Goal: Task Accomplishment & Management: Complete application form

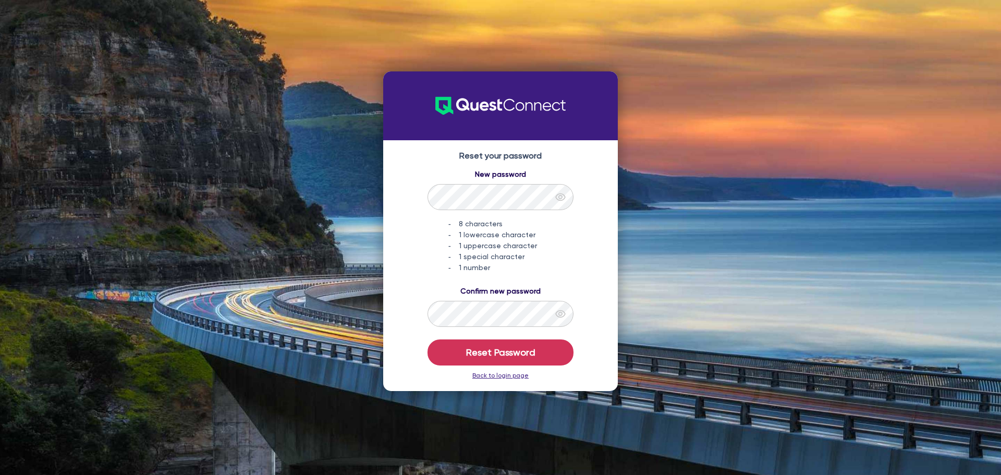
click at [561, 193] on icon "eye" at bounding box center [560, 197] width 10 height 10
click at [562, 310] on icon "eye" at bounding box center [560, 314] width 10 height 10
click at [523, 348] on button "Reset Password" at bounding box center [500, 352] width 146 height 26
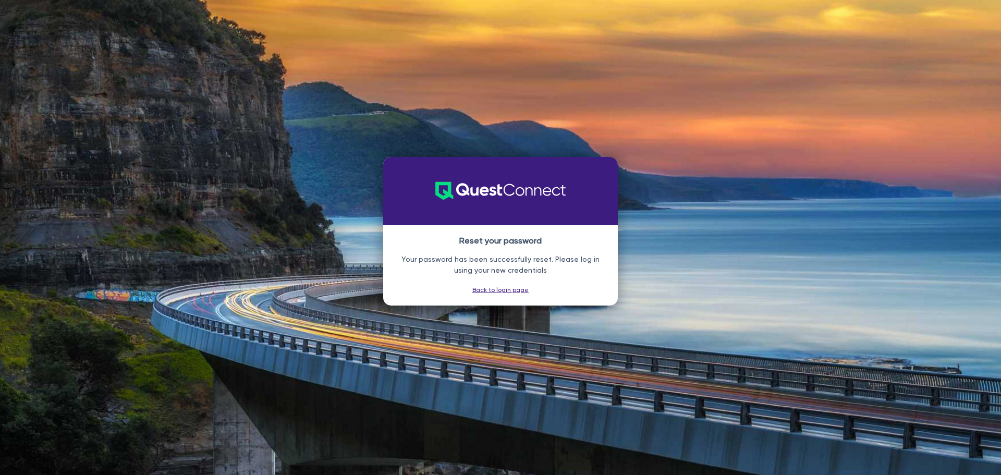
click at [505, 290] on link "Back to login page" at bounding box center [500, 289] width 56 height 7
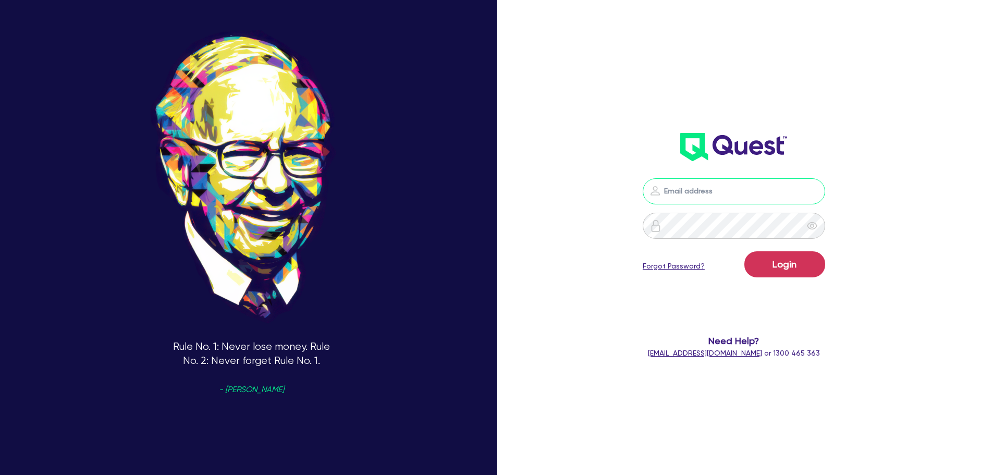
click at [757, 198] on input "email" at bounding box center [734, 191] width 182 height 26
type input "[EMAIL_ADDRESS][DOMAIN_NAME]"
click at [810, 228] on div at bounding box center [812, 226] width 26 height 26
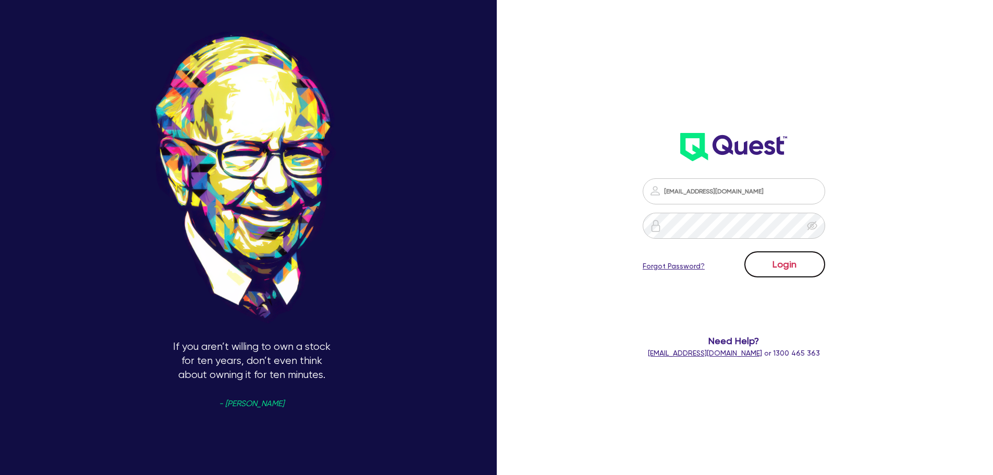
click at [798, 266] on button "Login" at bounding box center [784, 264] width 81 height 26
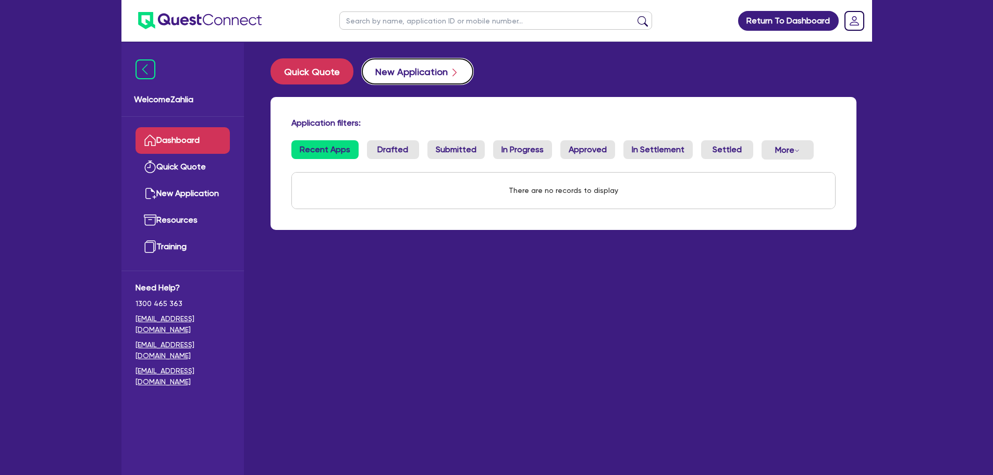
click at [371, 77] on button "New Application" at bounding box center [418, 71] width 112 height 26
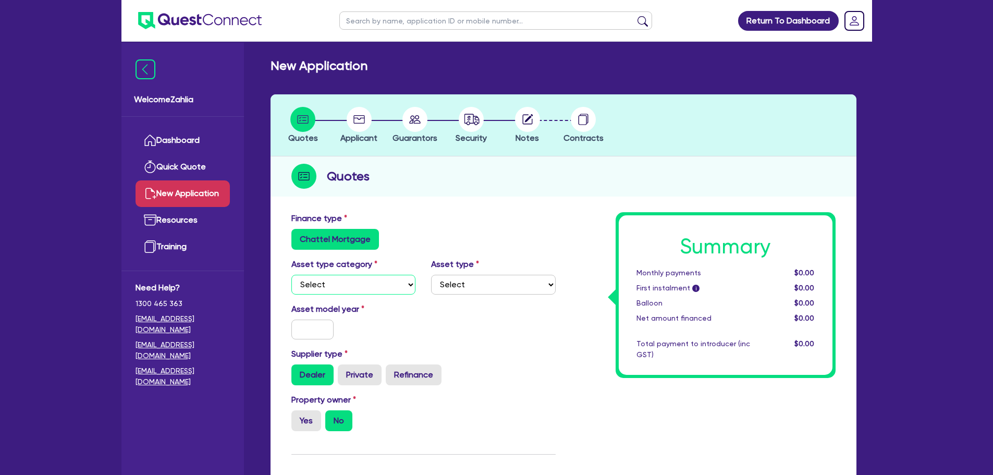
click at [340, 287] on select "Select Cars and light trucks Primary assets Secondary assets Tertiary assets" at bounding box center [353, 285] width 125 height 20
select select "PRIMARY_ASSETS"
click at [291, 275] on select "Select Cars and light trucks Primary assets Secondary assets Tertiary assets" at bounding box center [353, 285] width 125 height 20
click at [447, 286] on select "Select Heavy trucks over 4.5 tonne Trailers Bus and coaches Yellow goods and ex…" at bounding box center [493, 285] width 125 height 20
click at [474, 286] on select "Select Heavy trucks over 4.5 tonne Trailers Bus and coaches Yellow goods and ex…" at bounding box center [493, 285] width 125 height 20
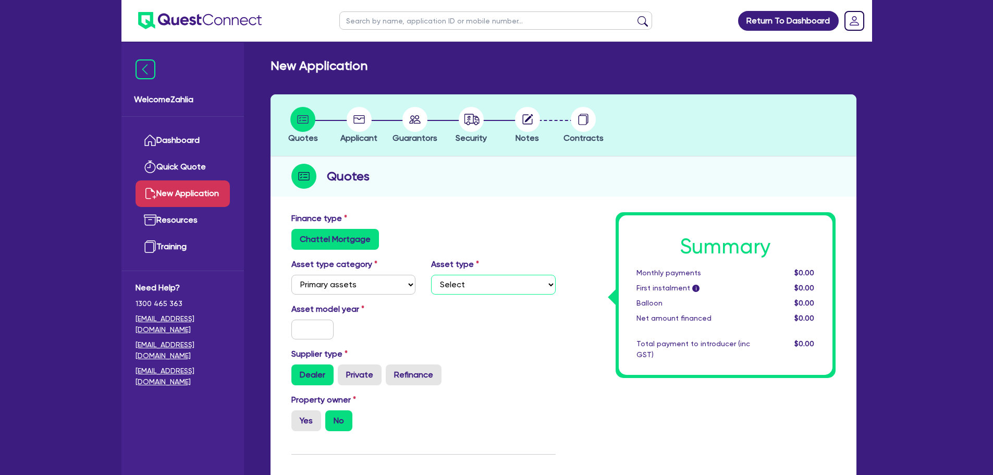
select select "HEAVY_TRUCKS"
click at [431, 275] on select "Select Heavy trucks over 4.5 tonne Trailers Bus and coaches Yellow goods and ex…" at bounding box center [493, 285] width 125 height 20
click at [311, 333] on input "text" at bounding box center [312, 330] width 43 height 20
click at [314, 336] on input "text" at bounding box center [312, 330] width 43 height 20
type input "2012"
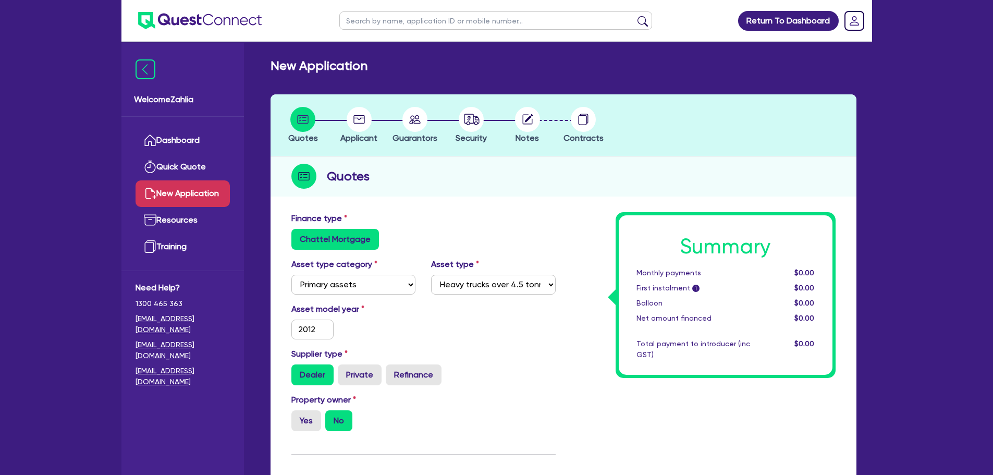
click at [464, 330] on div "Asset model year [DATE]" at bounding box center [424, 325] width 280 height 45
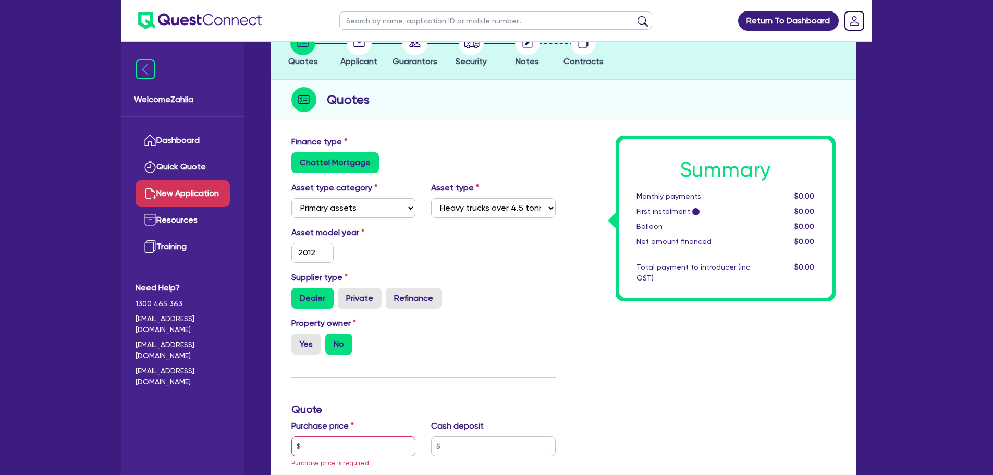
scroll to position [209, 0]
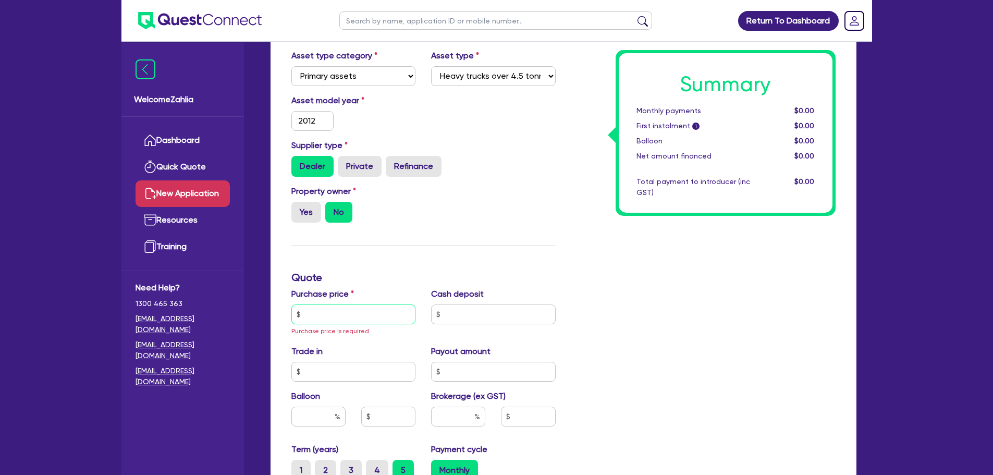
click at [348, 315] on input "text" at bounding box center [353, 314] width 125 height 20
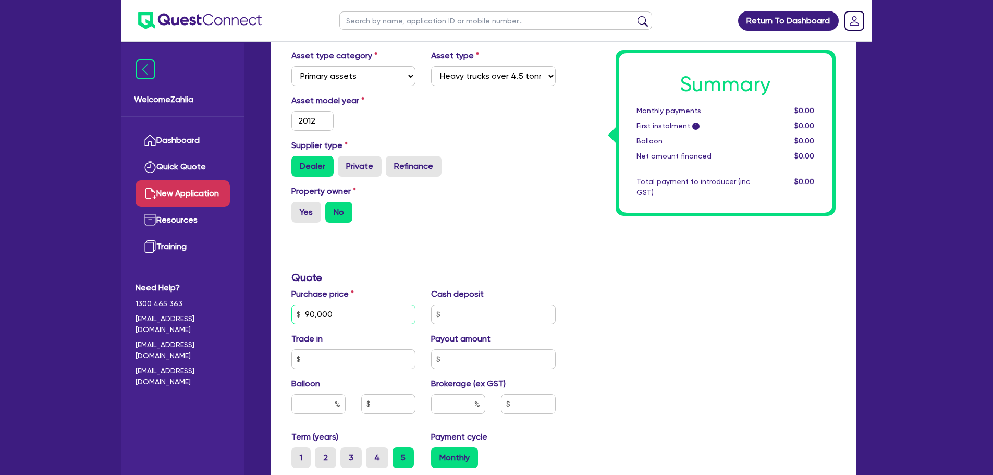
type input "90,000"
click at [726, 317] on div "Summary Monthly payments $0.00 First instalment i $0.00 Balloon $0.00 Net amoun…" at bounding box center [703, 314] width 280 height 621
click at [460, 314] on input "text" at bounding box center [493, 314] width 125 height 20
type input "0"
click at [739, 313] on div "Summary Monthly payments $0.00 First instalment i $0.00 Balloon $0.00 Net amoun…" at bounding box center [703, 314] width 280 height 621
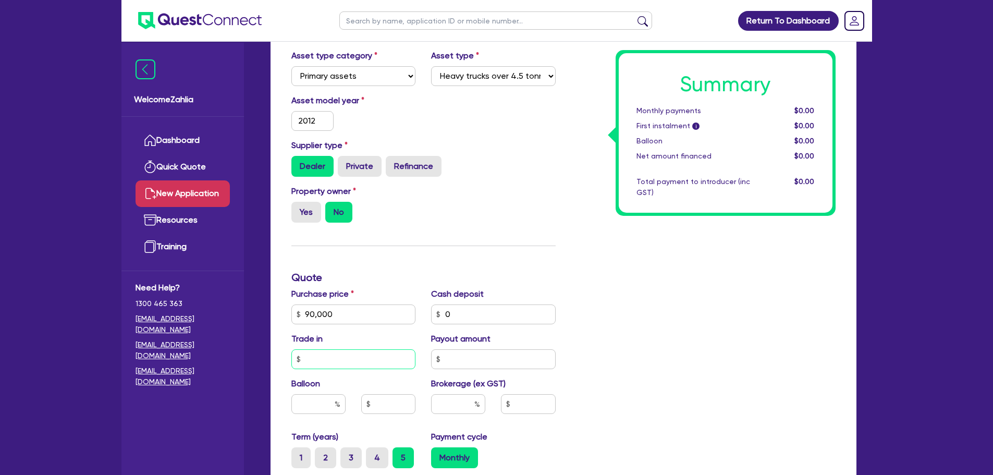
click at [379, 360] on input "text" at bounding box center [353, 359] width 125 height 20
type input "."
type input "0"
click at [525, 366] on input "text" at bounding box center [493, 359] width 125 height 20
type input "0"
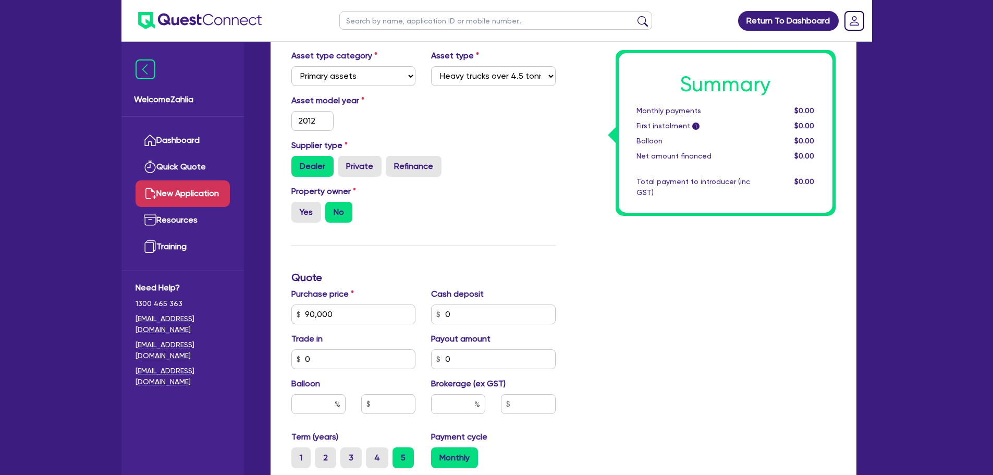
click at [581, 352] on div "Summary Monthly payments $0.00 First instalment i $0.00 Balloon $0.00 Net amoun…" at bounding box center [703, 314] width 280 height 621
click at [318, 405] on input "text" at bounding box center [318, 404] width 54 height 20
type input "0"
click at [383, 403] on input "text" at bounding box center [388, 404] width 54 height 20
type input "0"
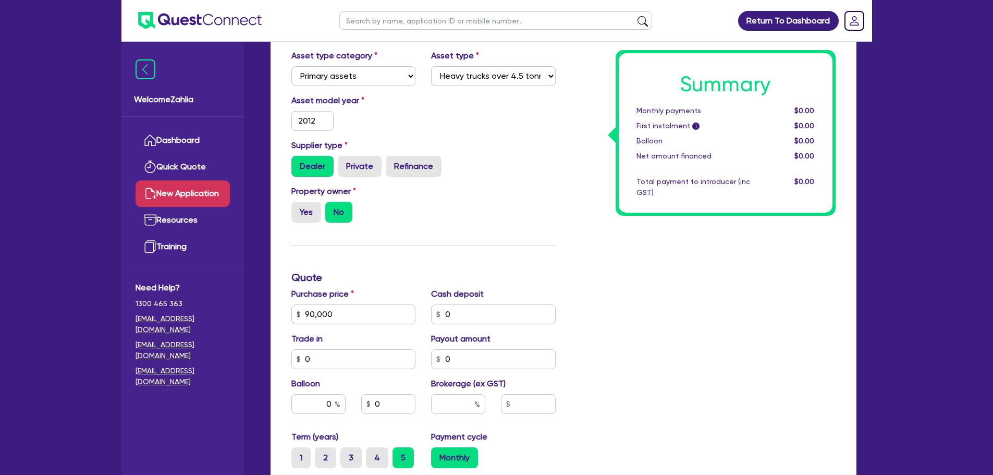
click at [643, 394] on div "Summary Monthly payments $0.00 First instalment i $0.00 Balloon $0.00 Net amoun…" at bounding box center [703, 314] width 280 height 621
click at [465, 400] on input "text" at bounding box center [458, 404] width 54 height 20
click at [622, 403] on div "Summary Monthly payments $0.00 First instalment i $0.00 Balloon $0.00 Net amoun…" at bounding box center [703, 314] width 280 height 621
click at [467, 402] on input "7" at bounding box center [458, 404] width 54 height 20
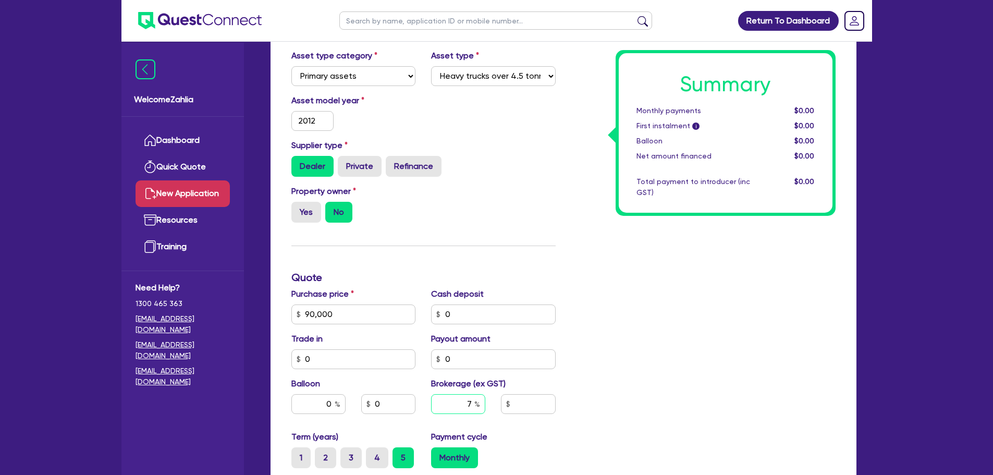
click at [467, 402] on input "7" at bounding box center [458, 404] width 54 height 20
type input "8"
click at [673, 382] on div "Summary Monthly payments $0.00 First instalment i $0.00 Balloon $0.00 Net amoun…" at bounding box center [703, 314] width 280 height 621
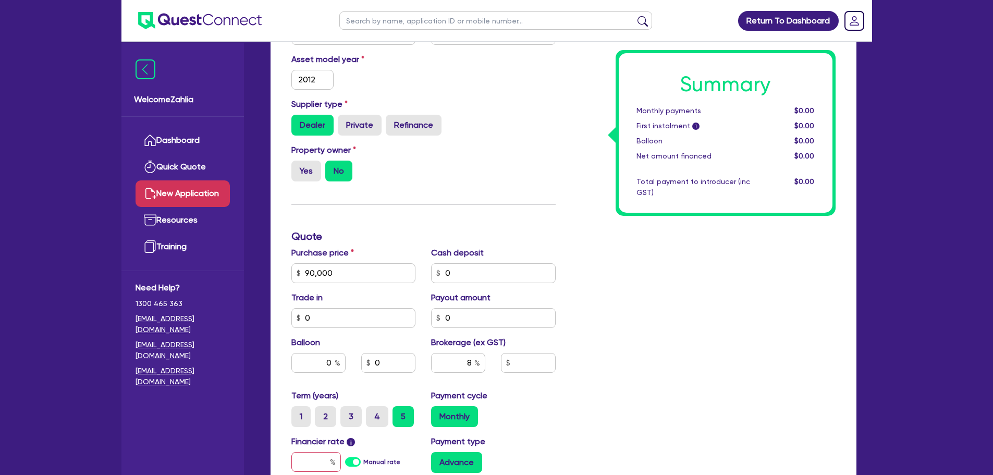
scroll to position [365, 0]
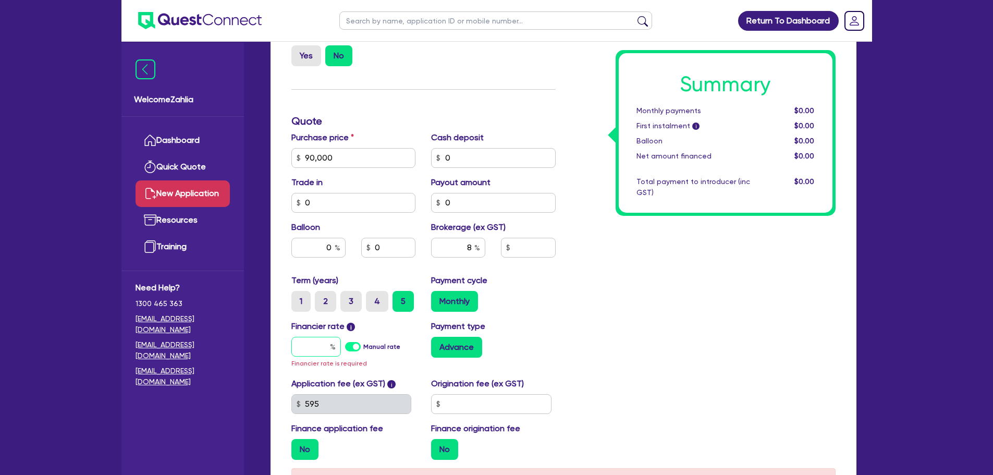
click at [307, 347] on input "text" at bounding box center [316, 347] width 50 height 20
click at [363, 350] on label "Manual rate" at bounding box center [381, 346] width 37 height 9
click at [0, 0] on input "Manual rate" at bounding box center [0, 0] width 0 height 0
type input "7,200"
type input "17"
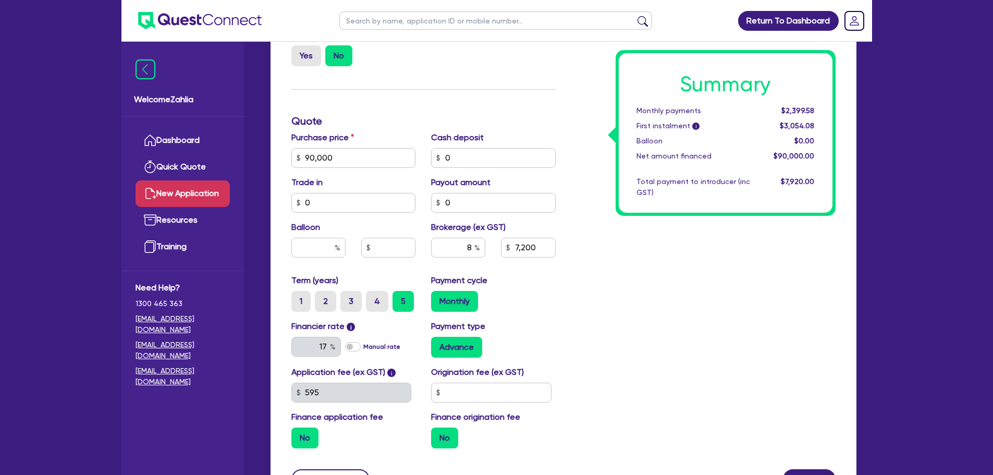
click at [680, 315] on div "Summary Monthly payments $2,399.58 First instalment i $3,054.08 Balloon $0.00 N…" at bounding box center [703, 151] width 280 height 609
click at [461, 343] on label "Advance" at bounding box center [456, 347] width 51 height 21
click at [438, 343] on input "Advance" at bounding box center [434, 340] width 7 height 7
click at [494, 385] on input "text" at bounding box center [491, 393] width 120 height 20
type input "11,111,111"
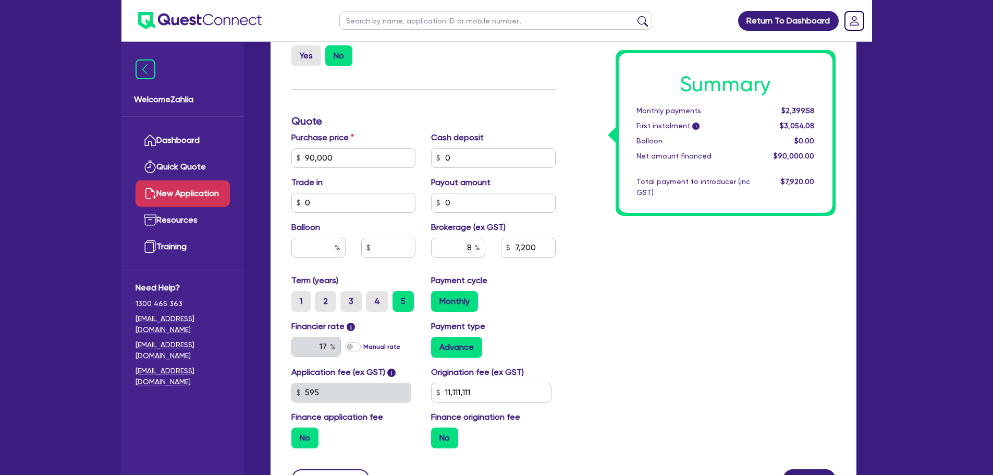
click at [599, 387] on div "Summary Monthly payments $2,399.58 First instalment i $3,054.08 Balloon $0.00 N…" at bounding box center [703, 151] width 280 height 609
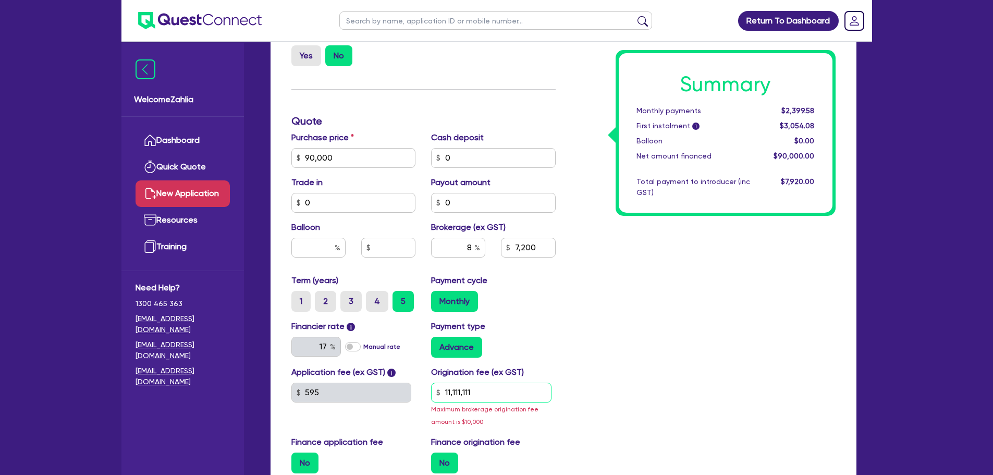
click at [503, 393] on input "11,111,111" at bounding box center [491, 393] width 120 height 20
type input "7,200"
type input "1"
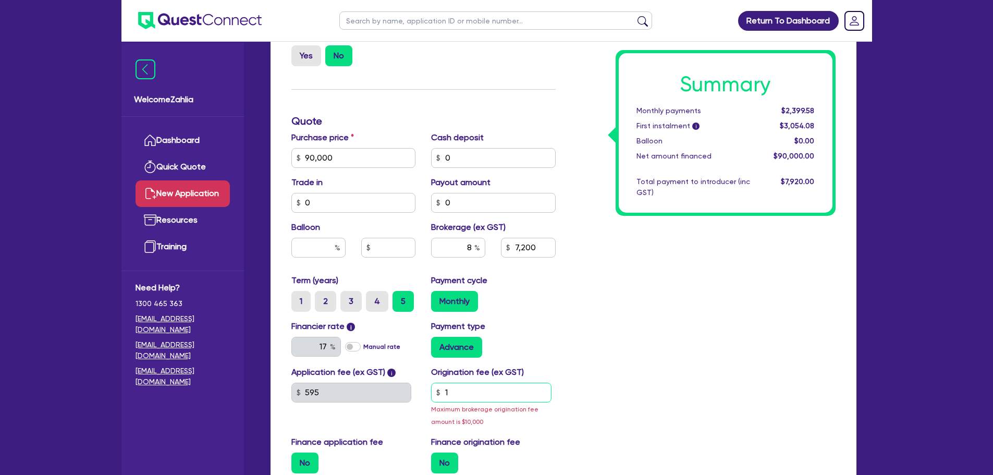
type input "7,200"
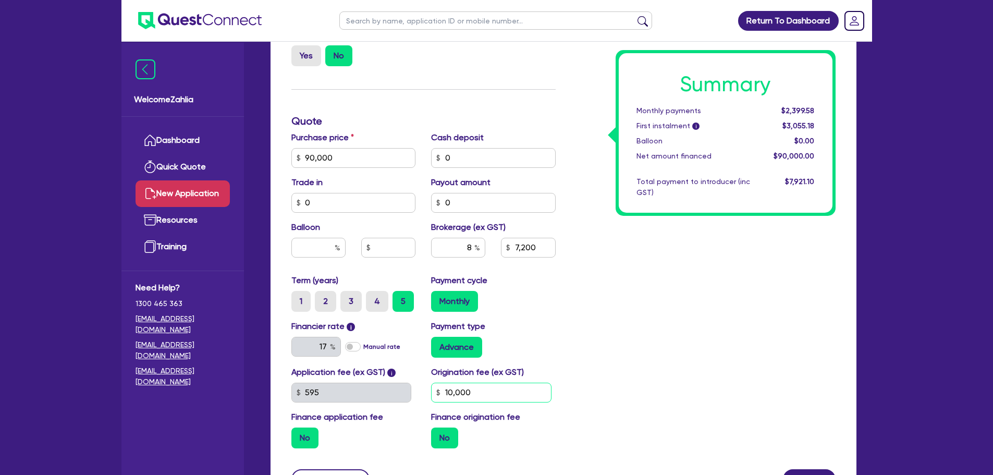
type input "10,000"
click at [593, 388] on div "Summary Monthly payments $2,399.58 First instalment i $3,055.18 Balloon $0.00 N…" at bounding box center [703, 151] width 280 height 609
click at [471, 244] on input "8" at bounding box center [458, 248] width 54 height 20
click at [477, 394] on input "10,000" at bounding box center [491, 393] width 120 height 20
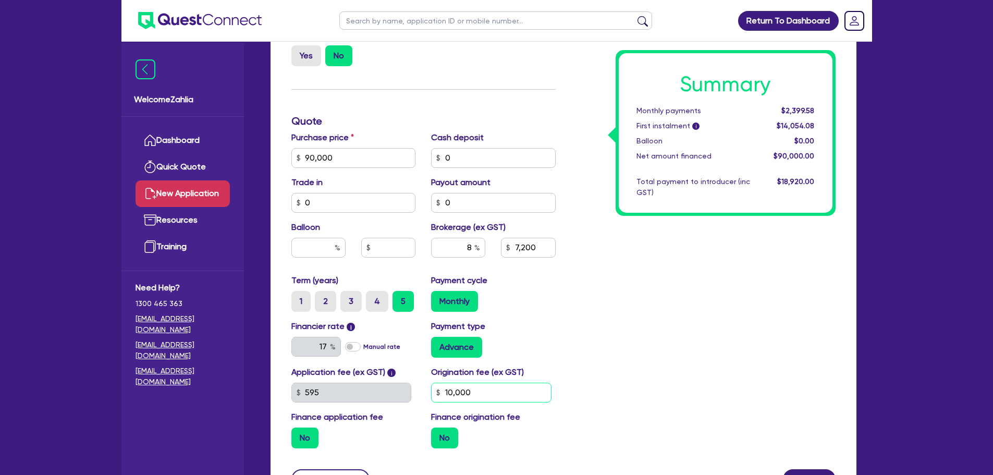
click at [477, 394] on input "10,000" at bounding box center [491, 393] width 120 height 20
type input "7,200"
type input "9"
type input "7,200"
type input "990"
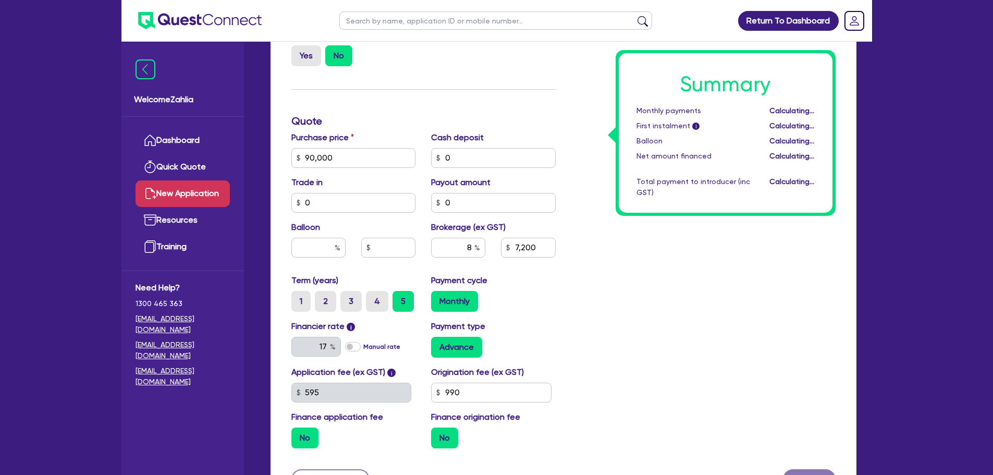
click at [556, 363] on div "Financier rate i 17 Manual rate Payment type Advance" at bounding box center [424, 343] width 280 height 46
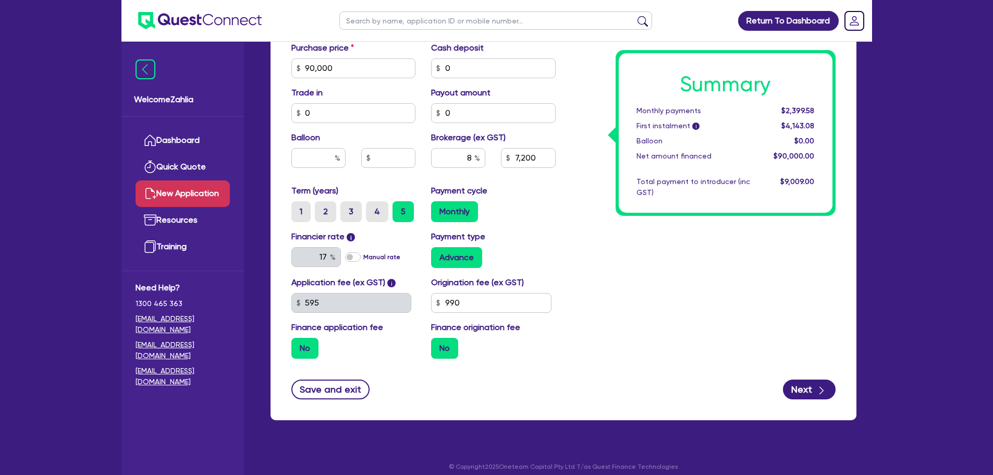
scroll to position [463, 0]
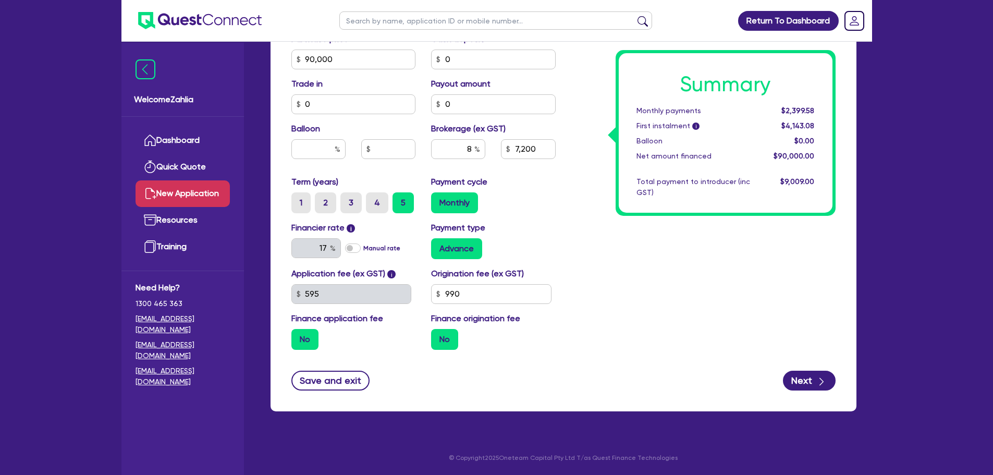
click at [447, 335] on label "No" at bounding box center [444, 339] width 27 height 21
click at [438, 335] on input "No" at bounding box center [434, 332] width 7 height 7
click at [511, 337] on div "No" at bounding box center [493, 339] width 125 height 21
click at [804, 375] on button "Next" at bounding box center [809, 381] width 53 height 20
type input "7,200"
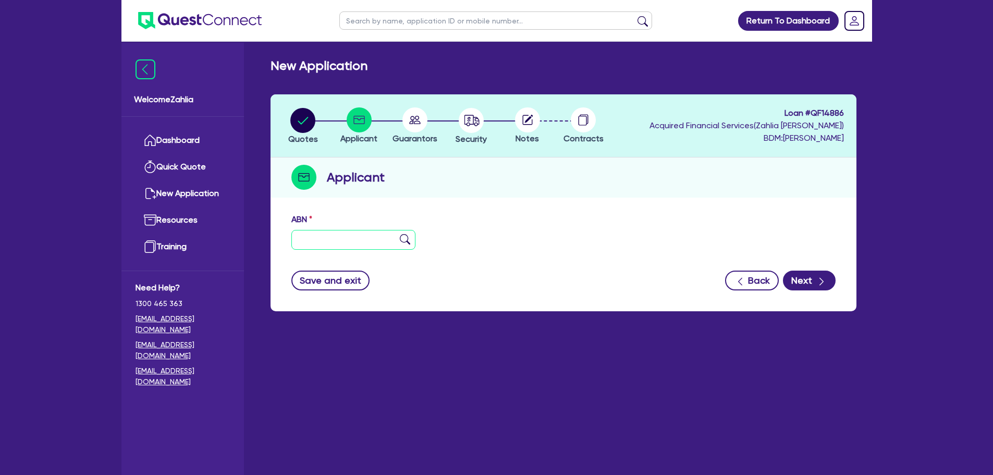
drag, startPoint x: 335, startPoint y: 241, endPoint x: 440, endPoint y: 221, distance: 107.2
click at [335, 241] on input "text" at bounding box center [353, 240] width 125 height 20
paste input "45 965 973 287"
type input "45 965 973 287"
click at [559, 220] on div "ABN 45 965 973 287" at bounding box center [564, 235] width 560 height 45
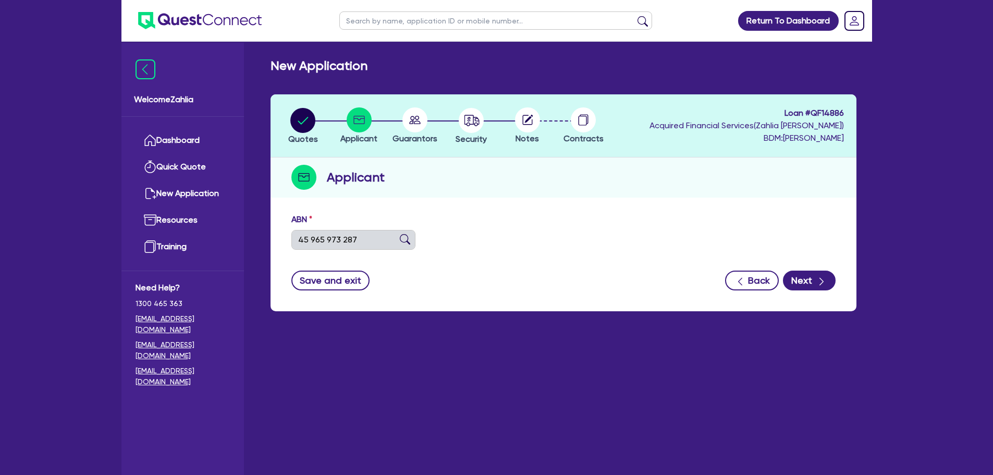
type input "[PERSON_NAME]"
type input "UNIQUE TOWING AND TRANSPORT"
select select "SOLE_TRADER"
type input "[DATE]"
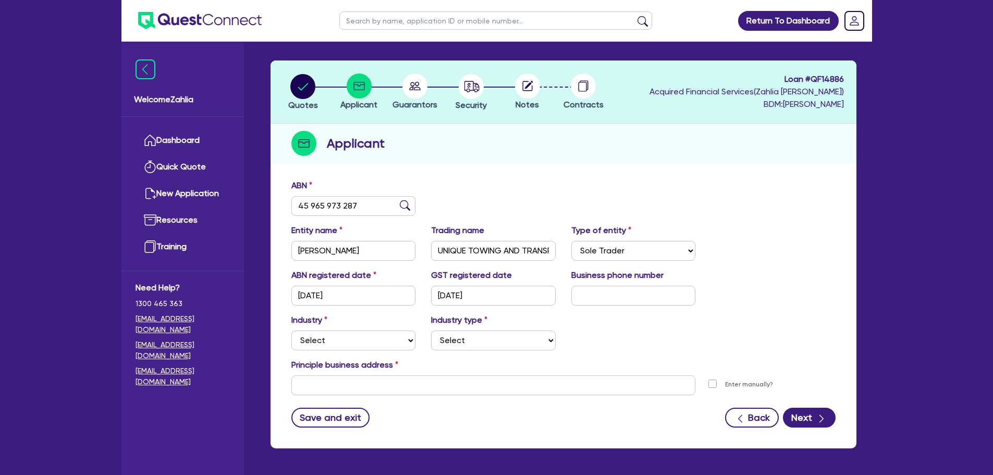
scroll to position [52, 0]
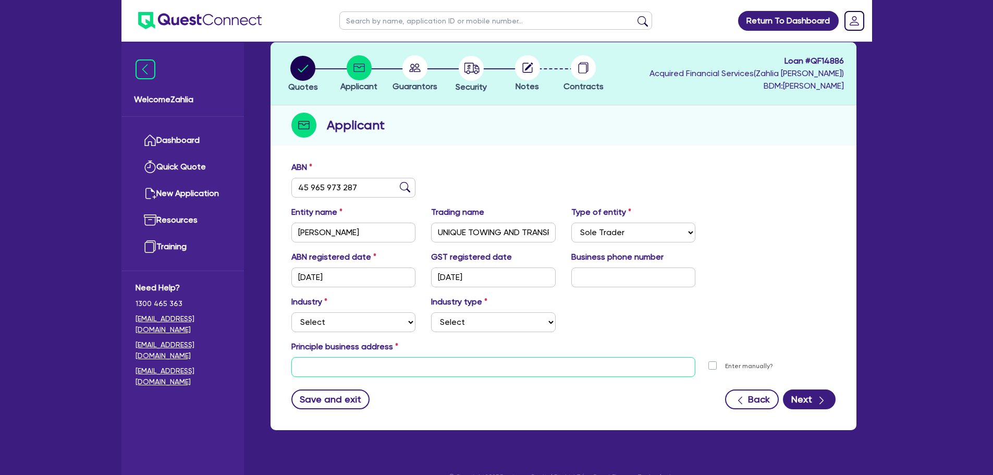
click at [458, 369] on input "text" at bounding box center [493, 367] width 404 height 20
click at [352, 371] on input "text" at bounding box center [493, 367] width 404 height 20
paste input "[STREET_ADDRESS][PERSON_NAME]"
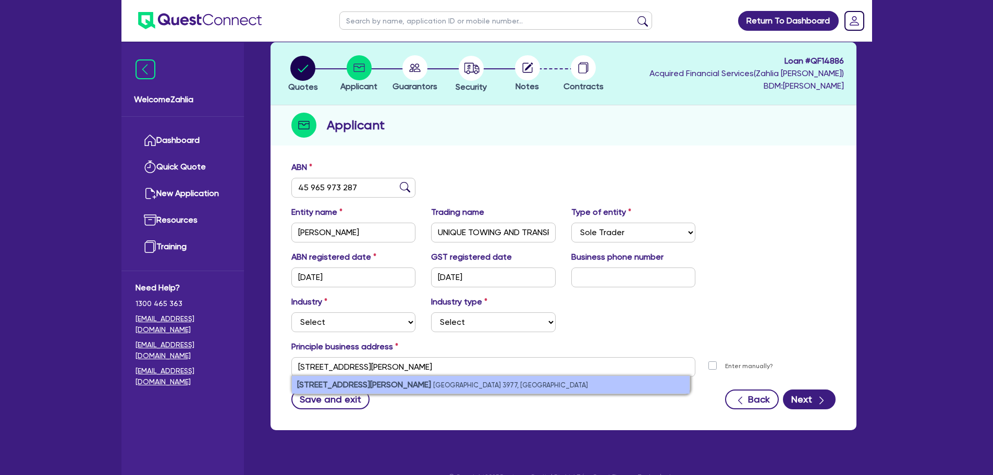
click at [394, 379] on li "[STREET_ADDRESS][PERSON_NAME]" at bounding box center [491, 385] width 398 height 18
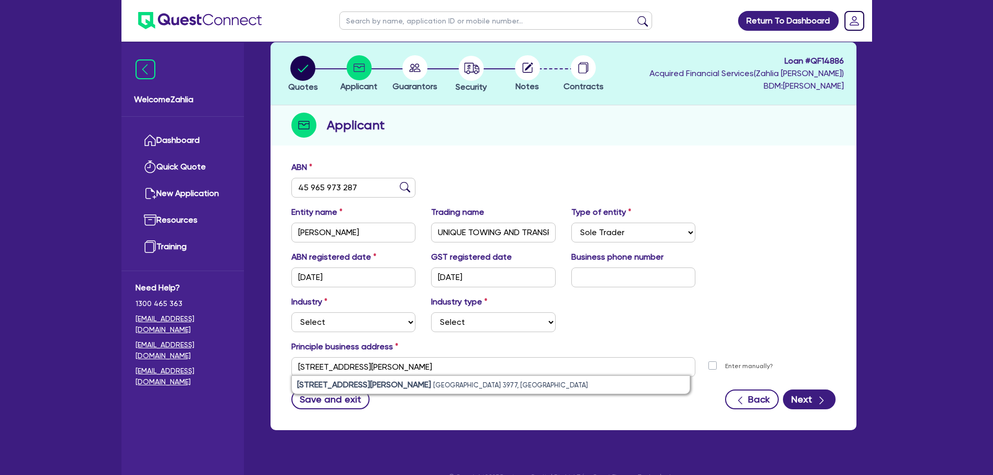
type input "[STREET_ADDRESS][PERSON_NAME]"
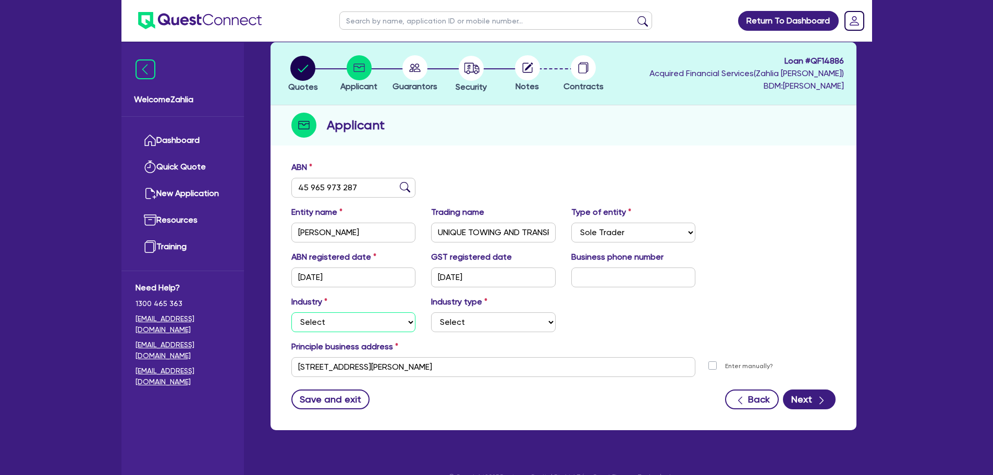
click at [337, 317] on select "Select Accomodation & Food Services Administrative & Support Services Agricultu…" at bounding box center [353, 322] width 125 height 20
select select "TRANSPORT_WAREHOUSING"
click at [291, 312] on select "Select Accomodation & Food Services Administrative & Support Services Agricultu…" at bounding box center [353, 322] width 125 height 20
click at [492, 326] on select "Select Taxi & Luxury Car Services Passengers & Freight Transport Services Posta…" at bounding box center [493, 322] width 125 height 20
click at [431, 312] on select "Select Taxi & Luxury Car Services Passengers & Freight Transport Services Posta…" at bounding box center [493, 322] width 125 height 20
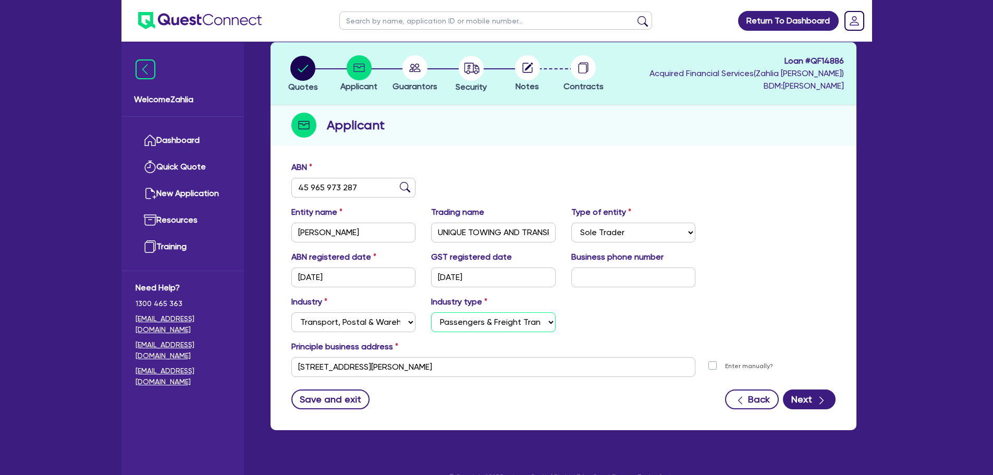
click at [475, 326] on select "Select Taxi & Luxury Car Services Passengers & Freight Transport Services Posta…" at bounding box center [493, 322] width 125 height 20
select select "WAREHOUSING"
click at [431, 312] on select "Select Taxi & Luxury Car Services Passengers & Freight Transport Services Posta…" at bounding box center [493, 322] width 125 height 20
click at [790, 406] on button "Next" at bounding box center [809, 399] width 53 height 20
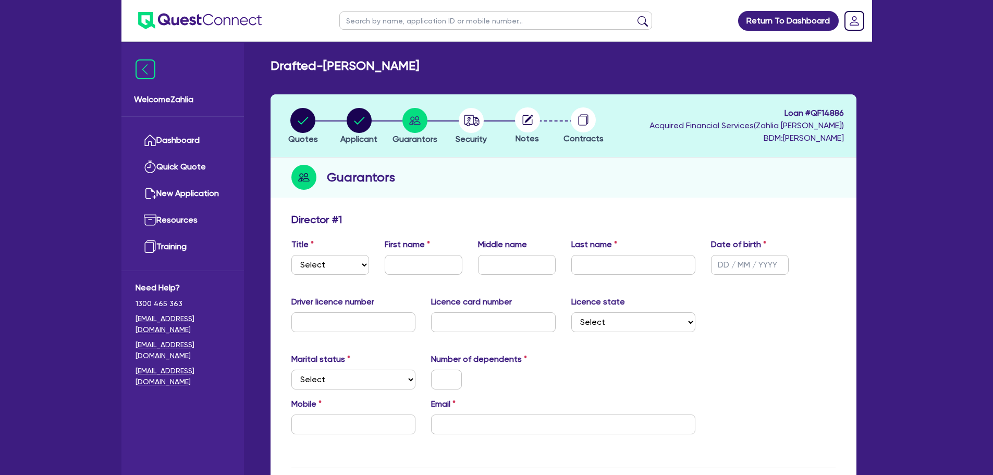
click at [291, 275] on div "Title Select Mr Mrs Ms Miss Dr First name Middle name Last name Date of birth" at bounding box center [564, 260] width 560 height 45
click at [321, 269] on select "Select Mr Mrs Ms Miss Dr" at bounding box center [330, 265] width 78 height 20
select select "MR"
click at [291, 255] on select "Select Mr Mrs Ms Miss Dr" at bounding box center [330, 265] width 78 height 20
drag, startPoint x: 420, startPoint y: 268, endPoint x: 335, endPoint y: 274, distance: 85.7
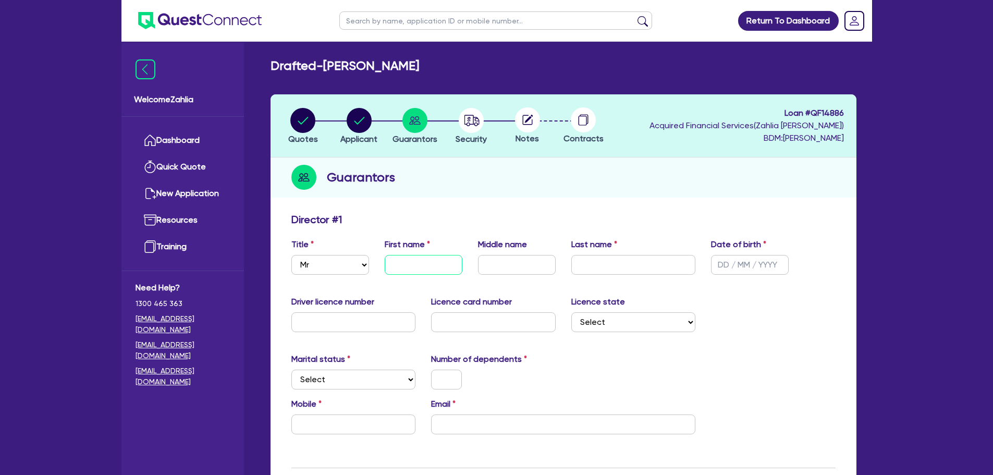
click at [420, 268] on input "text" at bounding box center [424, 265] width 78 height 20
paste input "[PERSON_NAME]"
type input "[PERSON_NAME]"
paste input "[PERSON_NAME]"
drag, startPoint x: 508, startPoint y: 268, endPoint x: 281, endPoint y: 302, distance: 228.8
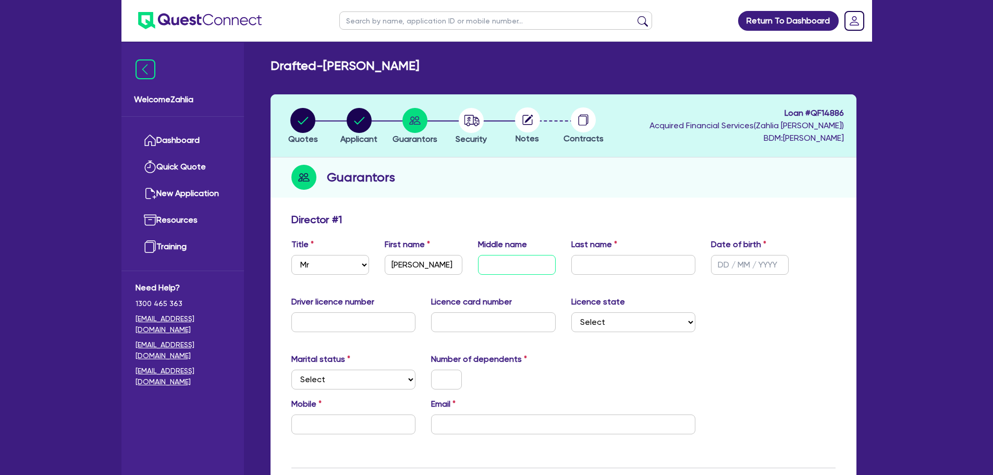
click at [508, 268] on input "text" at bounding box center [517, 265] width 78 height 20
type input "[PERSON_NAME]"
click at [631, 267] on input "text" at bounding box center [633, 265] width 125 height 20
paste input "Langenhoff"
type input "Langenhoff"
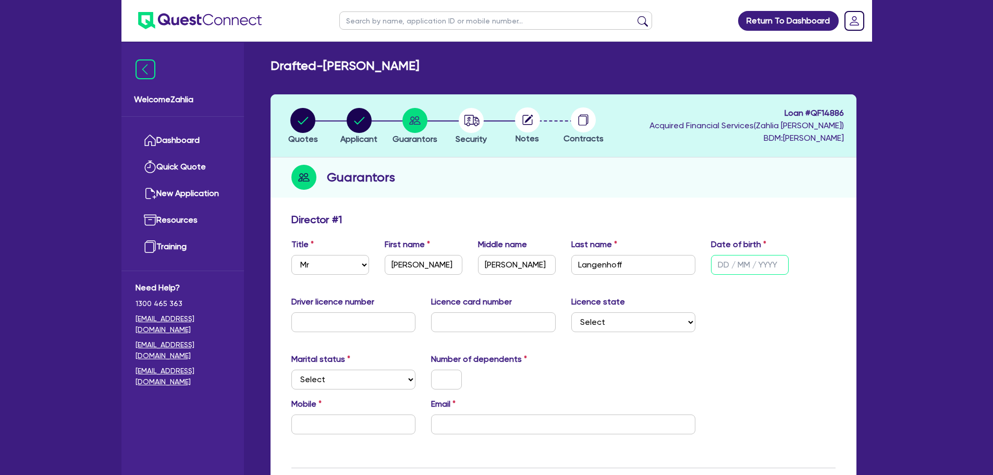
click at [735, 267] on input "text" at bounding box center [750, 265] width 78 height 20
click at [753, 264] on input "02/03/" at bounding box center [750, 265] width 78 height 20
type input "[DATE]"
click at [781, 336] on div "Driver licence number Licence card number Licence state Select [GEOGRAPHIC_DATA…" at bounding box center [564, 318] width 560 height 45
paste input "059128700"
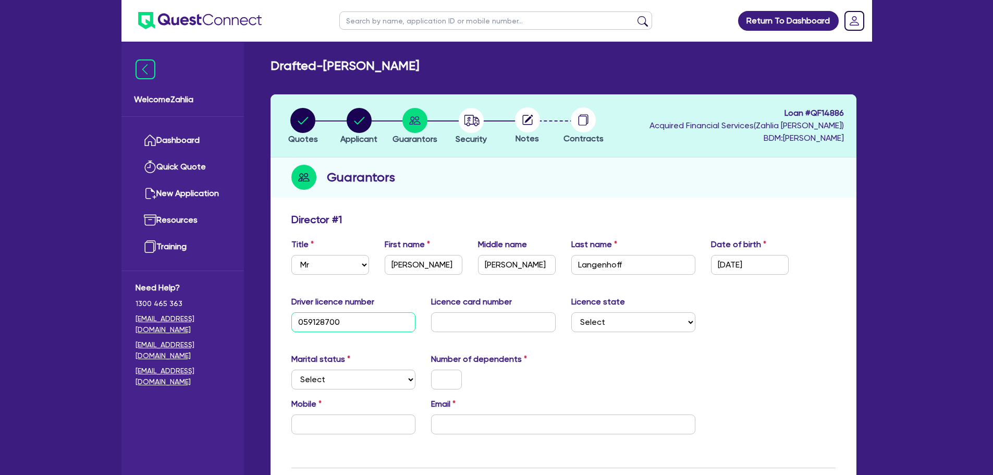
click at [317, 320] on input "059128700" at bounding box center [353, 322] width 125 height 20
type input "059128700"
drag, startPoint x: 528, startPoint y: 328, endPoint x: 604, endPoint y: 316, distance: 77.0
click at [528, 328] on input "text" at bounding box center [493, 322] width 125 height 20
paste input "P0272811"
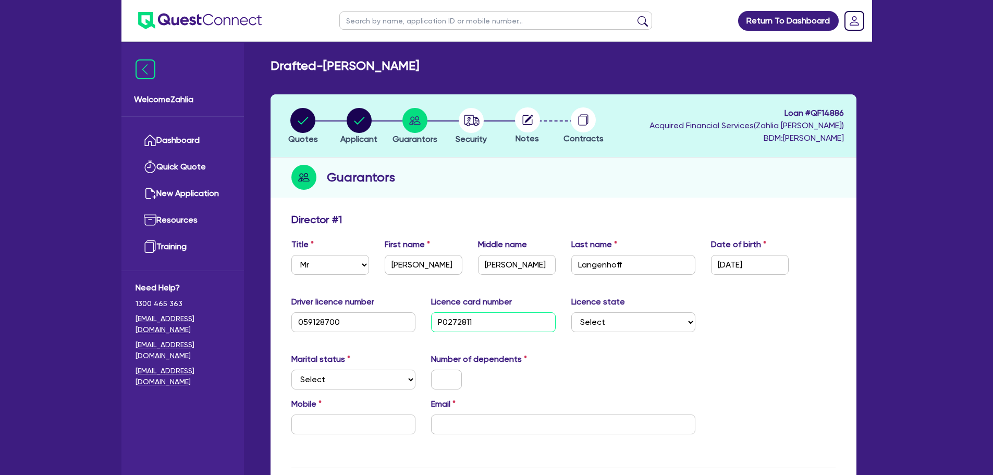
type input "P0272811"
click at [617, 317] on select "Select [GEOGRAPHIC_DATA] [GEOGRAPHIC_DATA] [GEOGRAPHIC_DATA] [GEOGRAPHIC_DATA] …" at bounding box center [633, 322] width 125 height 20
select select "VIC"
click at [571, 312] on select "Select [GEOGRAPHIC_DATA] [GEOGRAPHIC_DATA] [GEOGRAPHIC_DATA] [GEOGRAPHIC_DATA] …" at bounding box center [633, 322] width 125 height 20
click at [359, 384] on select "Select Single Married De Facto / Partner" at bounding box center [353, 380] width 125 height 20
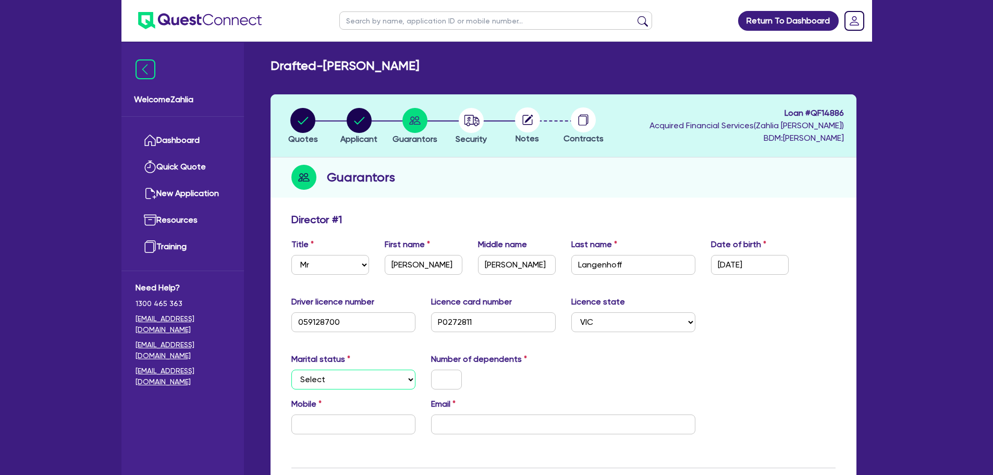
select select "MARRIED"
click at [291, 370] on select "Select Single Married De Facto / Partner" at bounding box center [353, 380] width 125 height 20
drag, startPoint x: 439, startPoint y: 380, endPoint x: 474, endPoint y: 372, distance: 35.3
click at [444, 379] on input "text" at bounding box center [446, 380] width 31 height 20
click at [522, 364] on label "Number of dependents" at bounding box center [479, 359] width 96 height 13
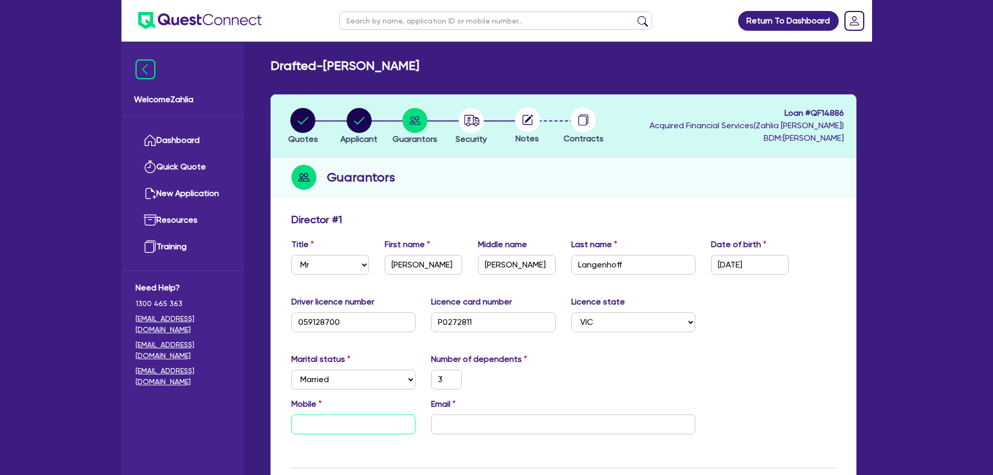
drag, startPoint x: 374, startPoint y: 424, endPoint x: 151, endPoint y: 350, distance: 235.1
click at [374, 424] on input "text" at bounding box center [353, 424] width 125 height 20
click at [364, 427] on input "text" at bounding box center [353, 424] width 125 height 20
paste input "0423 451 333"
type input "3"
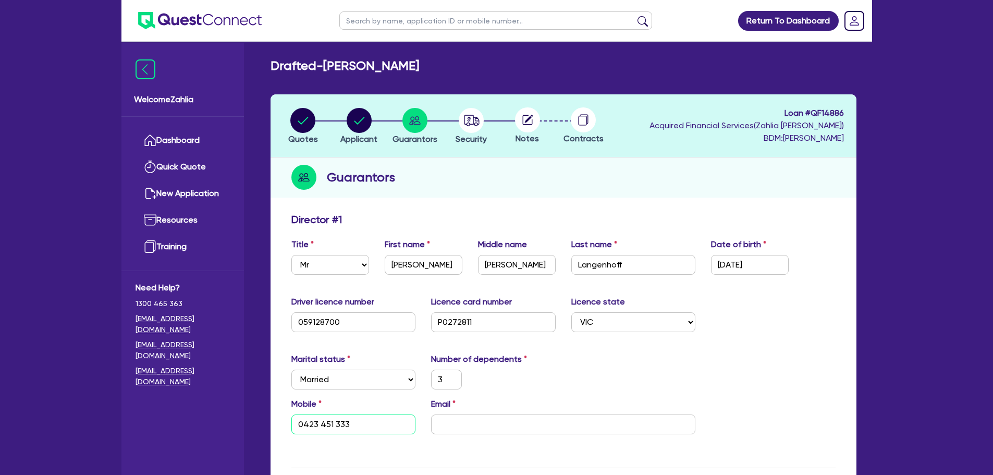
type input "0423 451 333"
click at [547, 418] on input "email" at bounding box center [563, 424] width 264 height 20
paste input "[EMAIL_ADDRESS][DOMAIN_NAME]"
type input "3"
type input "0423 451 333"
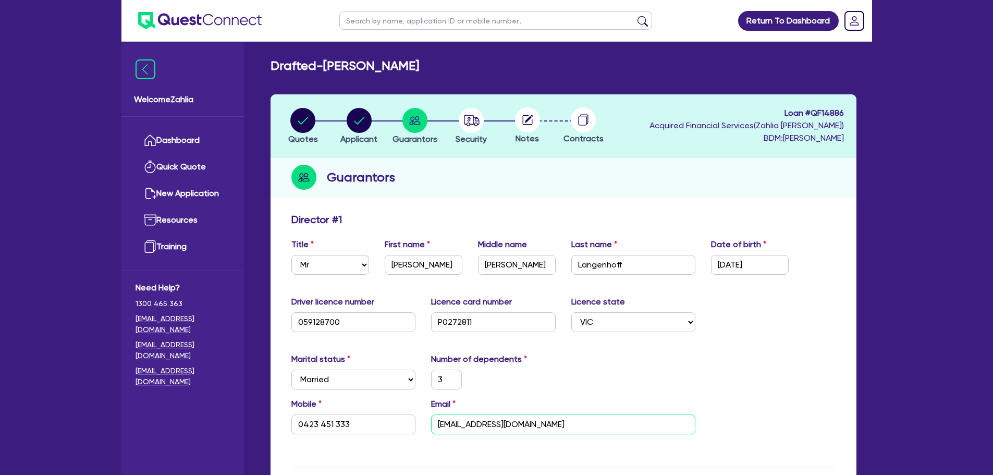
type input "[EMAIL_ADDRESS][DOMAIN_NAME]"
click at [679, 336] on div "Driver licence number [DRIVERS_LICENSE_NUMBER] Licence card number [DRIVERS_LIC…" at bounding box center [564, 318] width 560 height 45
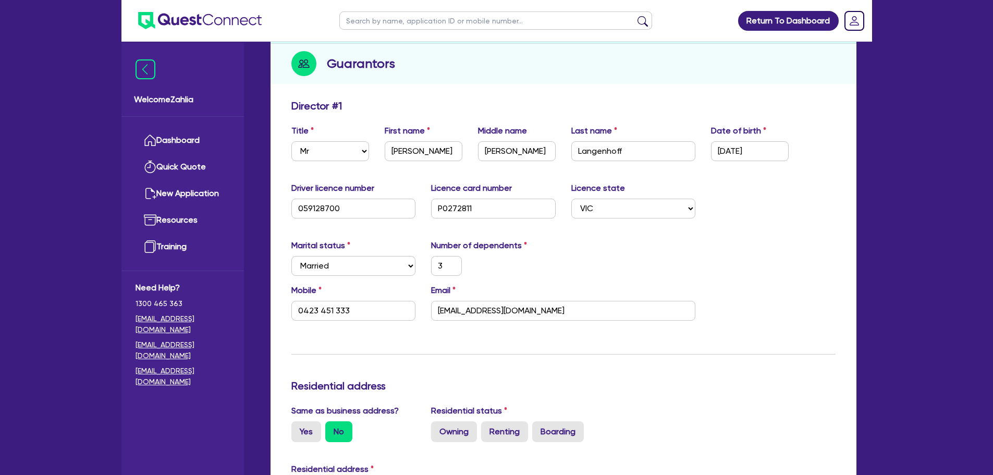
scroll to position [261, 0]
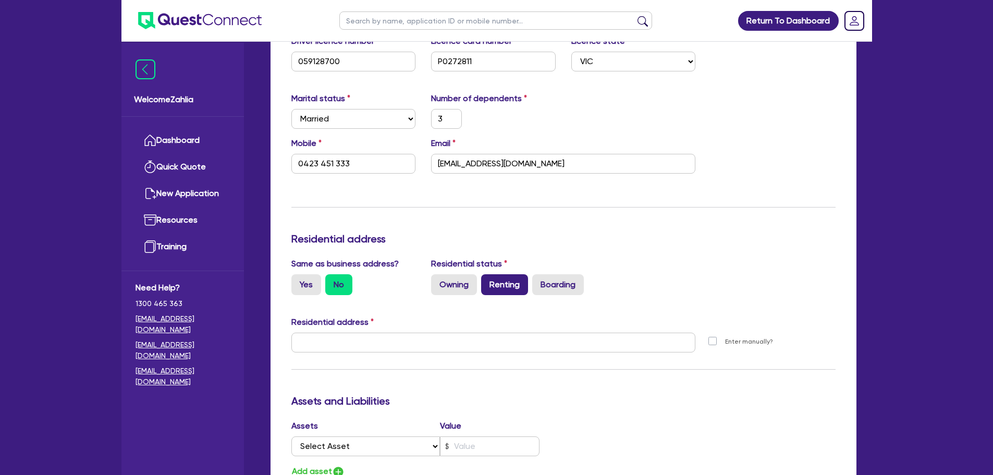
click at [510, 283] on label "Renting" at bounding box center [504, 284] width 47 height 21
click at [488, 281] on input "Renting" at bounding box center [484, 277] width 7 height 7
radio input "true"
type input "3"
type input "0423 451 333"
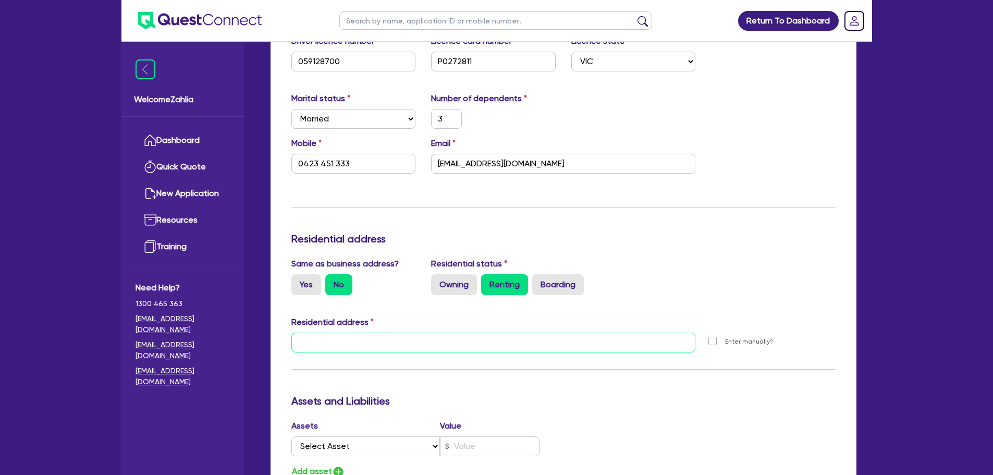
click at [465, 348] on input "text" at bounding box center [493, 343] width 404 height 20
paste input "[STREET_ADDRESS][PERSON_NAME]"
click at [316, 340] on input "text" at bounding box center [493, 343] width 404 height 20
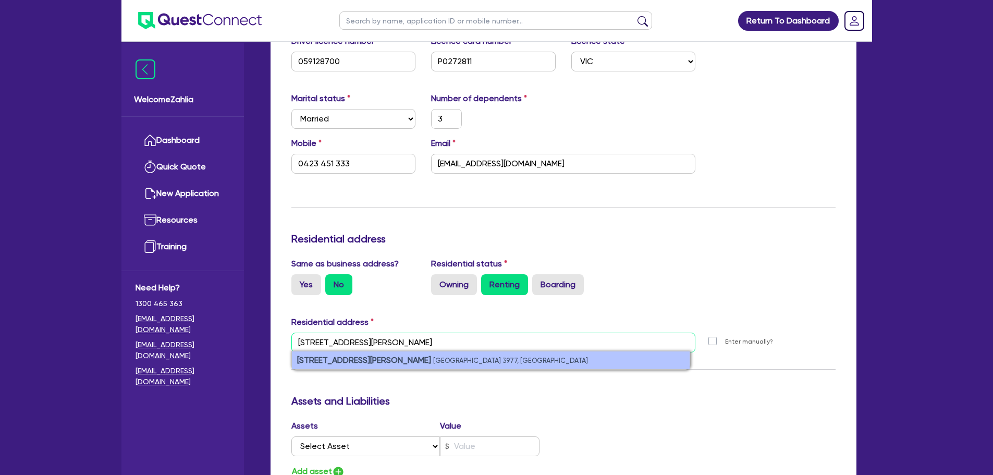
type input "[STREET_ADDRESS][PERSON_NAME]"
click at [442, 365] on li "[STREET_ADDRESS][PERSON_NAME]" at bounding box center [491, 360] width 398 height 18
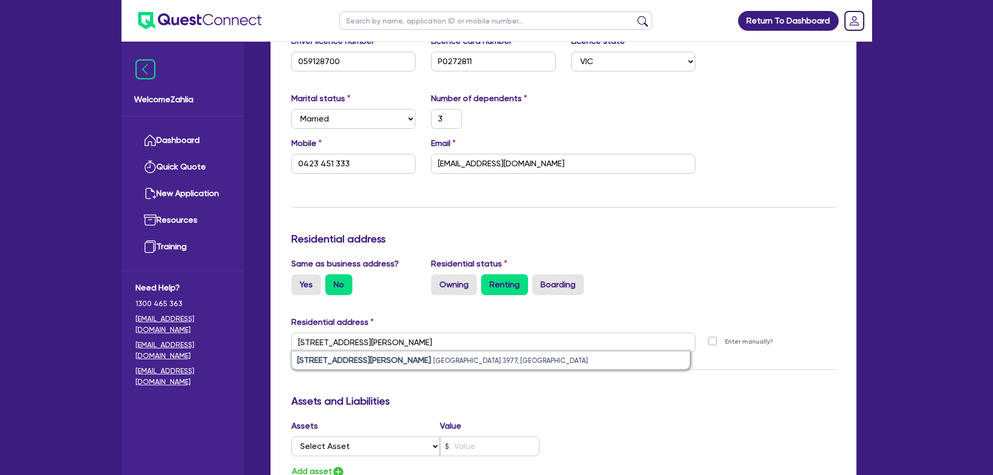
type input "3"
type input "0423 451 333"
type input "[STREET_ADDRESS][PERSON_NAME]"
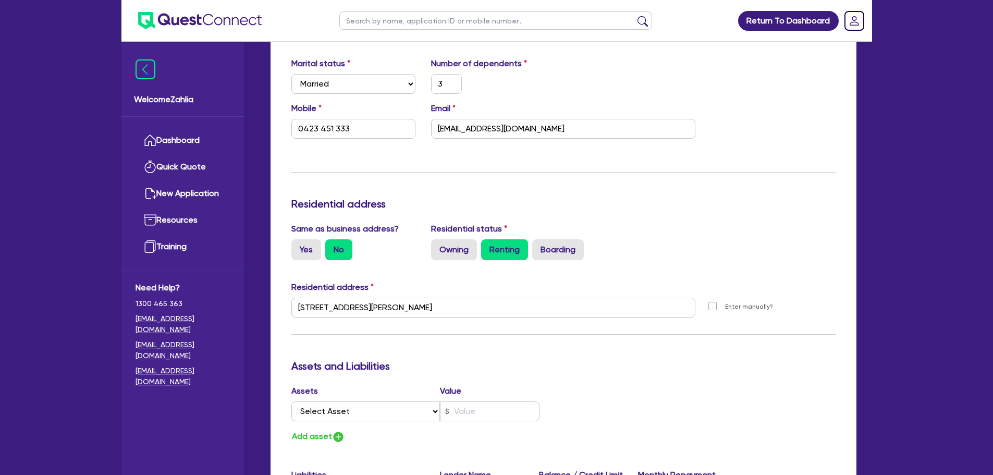
scroll to position [313, 0]
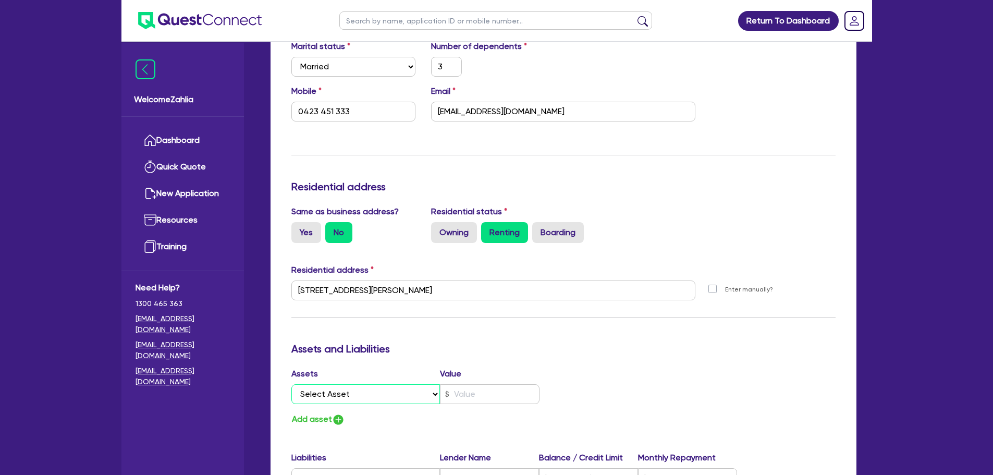
click at [389, 394] on select "Select Asset Cash Property Investment property Vehicle Truck Trailer Equipment …" at bounding box center [365, 394] width 149 height 20
click at [371, 397] on select "Select Asset Cash Property Investment property Vehicle Truck Trailer Equipment …" at bounding box center [365, 394] width 149 height 20
select select "VEHICLE"
click at [291, 384] on select "Select Asset Cash Property Investment property Vehicle Truck Trailer Equipment …" at bounding box center [365, 394] width 149 height 20
type input "3"
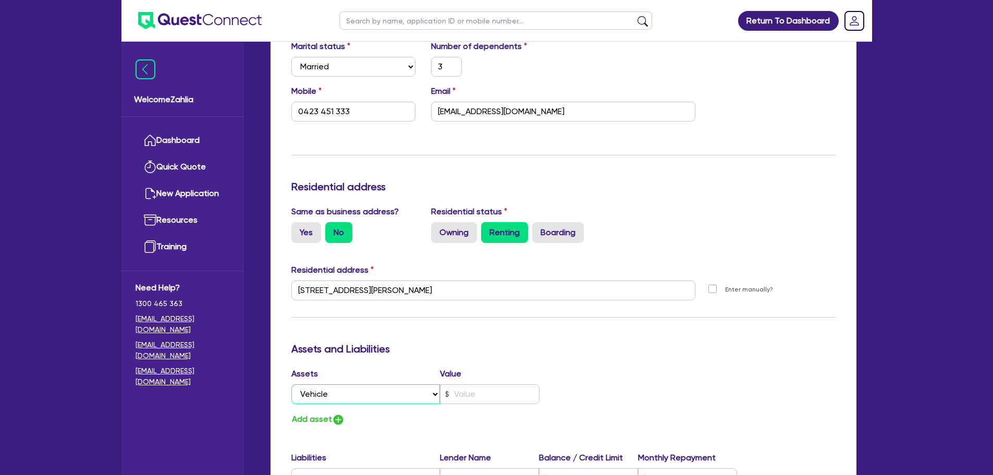
type input "0423 451 333"
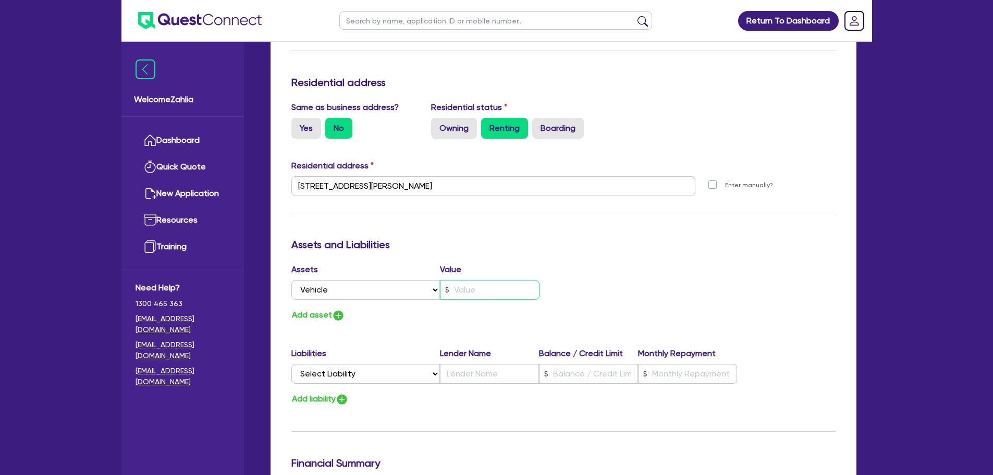
click at [483, 290] on input "text" at bounding box center [490, 290] width 100 height 20
paste input "65,000"
type input "3"
type input "0423 451 333"
type input "65,000"
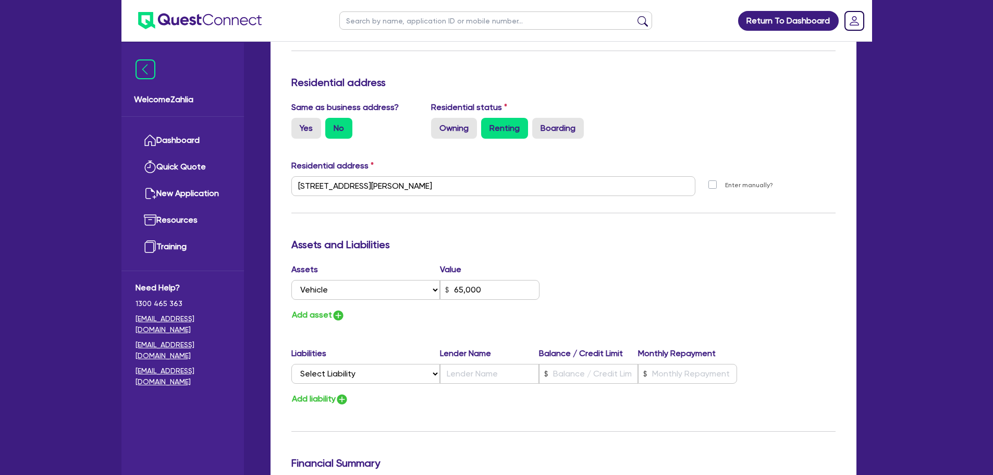
click at [566, 284] on div "Assets Value Select Asset Cash Property Investment property Vehicle Truck Trail…" at bounding box center [564, 292] width 560 height 59
click at [399, 371] on select "Select Liability Credit card Mortgage Investment property loan Vehicle loan Tru…" at bounding box center [365, 374] width 149 height 20
select select "VEHICLE_LOAN"
click at [291, 364] on select "Select Liability Credit card Mortgage Investment property loan Vehicle loan Tru…" at bounding box center [365, 374] width 149 height 20
type input "3"
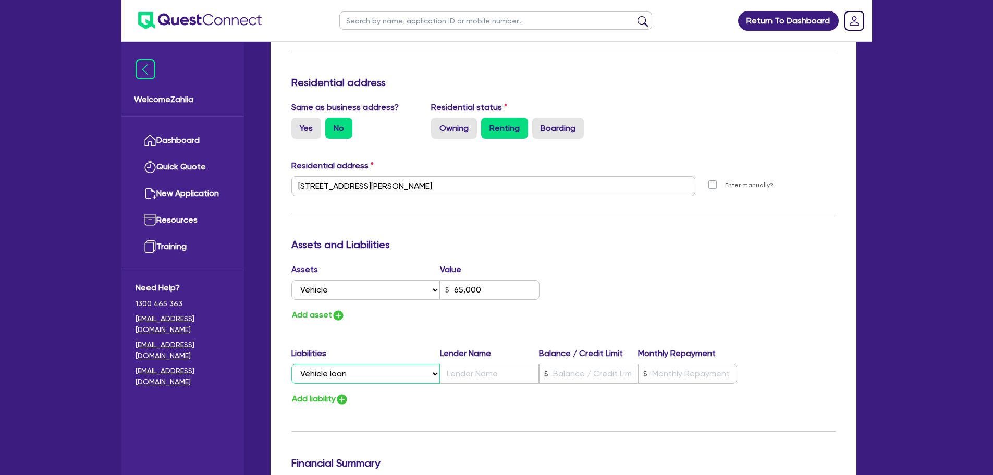
type input "0423 451 333"
type input "65,000"
click at [476, 370] on input "text" at bounding box center [489, 374] width 99 height 20
type input "3"
type input "0423 451 333"
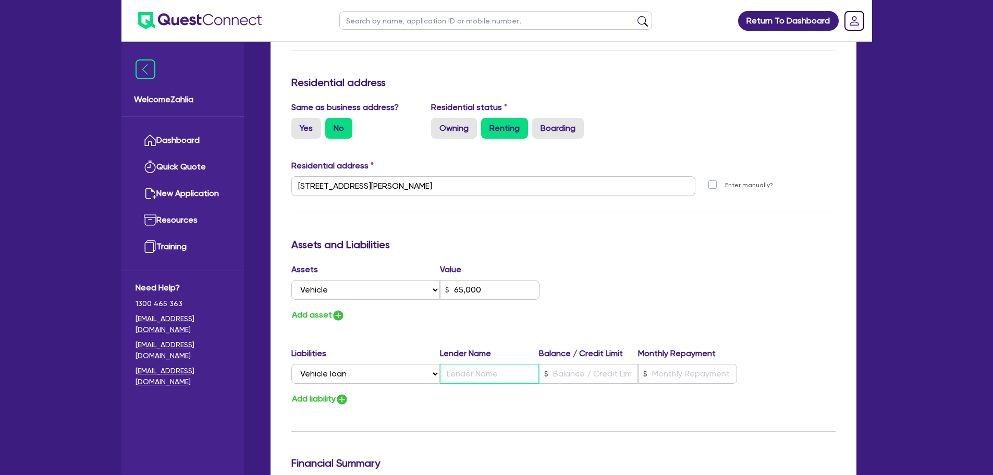
type input "65,000"
type input "N"
type input "3"
type input "0423 451 333"
type input "65,000"
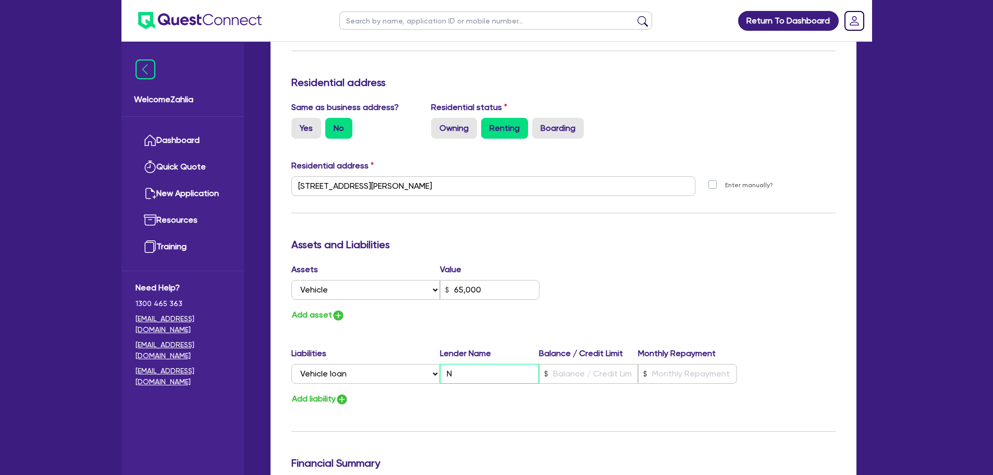
type input "Ni"
type input "3"
type input "0423 451 333"
type input "65,000"
type input "Nis"
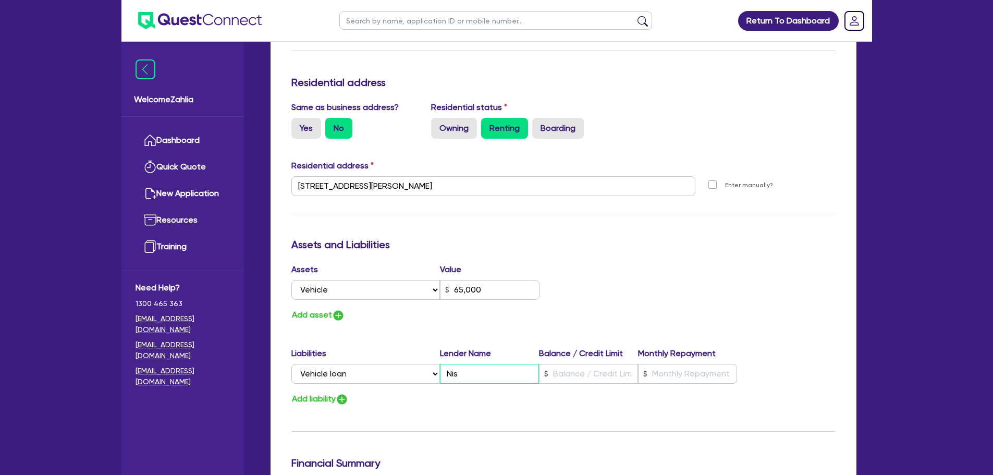
type input "3"
type input "0423 451 333"
type input "65,000"
type input "Niss"
type input "3"
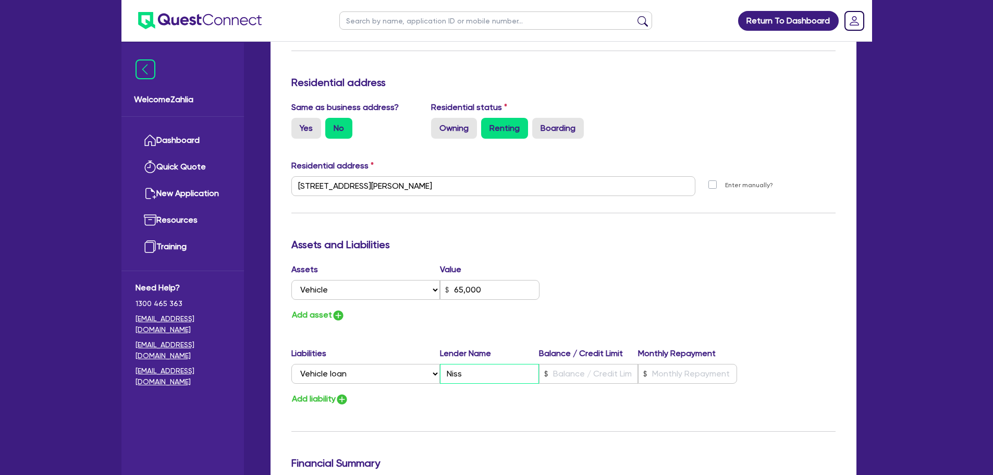
type input "0423 451 333"
type input "65,000"
type input "Nissa"
type input "3"
type input "0423 451 333"
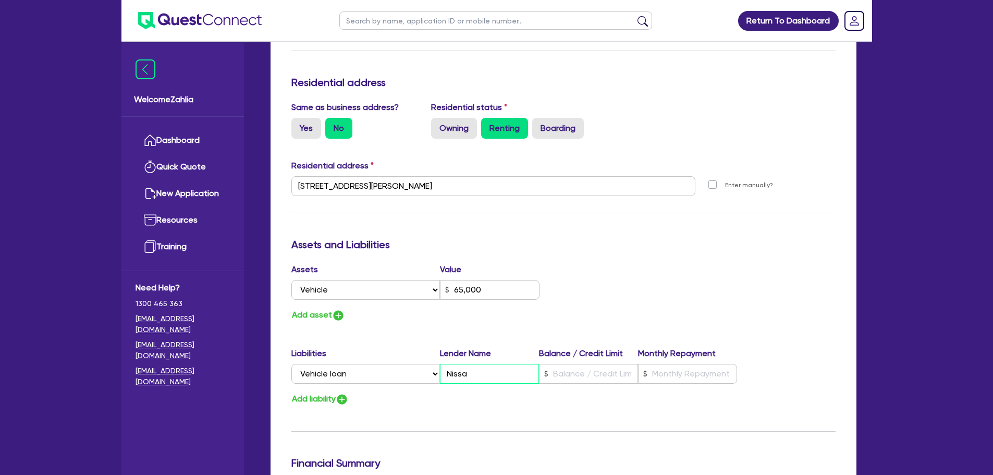
type input "65,000"
type input "Nissan"
type input "3"
type input "0423 451 333"
type input "65,000"
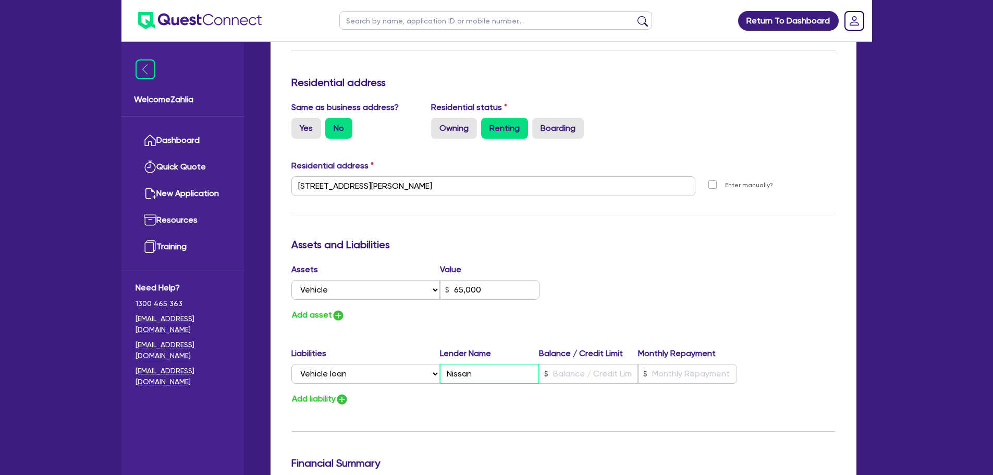
type input "Nissan"
type input "3"
type input "0423 451 333"
type input "65,000"
type input "Nissan F"
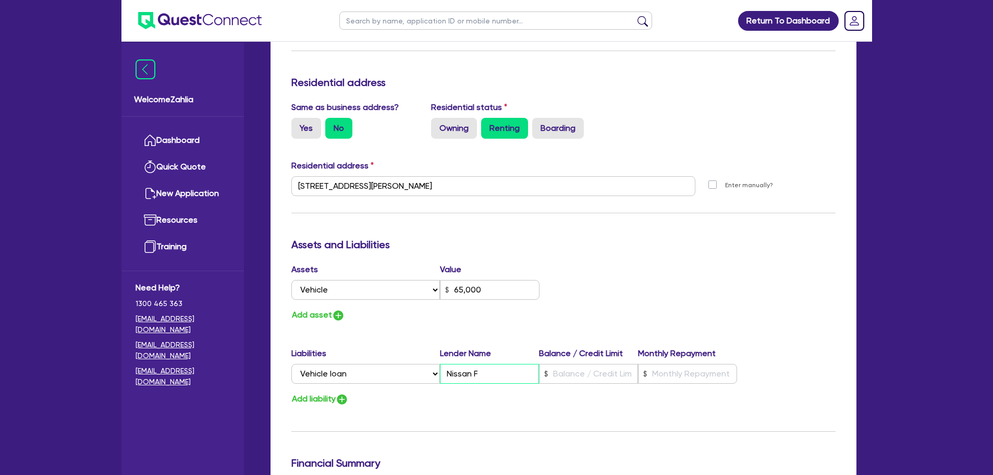
type input "3"
type input "0423 451 333"
type input "65,000"
type input "Nissan Fi"
type input "3"
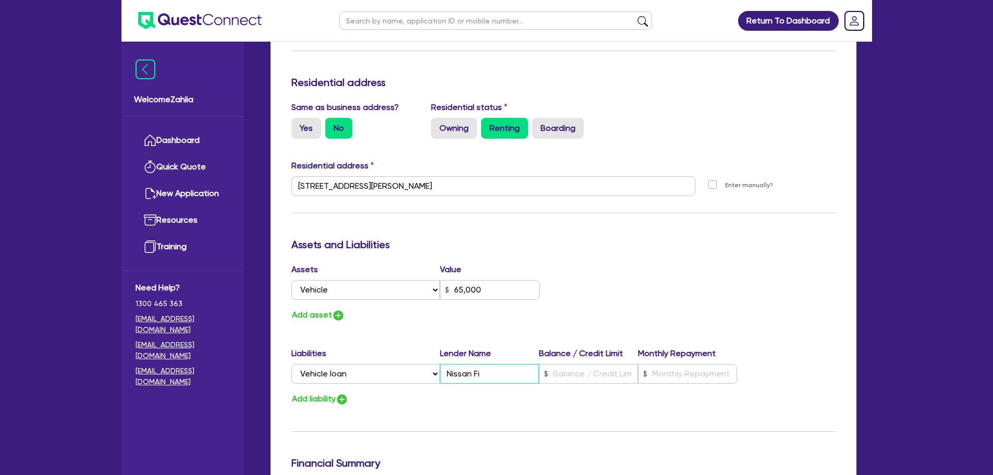
type input "0423 451 333"
type input "65,000"
type input "Nissan Fin"
type input "3"
type input "0423 451 333"
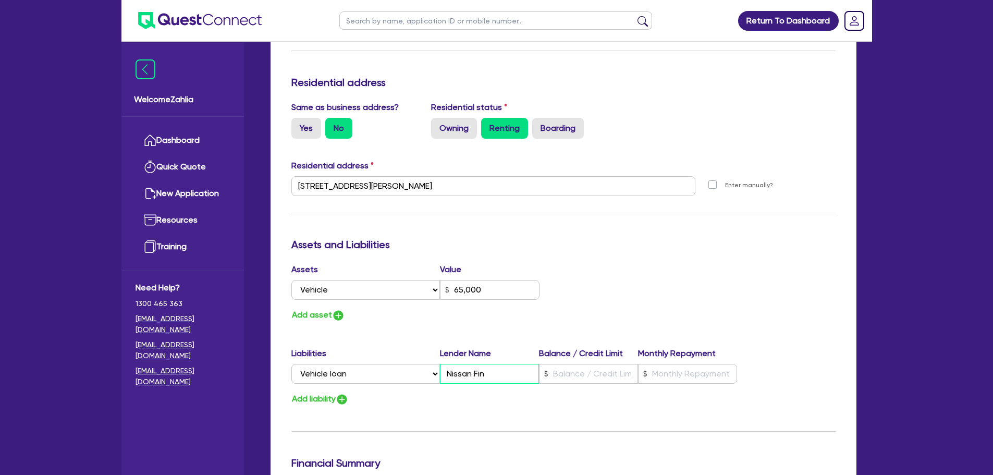
type input "65,000"
type input "Nissan Fina"
type input "3"
type input "0423 451 333"
type input "65,000"
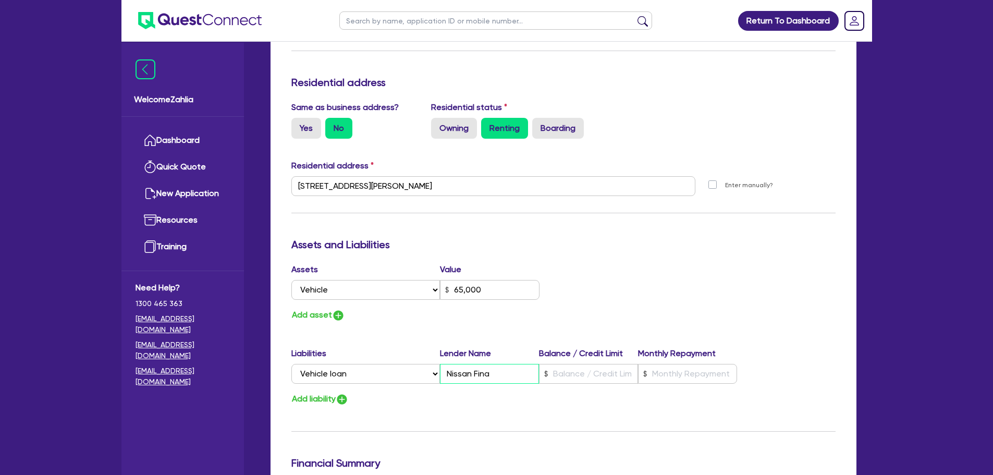
type input "Nissan [PERSON_NAME]"
type input "3"
type input "0423 451 333"
type input "65,000"
type input "Nissan Financ"
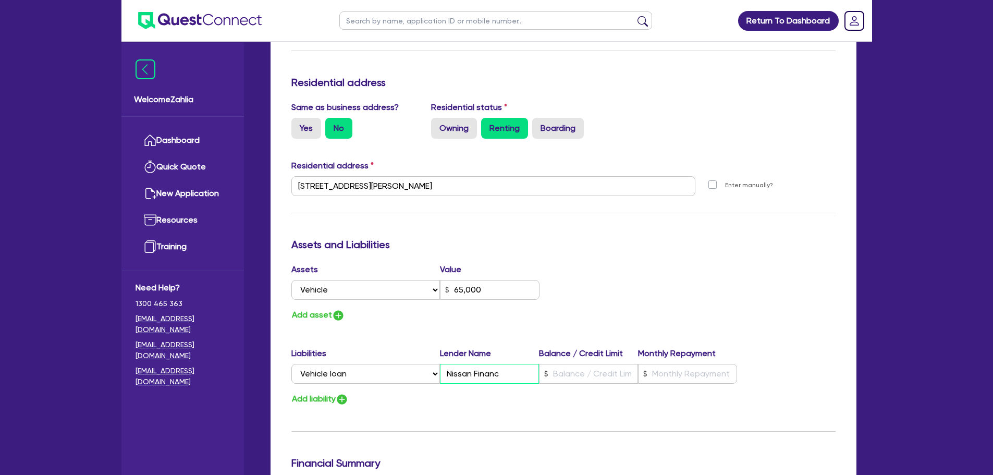
type input "3"
type input "0423 451 333"
type input "65,000"
type input "Nissan Finance"
type input "3"
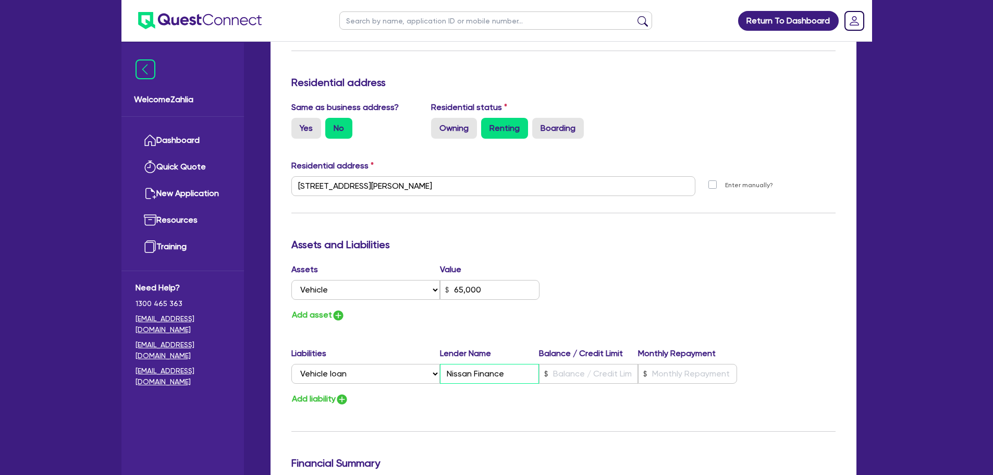
type input "0423 451 333"
type input "65,000"
type input "Nissan Finance"
click at [611, 371] on input "text" at bounding box center [588, 374] width 99 height 20
paste input "55,000"
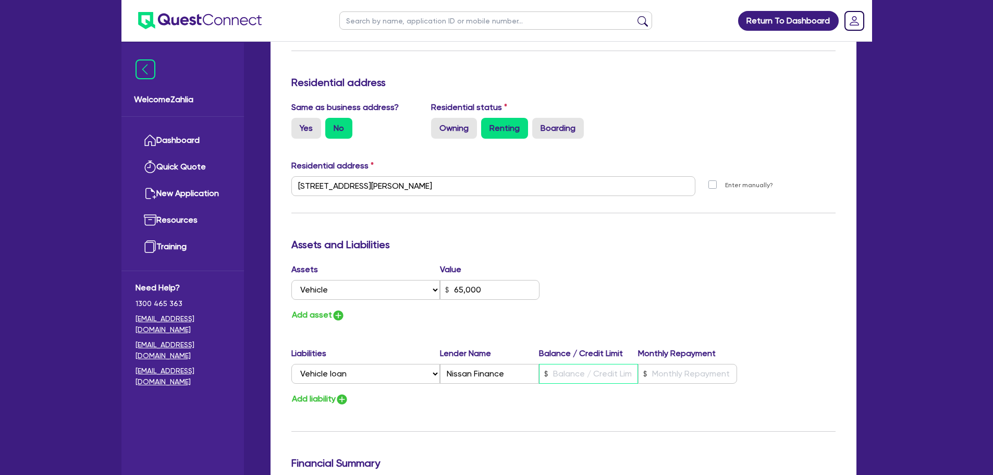
type input "3"
type input "0423 451 333"
type input "65,000"
type input "55,000"
click at [664, 374] on input "text" at bounding box center [687, 374] width 99 height 20
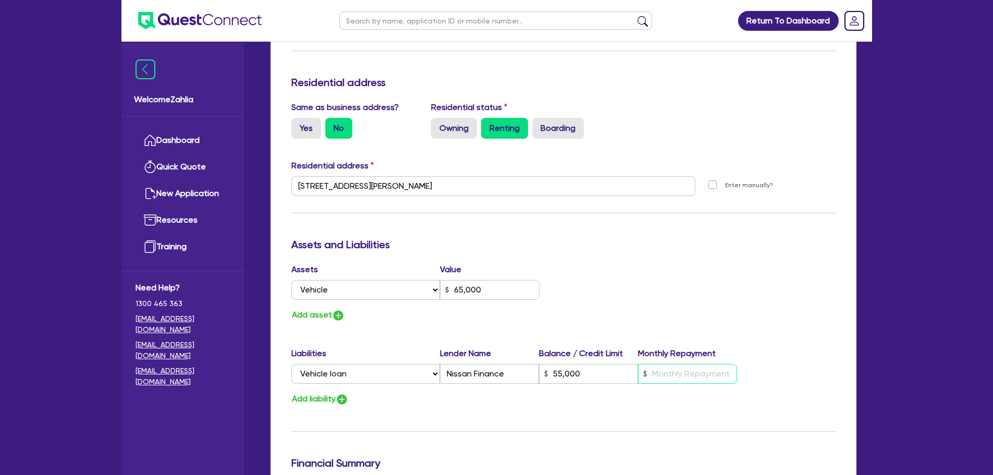
type input "3"
type input "0423 451 333"
type input "65,000"
type input "55,000"
type input "1"
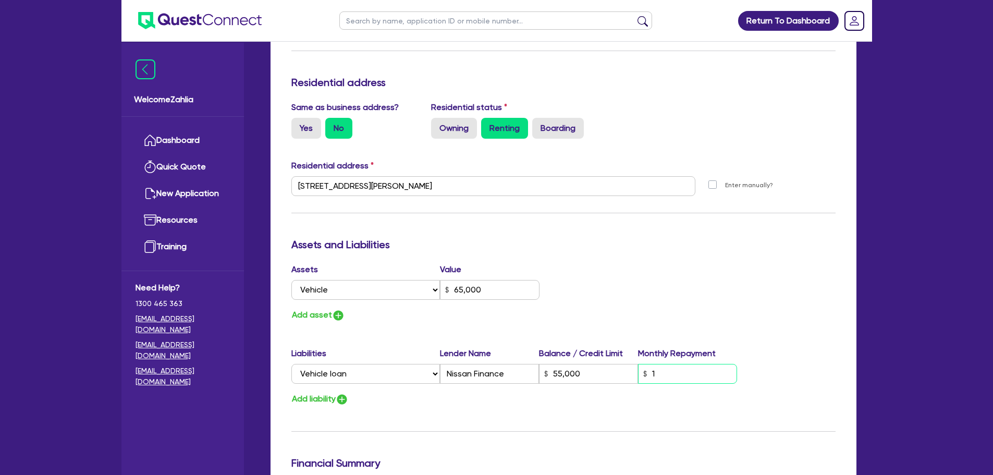
type input "3"
type input "0423 451 333"
type input "65,000"
type input "55,000"
type input "15"
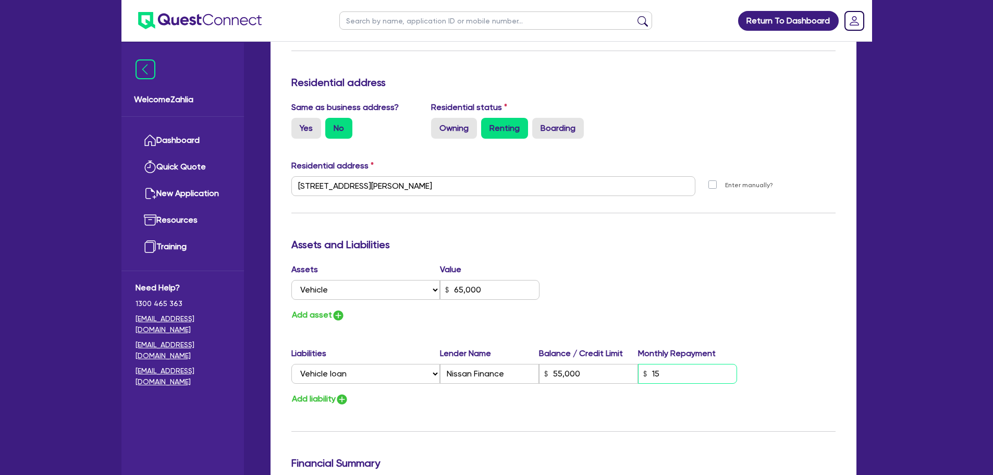
type input "3"
type input "0423 451 333"
type input "65,000"
type input "55,000"
type input "152"
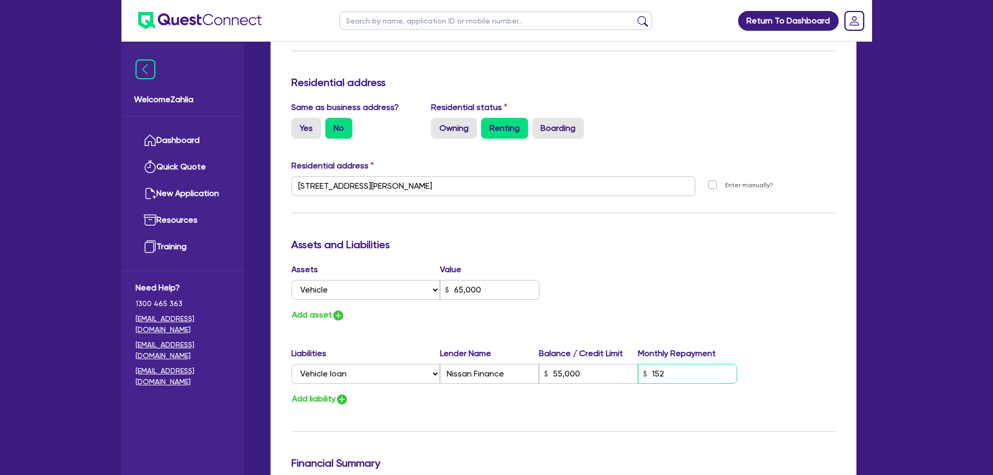
type input "3"
type input "0423 451 333"
type input "65,000"
type input "55,000"
type input "1,524"
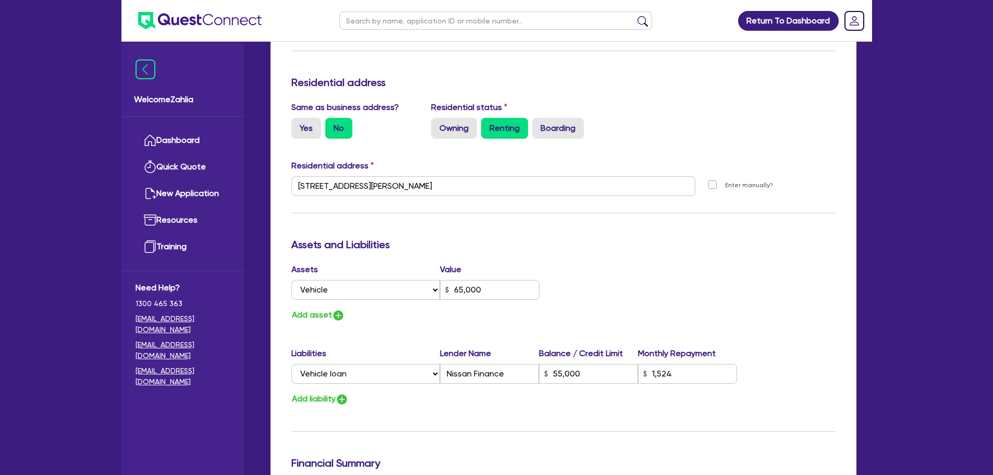
click at [716, 288] on div "Assets Value Select Asset Cash Property Investment property Vehicle Truck Trail…" at bounding box center [564, 292] width 560 height 59
click at [337, 311] on img "button" at bounding box center [338, 315] width 13 height 13
type input "3"
type input "0423 451 333"
type input "65,000"
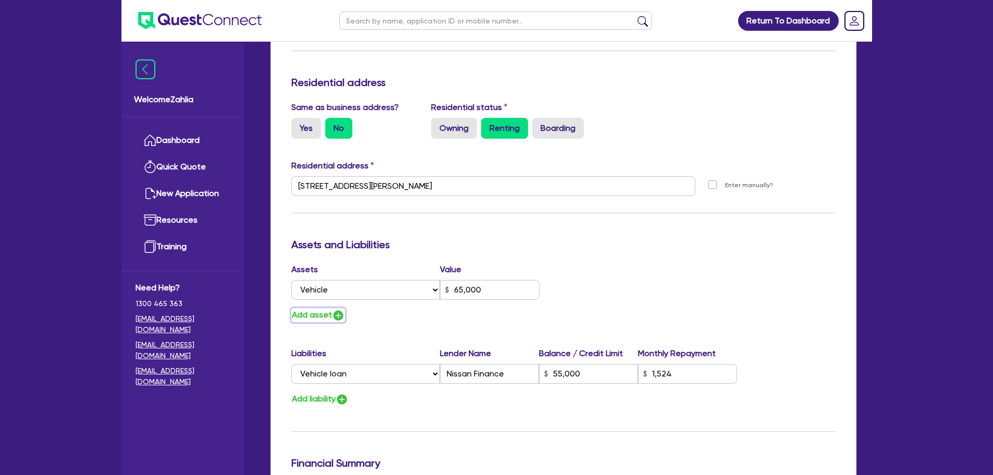
type input "55,000"
type input "1,524"
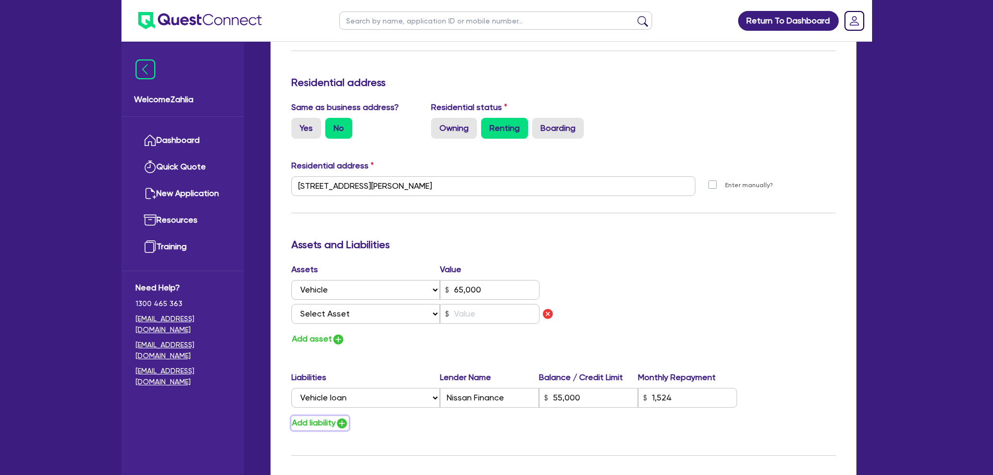
click at [346, 419] on img "button" at bounding box center [342, 423] width 13 height 13
type input "3"
type input "0423 451 333"
type input "65,000"
type input "55,000"
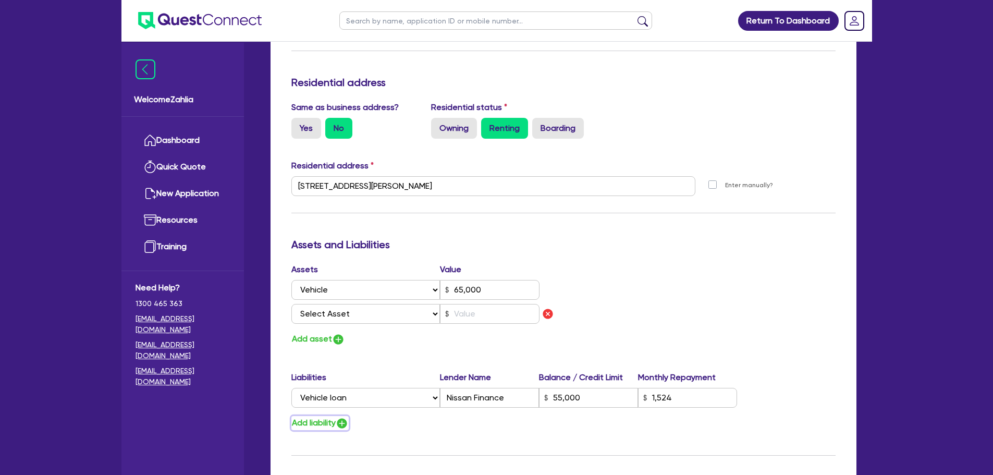
type input "1,524"
click at [420, 311] on select "Select Asset Cash Property Investment property Vehicle Truck Trailer Equipment …" at bounding box center [365, 314] width 149 height 20
select select "VEHICLE"
click at [291, 304] on select "Select Asset Cash Property Investment property Vehicle Truck Trailer Equipment …" at bounding box center [365, 314] width 149 height 20
type input "3"
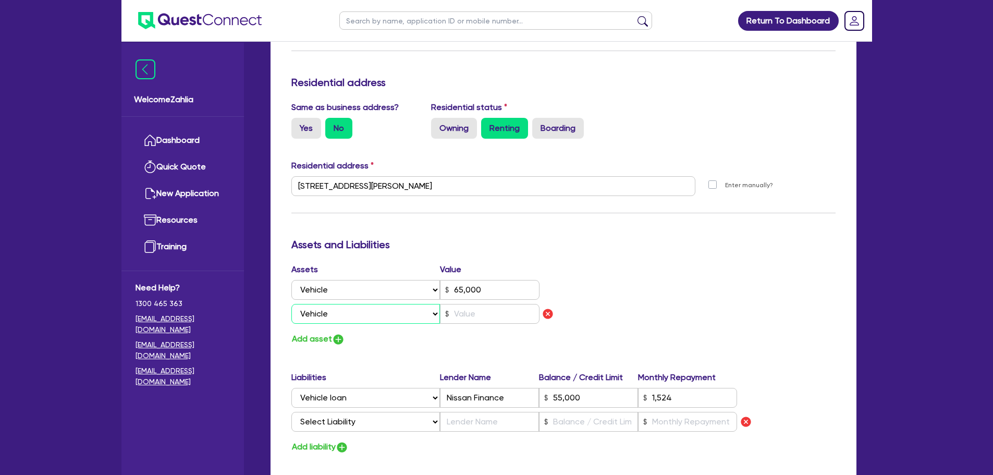
type input "0423 451 333"
type input "65,000"
type input "55,000"
type input "1,524"
click at [479, 312] on input "text" at bounding box center [490, 314] width 100 height 20
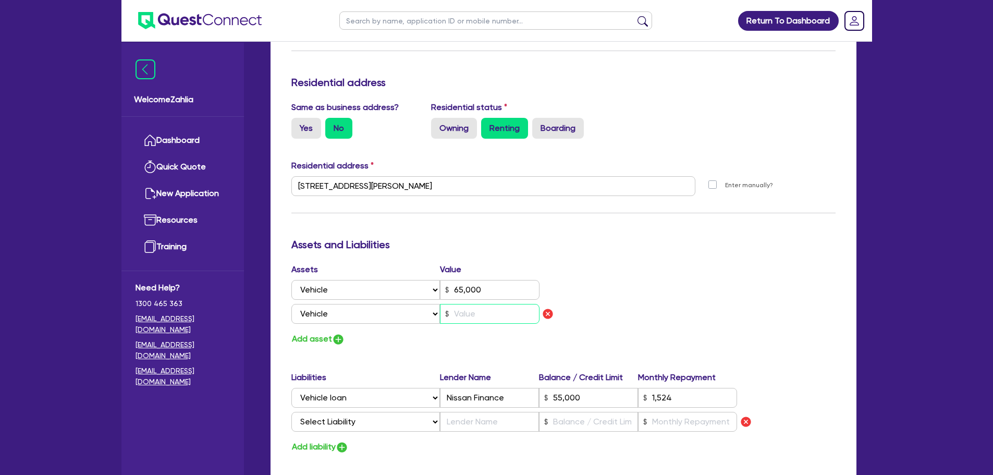
type input "3"
type input "0423 451 333"
type input "65,000"
type input "55,000"
type input "1,524"
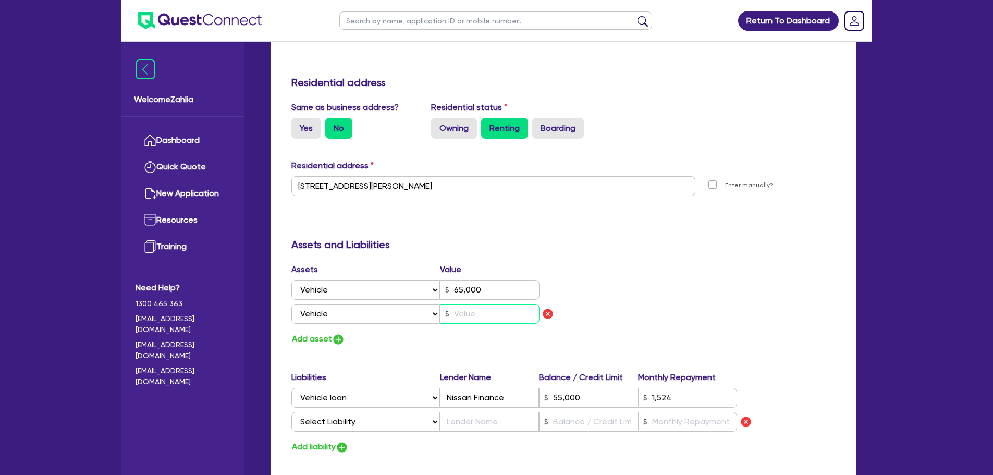
type input "2"
type input "3"
type input "0423 451 333"
type input "65,000"
type input "55,000"
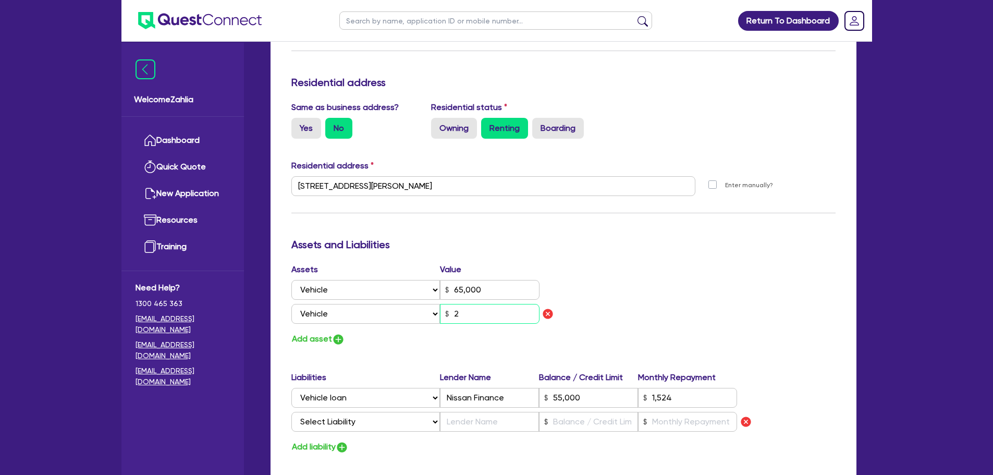
type input "1,524"
type input "25"
type input "3"
type input "0423 451 333"
type input "65,000"
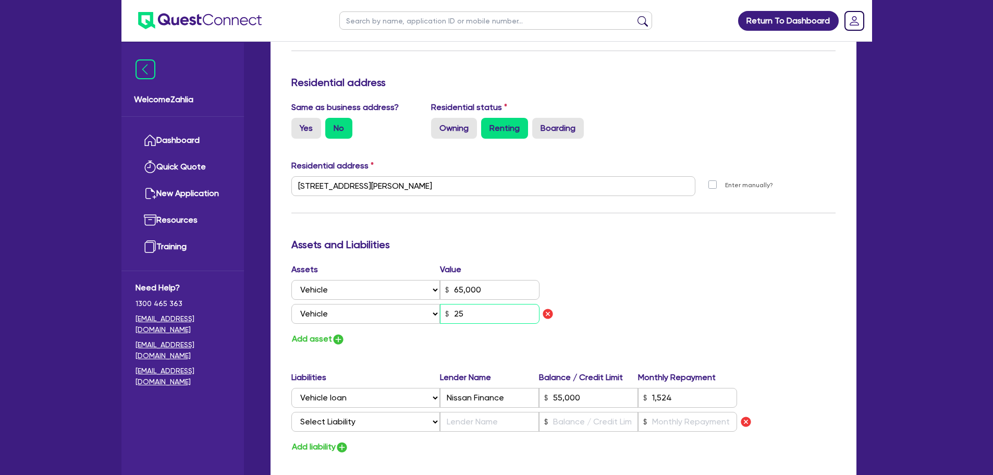
type input "55,000"
type input "1,524"
type input "250"
type input "3"
type input "0423 451 333"
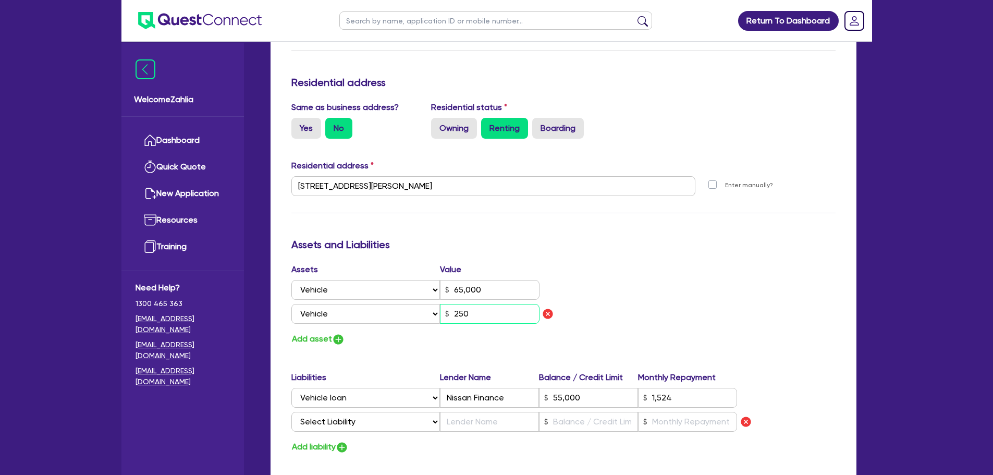
type input "65,000"
type input "55,000"
type input "1,524"
type input "2,500"
type input "3"
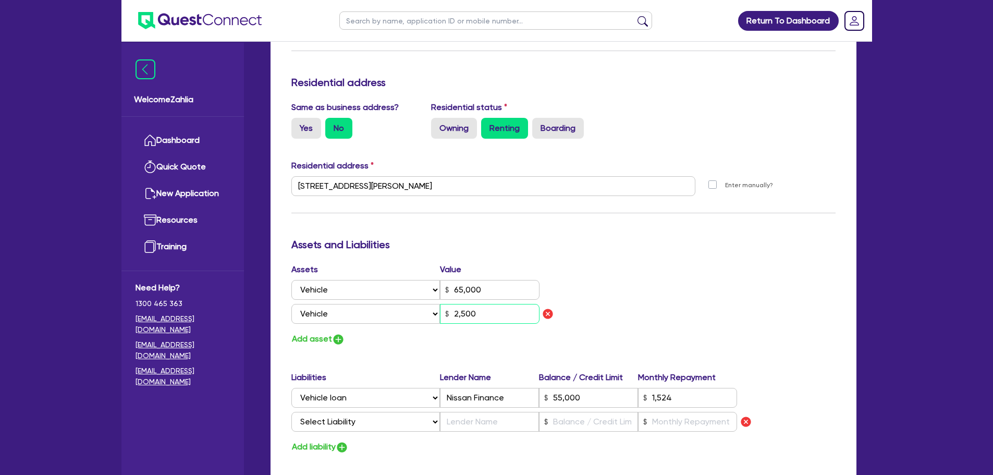
type input "0423 451 333"
type input "65,000"
type input "55,000"
type input "1,524"
type input "25,000"
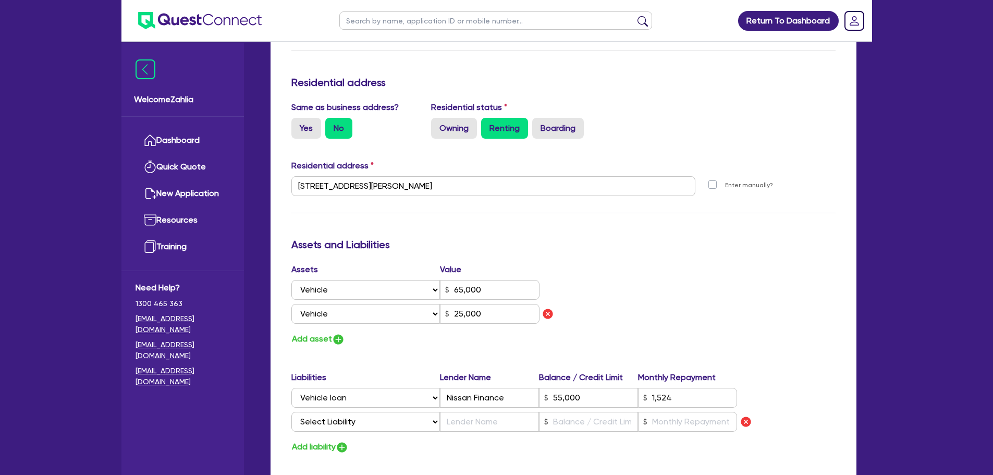
click at [633, 313] on div "Assets Value Select Asset Cash Property Investment property Vehicle Truck Trail…" at bounding box center [564, 304] width 560 height 83
click at [496, 424] on input "text" at bounding box center [489, 422] width 99 height 20
type input "3"
type input "0423 451 333"
type input "65,000"
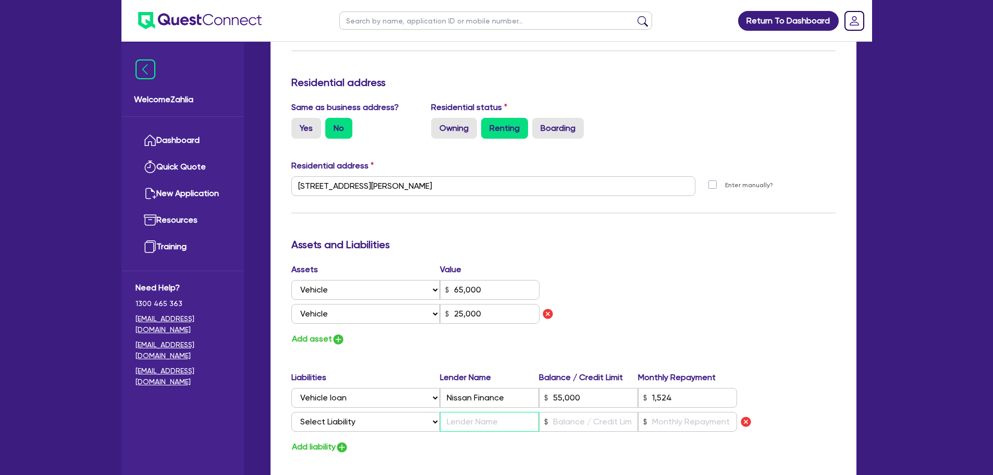
type input "55,000"
click at [582, 420] on input "text" at bounding box center [588, 422] width 99 height 20
click at [683, 423] on input "text" at bounding box center [687, 422] width 99 height 20
click at [328, 336] on button "Add asset" at bounding box center [318, 339] width 54 height 14
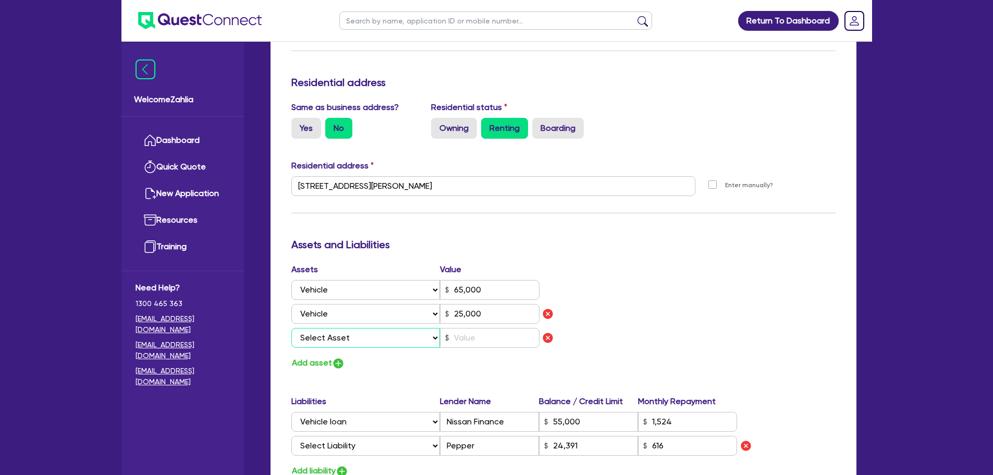
click at [337, 336] on select "Select Asset Cash Property Investment property Vehicle Truck Trailer Equipment …" at bounding box center [365, 338] width 149 height 20
click at [291, 328] on select "Select Asset Cash Property Investment property Vehicle Truck Trailer Equipment …" at bounding box center [365, 338] width 149 height 20
drag, startPoint x: 465, startPoint y: 334, endPoint x: 561, endPoint y: 288, distance: 107.0
click at [465, 334] on input "text" at bounding box center [490, 338] width 100 height 20
paste input "45,000"
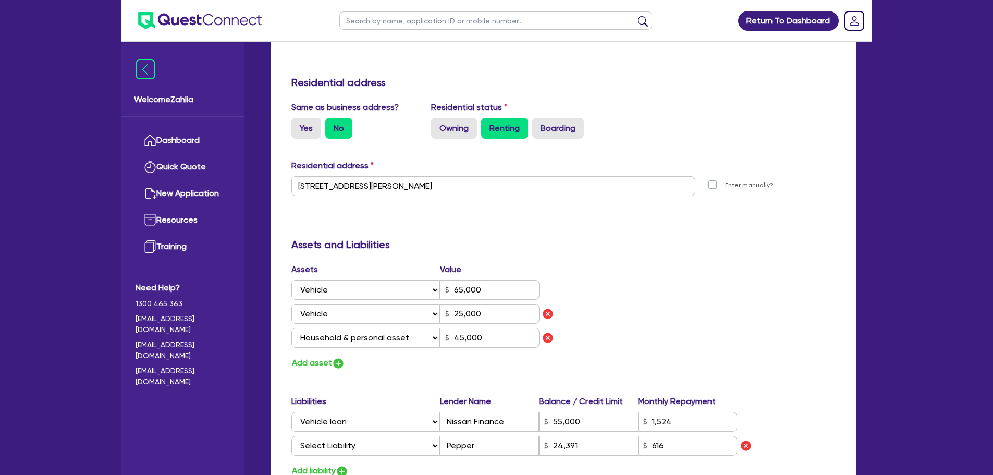
click at [597, 277] on div "Assets Value Select Asset Cash Property Investment property Vehicle Truck Trail…" at bounding box center [564, 316] width 560 height 107
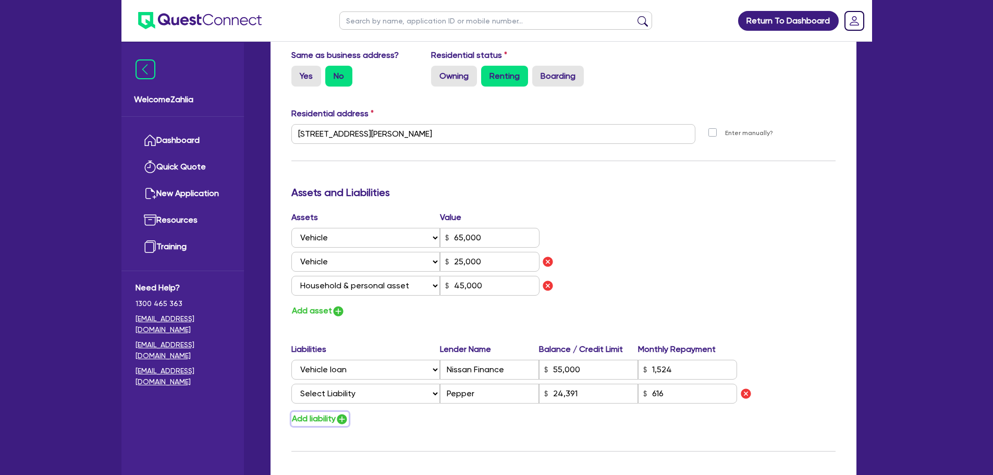
click at [336, 424] on button "Add liability" at bounding box center [319, 419] width 57 height 14
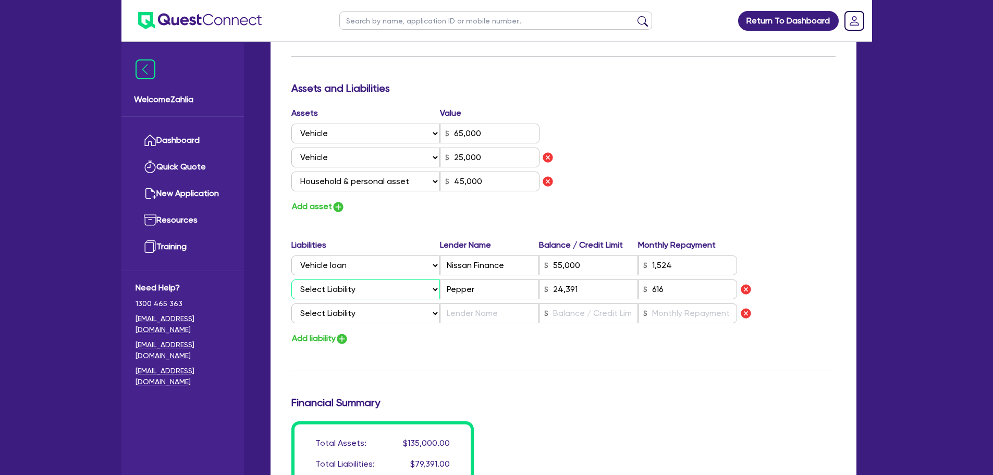
click at [351, 286] on select "Select Liability Credit card Mortgage Investment property loan Vehicle loan Tru…" at bounding box center [365, 289] width 149 height 20
click at [291, 279] on select "Select Liability Credit card Mortgage Investment property loan Vehicle loan Tru…" at bounding box center [365, 289] width 149 height 20
click at [351, 308] on select "Select Liability Credit card Mortgage Investment property loan Vehicle loan Tru…" at bounding box center [365, 313] width 149 height 20
click at [291, 303] on select "Select Liability Credit card Mortgage Investment property loan Vehicle loan Tru…" at bounding box center [365, 313] width 149 height 20
click at [484, 316] on input "text" at bounding box center [489, 313] width 99 height 20
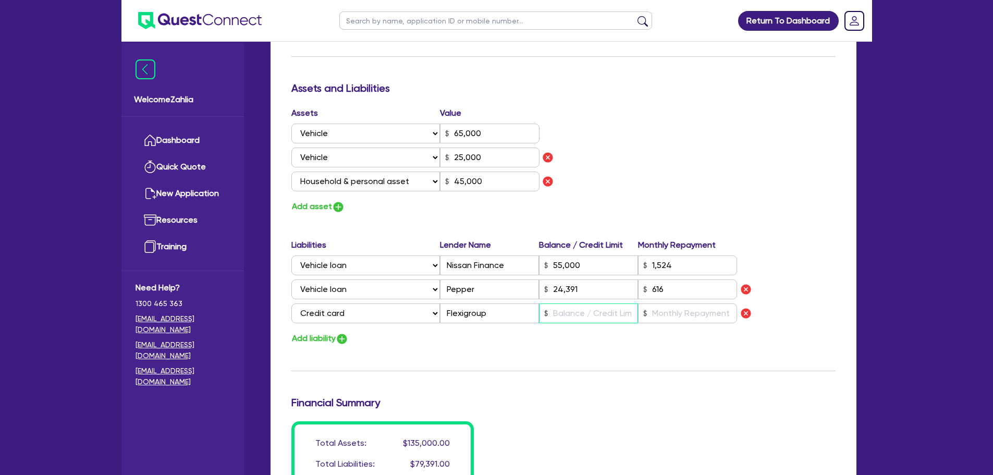
click at [577, 316] on input "text" at bounding box center [588, 313] width 99 height 20
click at [663, 320] on input "text" at bounding box center [687, 313] width 99 height 20
click at [586, 312] on input "4,500" at bounding box center [588, 313] width 99 height 20
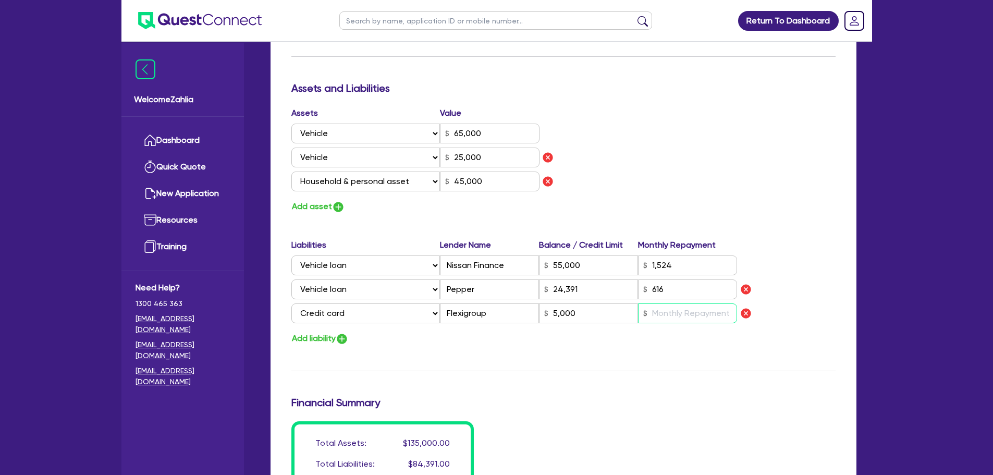
click at [664, 312] on input "text" at bounding box center [687, 313] width 99 height 20
click at [576, 352] on div "Update residential status for Director #1 Boarding is only acceptable when the …" at bounding box center [563, 73] width 544 height 867
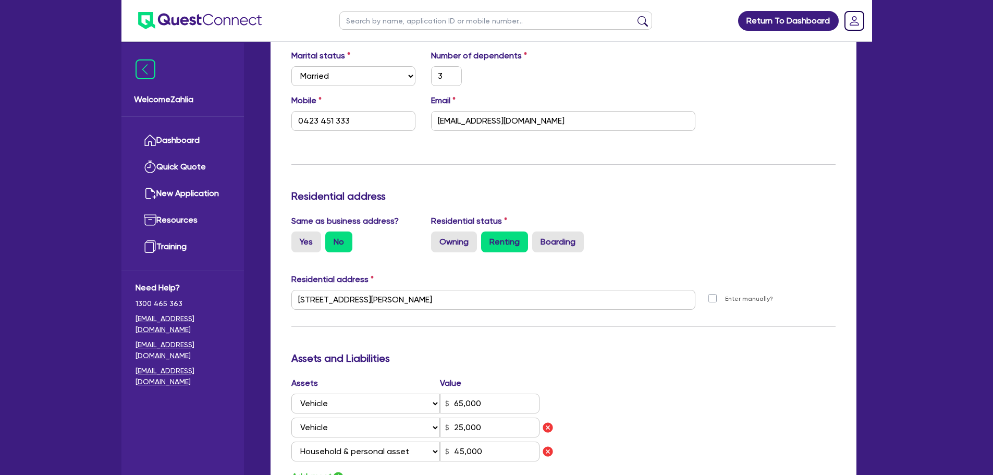
scroll to position [465, 0]
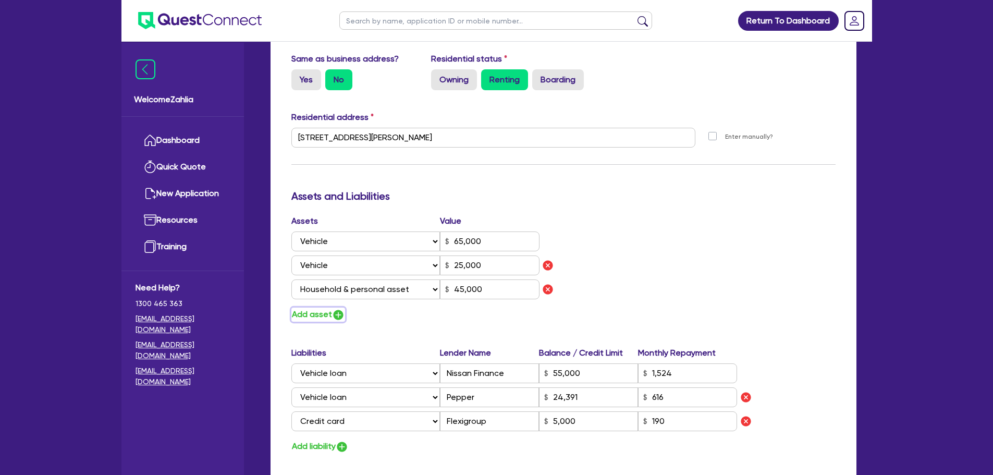
click at [333, 314] on img "button" at bounding box center [338, 315] width 13 height 13
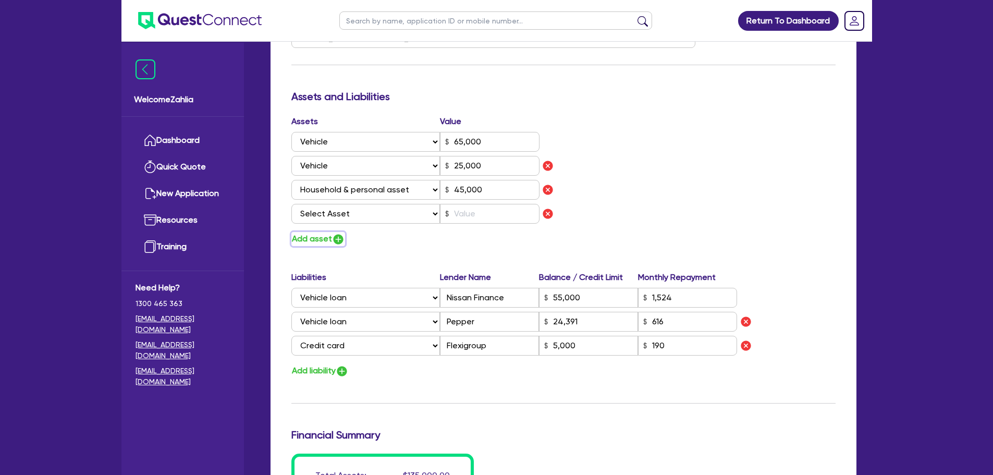
scroll to position [570, 0]
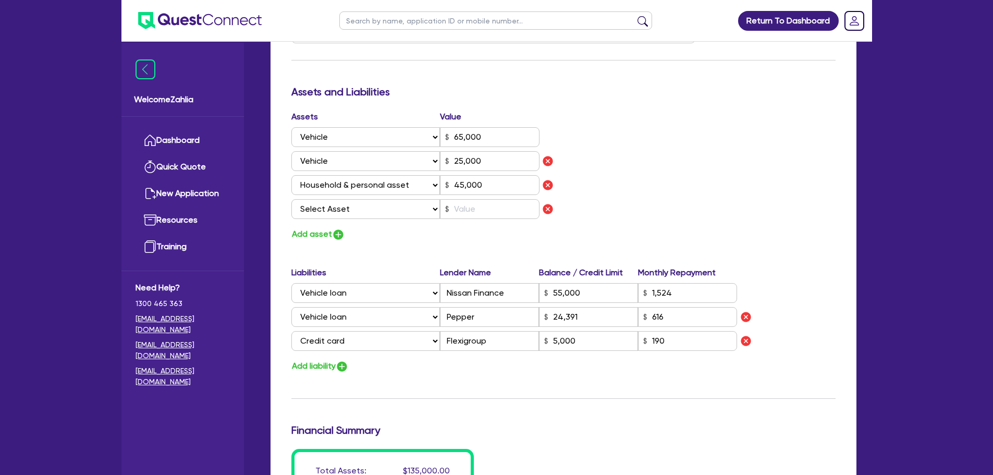
click at [329, 376] on div "Update residential status for Director #1 Boarding is only acceptable when the …" at bounding box center [563, 88] width 544 height 891
click at [466, 210] on input "text" at bounding box center [490, 209] width 100 height 20
paste input "90,000"
click at [383, 212] on select "Select Asset Cash Property Investment property Vehicle Truck Trailer Equipment …" at bounding box center [365, 209] width 149 height 20
click at [291, 199] on select "Select Asset Cash Property Investment property Vehicle Truck Trailer Equipment …" at bounding box center [365, 209] width 149 height 20
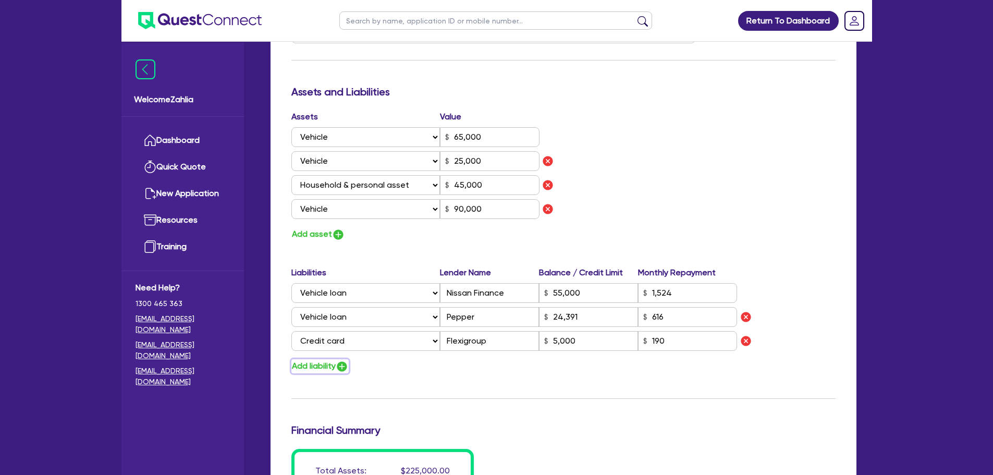
click at [347, 366] on img "button" at bounding box center [342, 366] width 13 height 13
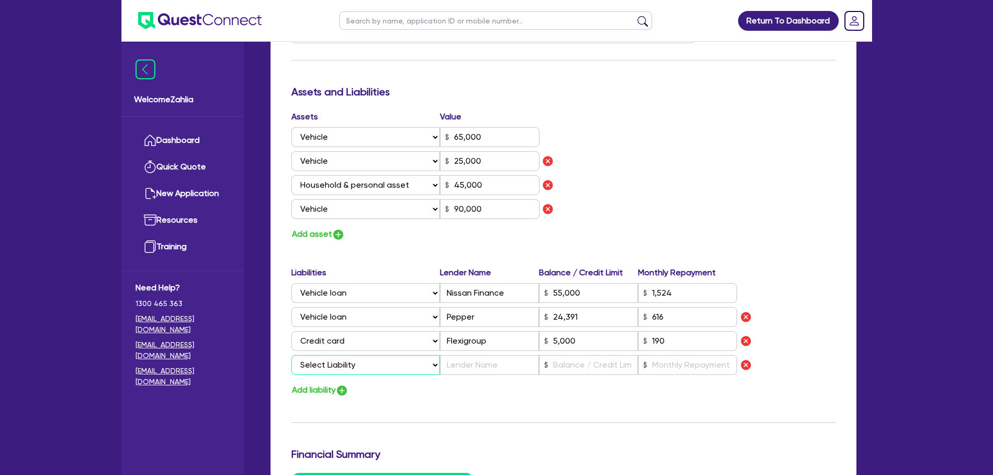
click at [350, 372] on select "Select Liability Credit card Mortgage Investment property loan Vehicle loan Tru…" at bounding box center [365, 365] width 149 height 20
click at [291, 355] on select "Select Liability Credit card Mortgage Investment property loan Vehicle loan Tru…" at bounding box center [365, 365] width 149 height 20
click at [510, 366] on input "text" at bounding box center [489, 365] width 99 height 20
click at [582, 365] on input "text" at bounding box center [588, 365] width 99 height 20
click at [667, 364] on input "text" at bounding box center [687, 365] width 99 height 20
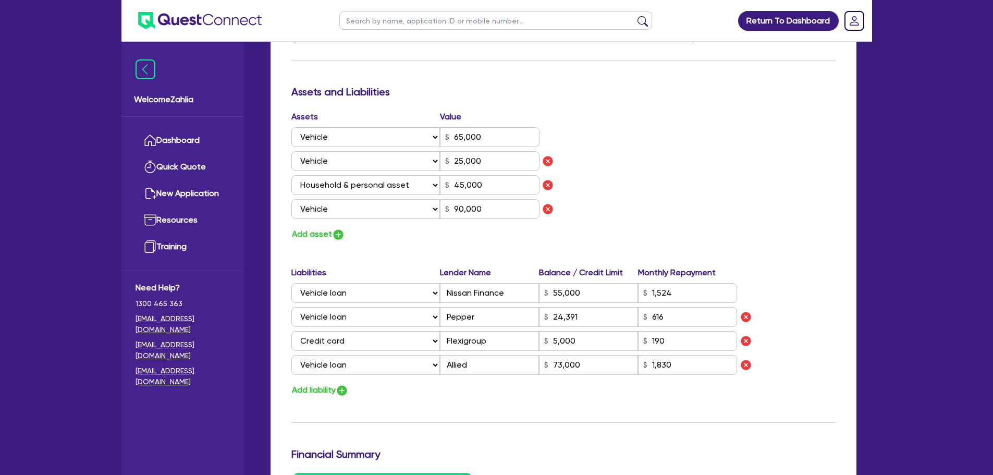
click at [537, 427] on div "Update residential status for Director #1 Boarding is only acceptable when the …" at bounding box center [563, 100] width 544 height 915
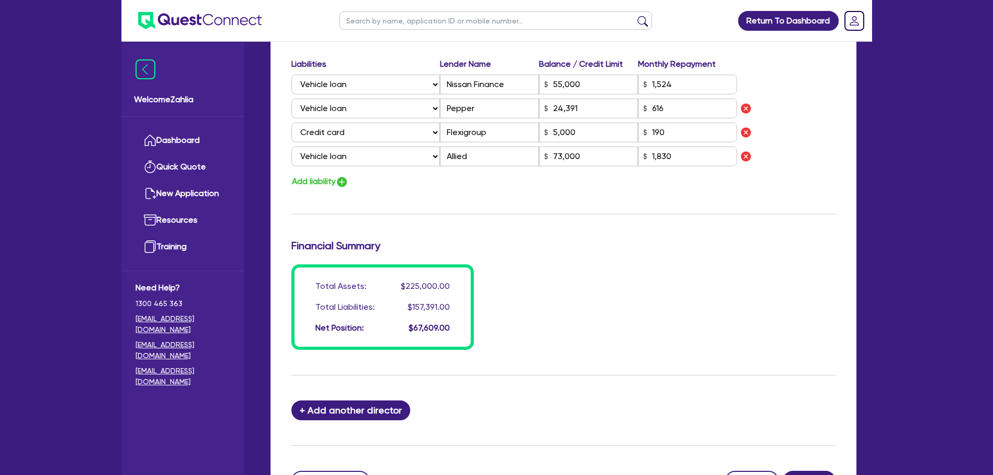
scroll to position [878, 0]
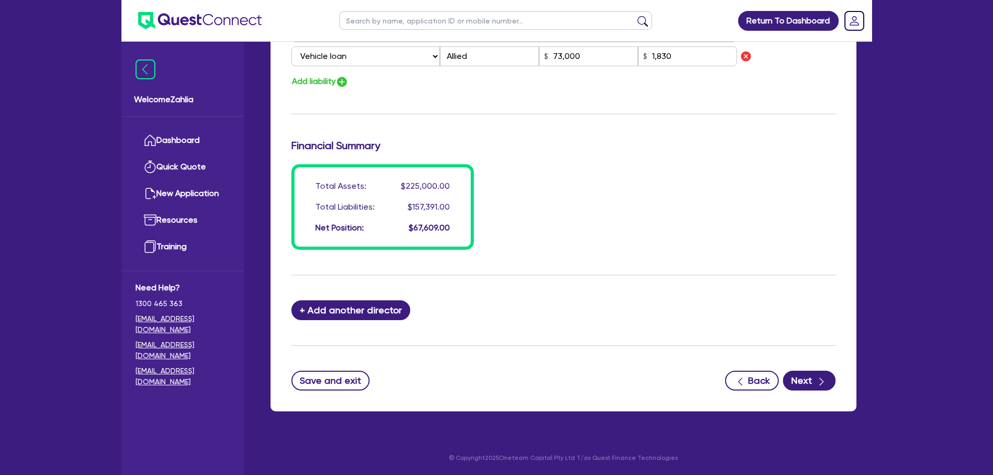
click at [422, 224] on span "$67,609.00" at bounding box center [429, 228] width 41 height 10
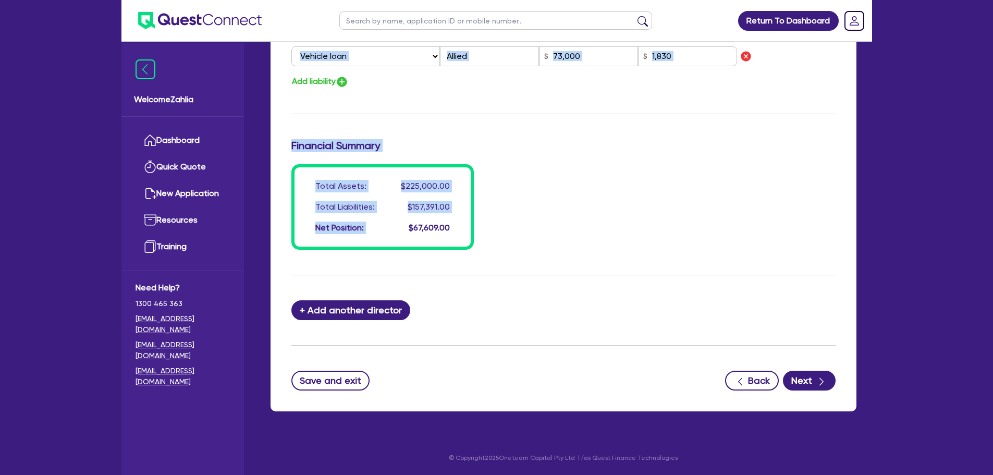
click at [422, 224] on span "$67,609.00" at bounding box center [429, 228] width 41 height 10
click at [824, 382] on icon "button" at bounding box center [821, 381] width 10 height 10
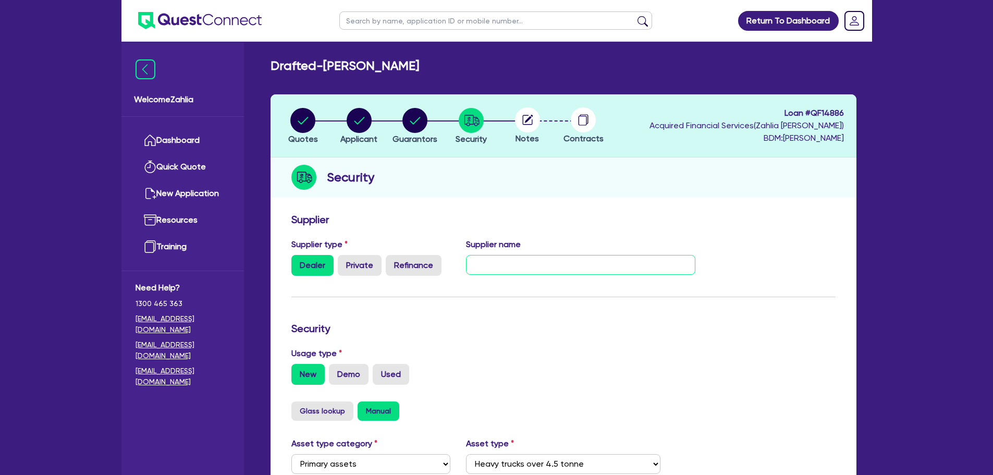
click at [596, 272] on input "text" at bounding box center [580, 265] width 229 height 20
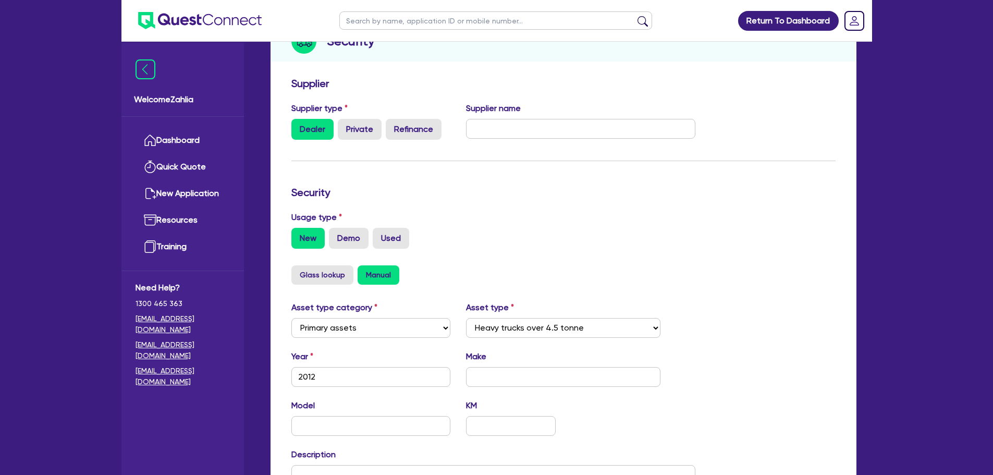
scroll to position [156, 0]
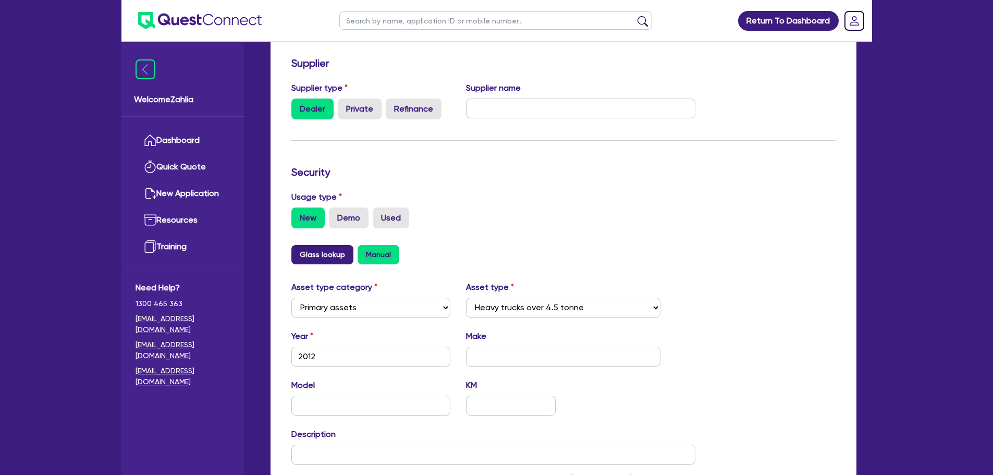
click at [318, 252] on button "Glass lookup" at bounding box center [322, 254] width 62 height 19
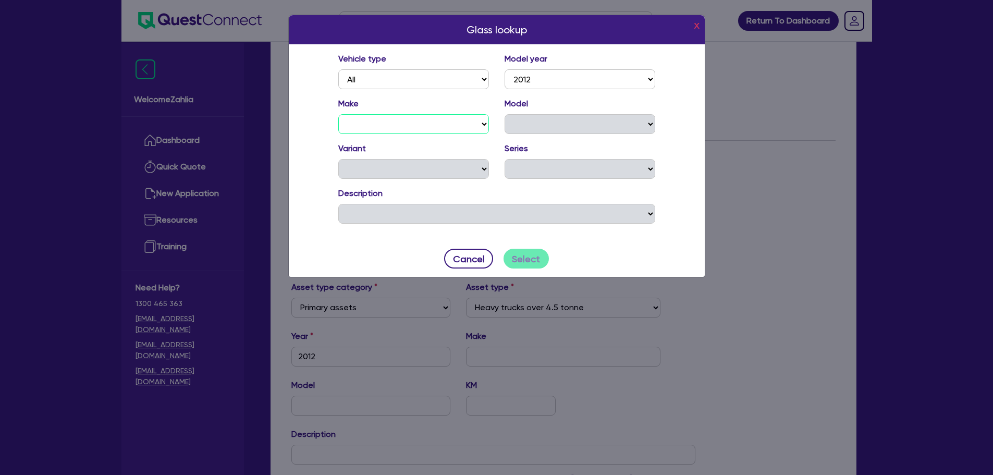
click at [411, 128] on select "ABARTH ALFA ROMEO ASTON [PERSON_NAME] AUDI BENTLEY BMW CATERHAM CHEVROLET CHRYS…" at bounding box center [413, 124] width 151 height 20
click at [533, 119] on select "D-MAX FRD FRR FSD FSR FSS FTR FTS FVD FVL FVM FVR FVY FVZ FXD FXL FXR FXY FXZ G…" at bounding box center [580, 124] width 151 height 20
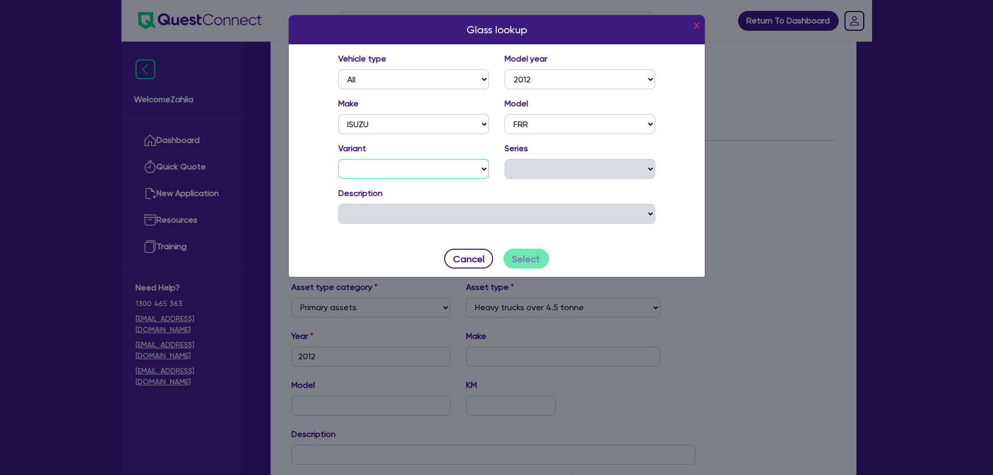
click at [456, 171] on select "500 CREW 500 LONG 500 MEDIUM 500 SHORT 500 SHORT (PTO) 500 SHORT AUTO 500 X-LON…" at bounding box center [413, 169] width 151 height 20
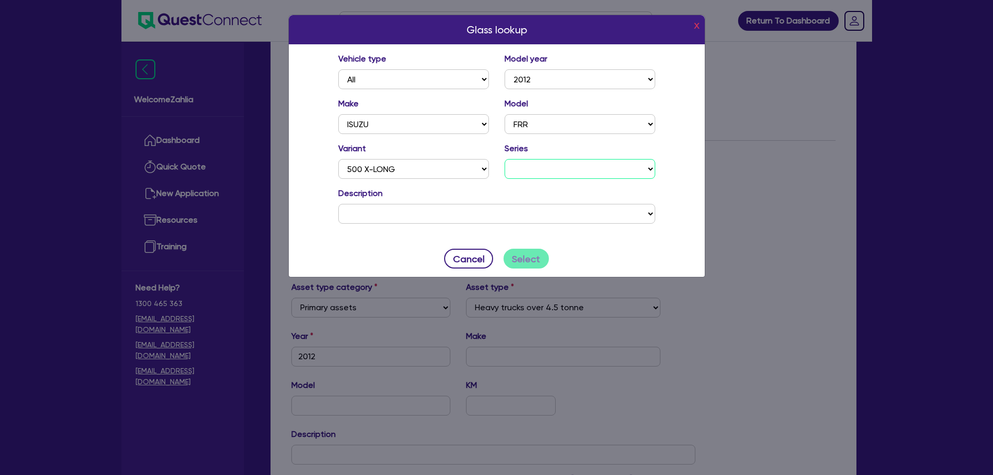
click at [521, 169] on select "FH MY11" at bounding box center [580, 169] width 151 height 20
click at [509, 210] on select "ISUZU FRR 500 X-LONG FH MY11 C/[PERSON_NAME] DIESEL TURBO 4 5193 cc DTFI 6 SP M…" at bounding box center [496, 214] width 317 height 20
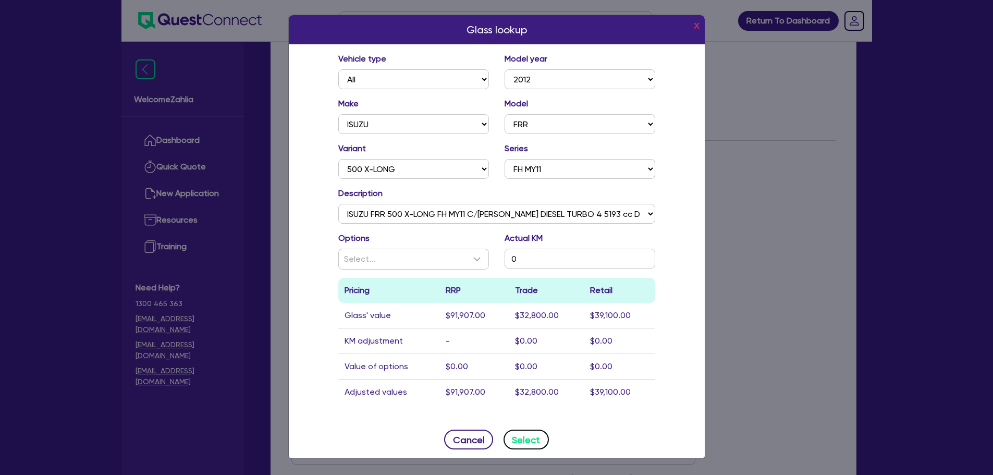
click at [519, 440] on button "Select" at bounding box center [526, 440] width 45 height 20
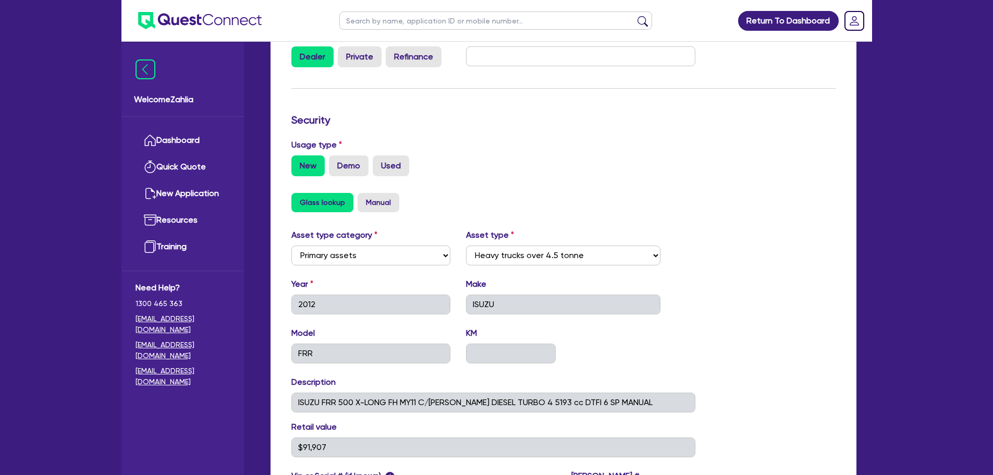
scroll to position [313, 0]
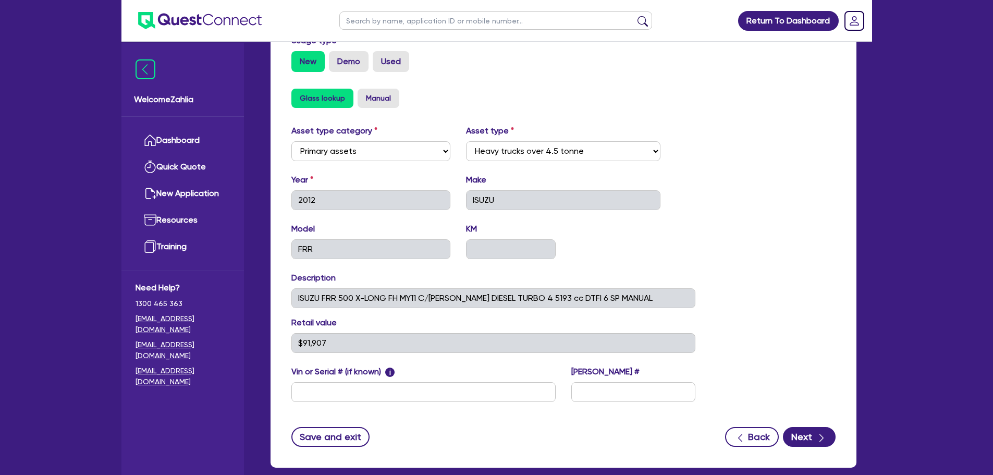
click at [320, 100] on button "Glass lookup" at bounding box center [322, 98] width 62 height 19
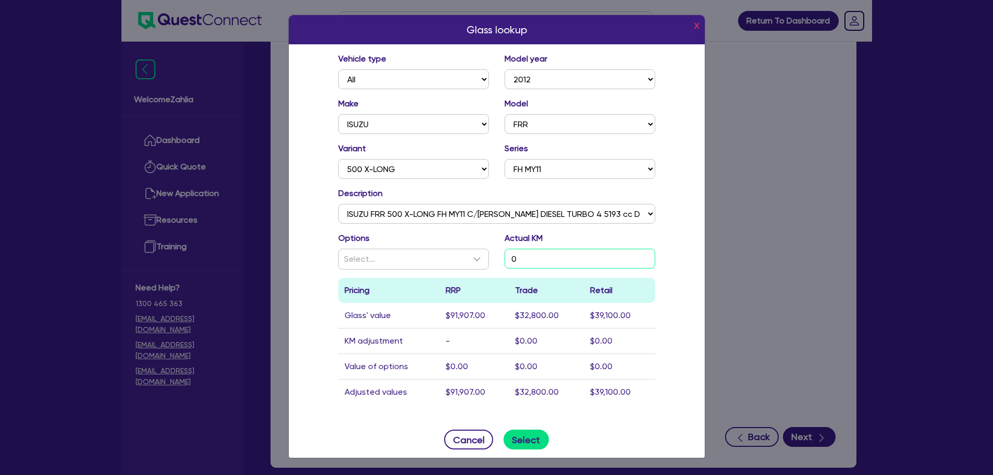
click at [559, 261] on input "0" at bounding box center [580, 259] width 151 height 20
click at [563, 259] on input "0" at bounding box center [580, 259] width 151 height 20
paste input "106,00"
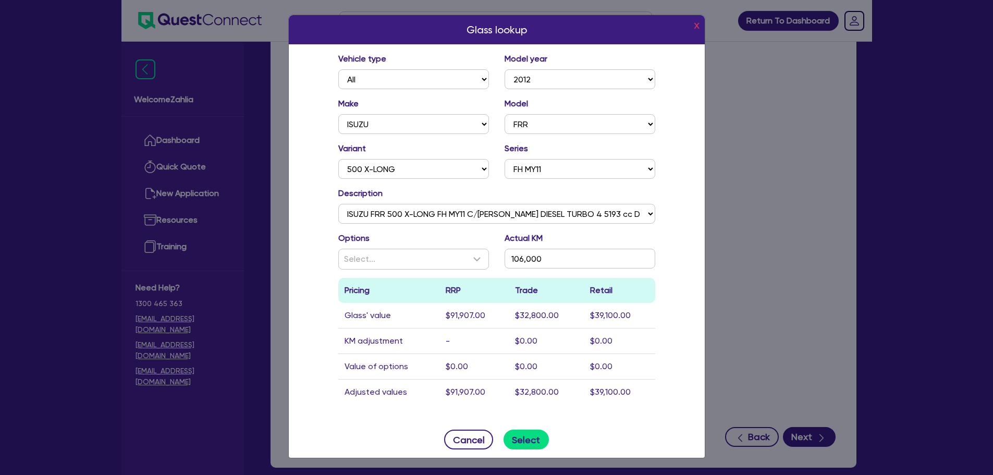
click at [691, 270] on div "Glass lookup x Vehicle type All Model year [DATE] 2024 2023 2022 2021 2020 2019…" at bounding box center [496, 237] width 417 height 444
click at [669, 269] on div "Vehicle type All Model year [DATE] 2024 2023 2022 2021 2020 2019 2018 2017 2016…" at bounding box center [497, 232] width 416 height 377
click at [419, 260] on div "Select..." at bounding box center [407, 259] width 127 height 13
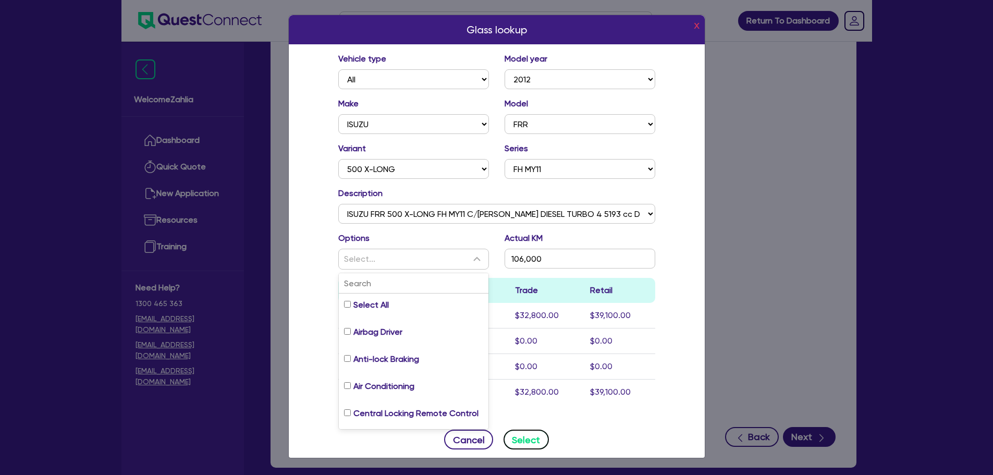
click at [517, 433] on button "Select" at bounding box center [526, 440] width 45 height 20
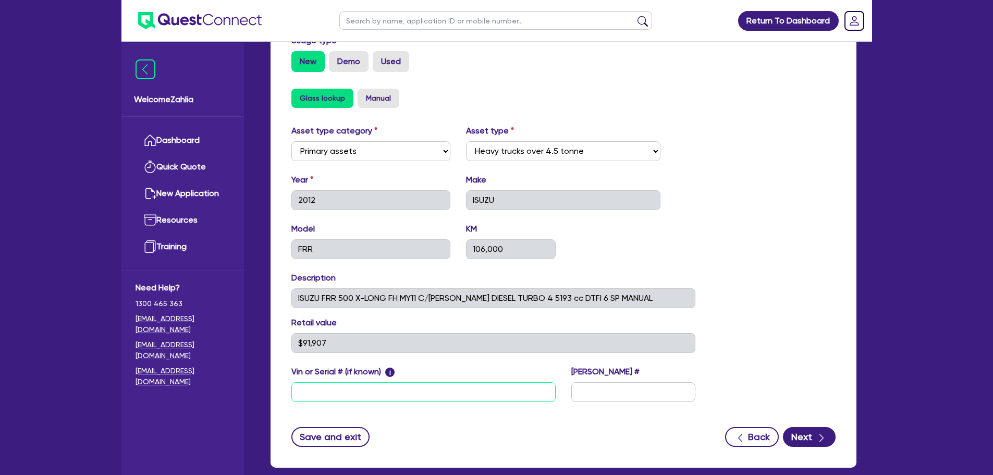
click at [464, 397] on input "text" at bounding box center [423, 392] width 264 height 20
drag, startPoint x: 436, startPoint y: 383, endPoint x: 559, endPoint y: 359, distance: 125.7
click at [436, 382] on input "text" at bounding box center [423, 392] width 264 height 20
click at [792, 423] on form "Supplier Supplier type Dealer Private Refinance Supplier name Security Usage ty…" at bounding box center [563, 173] width 544 height 546
click at [803, 437] on button "Next" at bounding box center [809, 437] width 53 height 20
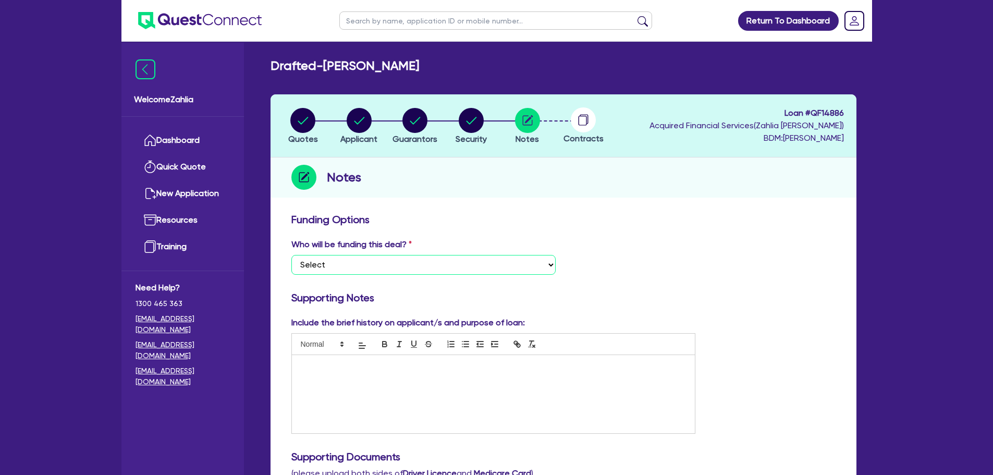
click at [438, 265] on select "Select I want Quest to fund 100% I will fund 100% I will co-fund with Quest Oth…" at bounding box center [423, 265] width 264 height 20
click at [291, 255] on select "Select I want Quest to fund 100% I will fund 100% I will co-fund with Quest Oth…" at bounding box center [423, 265] width 264 height 20
click at [432, 412] on div at bounding box center [493, 394] width 403 height 78
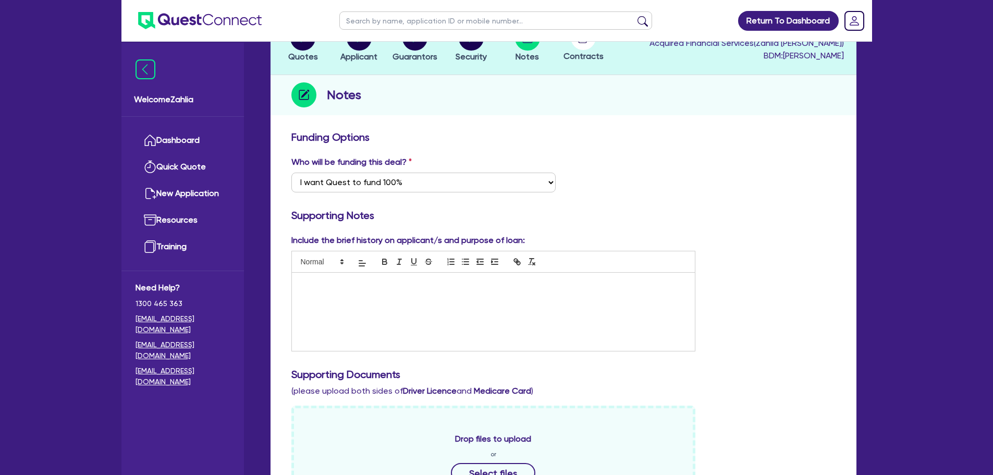
scroll to position [104, 0]
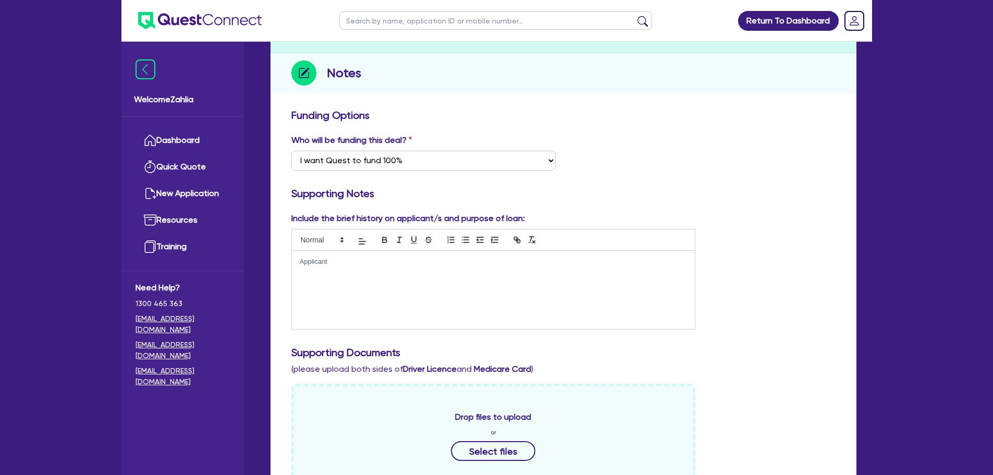
click at [453, 264] on p "Applicant" at bounding box center [494, 261] width 388 height 9
click at [331, 261] on p "Applicant" at bounding box center [494, 261] width 388 height 9
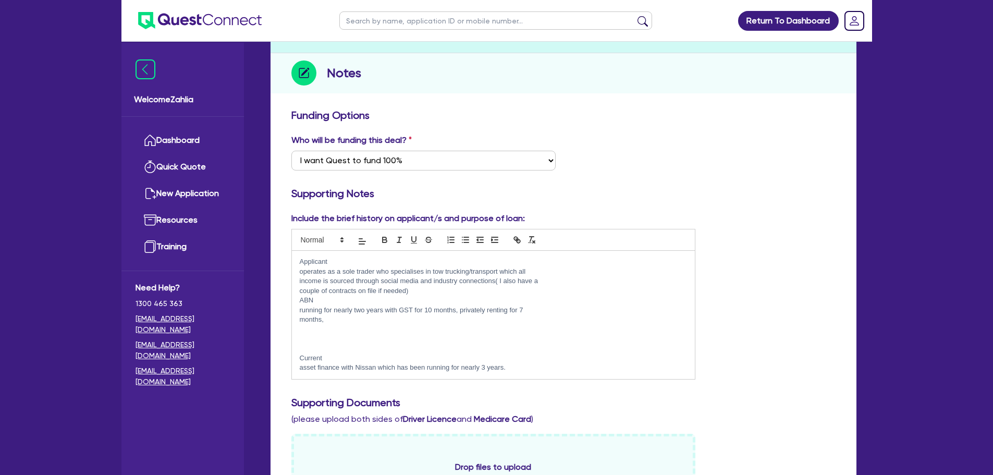
scroll to position [0, 0]
drag, startPoint x: 496, startPoint y: 283, endPoint x: 506, endPoint y: 290, distance: 12.3
click at [506, 290] on div "Applicant operates as a sole trader who specialises in tow trucking/transport w…" at bounding box center [493, 315] width 403 height 128
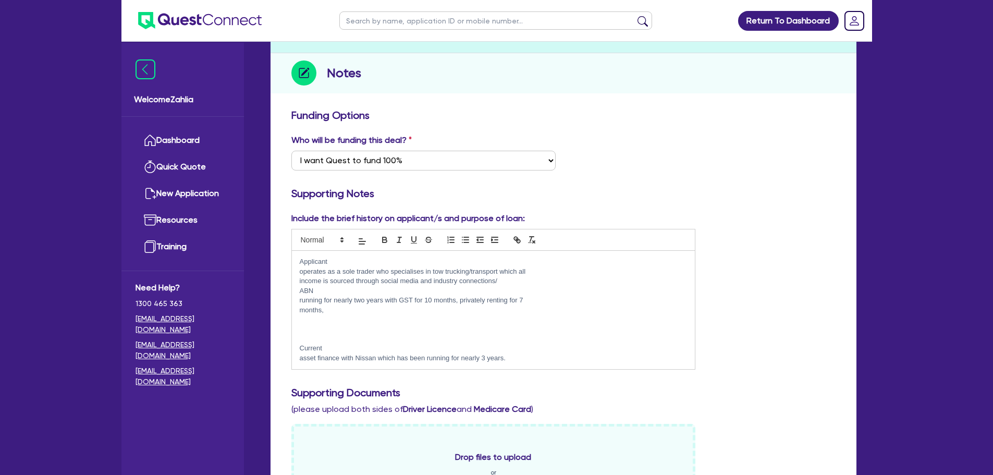
click at [298, 290] on div "Applicant operates as a sole trader who specialises in tow trucking/transport w…" at bounding box center [493, 310] width 403 height 118
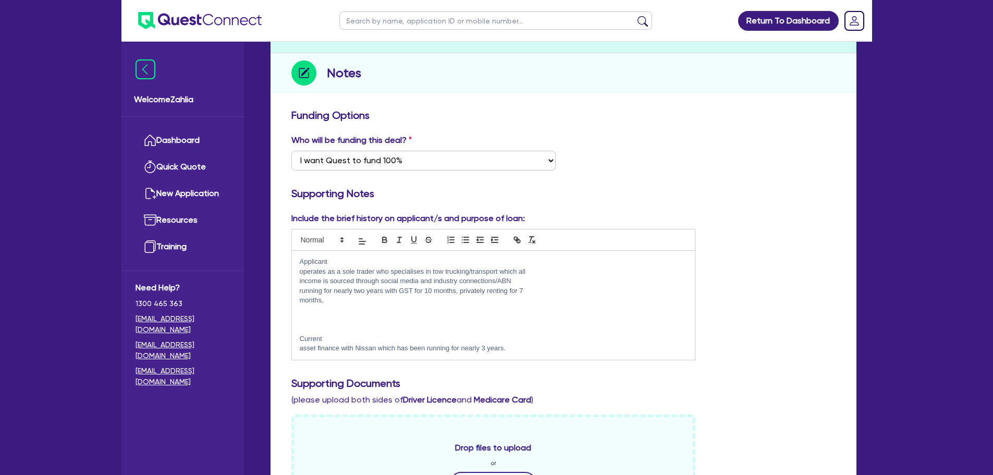
click at [300, 268] on p "operates as a sole trader who specialises in tow trucking/transport which all" at bounding box center [494, 271] width 388 height 9
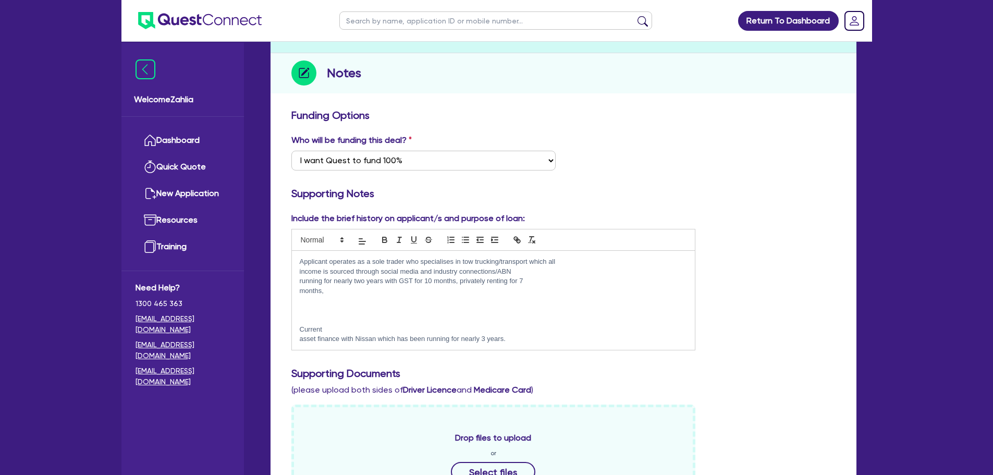
click at [299, 328] on div "Applicant operates as a sole trader who specialises in tow trucking/transport w…" at bounding box center [493, 300] width 403 height 99
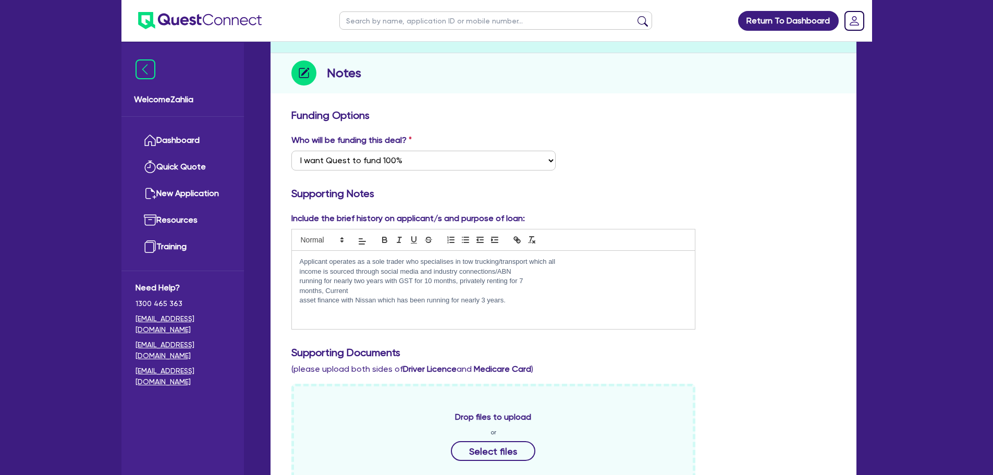
click at [298, 297] on div "Applicant operates as a sole trader who specialises in tow trucking/transport w…" at bounding box center [493, 290] width 403 height 78
click at [292, 262] on div "Applicant operates as a sole trader who specialises in tow trucking/transport w…" at bounding box center [493, 290] width 403 height 78
drag, startPoint x: 332, startPoint y: 258, endPoint x: 652, endPoint y: 292, distance: 321.4
click at [652, 292] on div "Applicant operates as a sole trader who specialises in tow trucking/transport w…" at bounding box center [493, 290] width 403 height 78
click at [628, 292] on p "months, Current asset finance with Nissan which has been running for nearly 3 y…" at bounding box center [494, 290] width 388 height 9
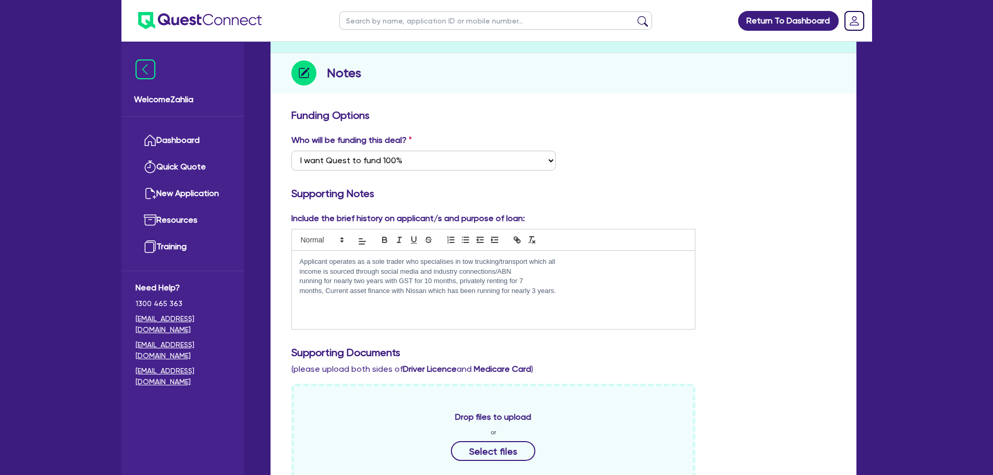
click at [296, 260] on div "Applicant operates as a sole trader who specialises in tow trucking/transport w…" at bounding box center [493, 290] width 403 height 78
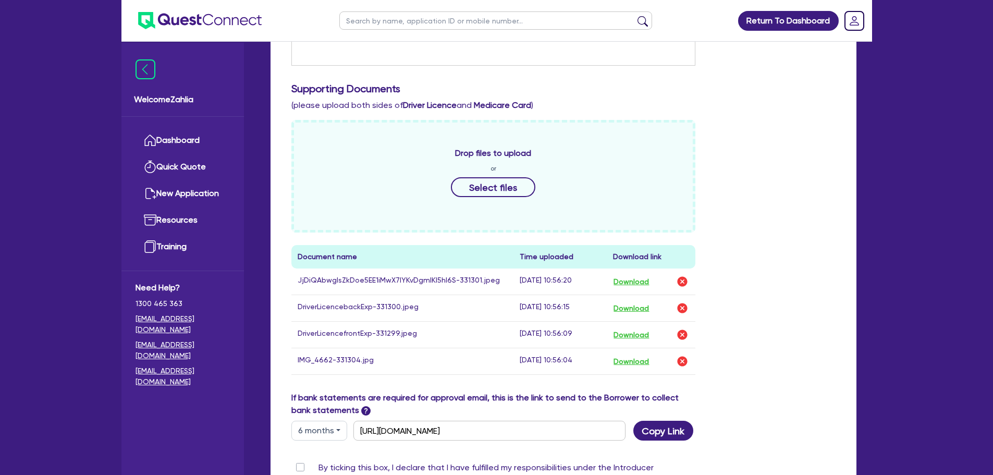
scroll to position [521, 0]
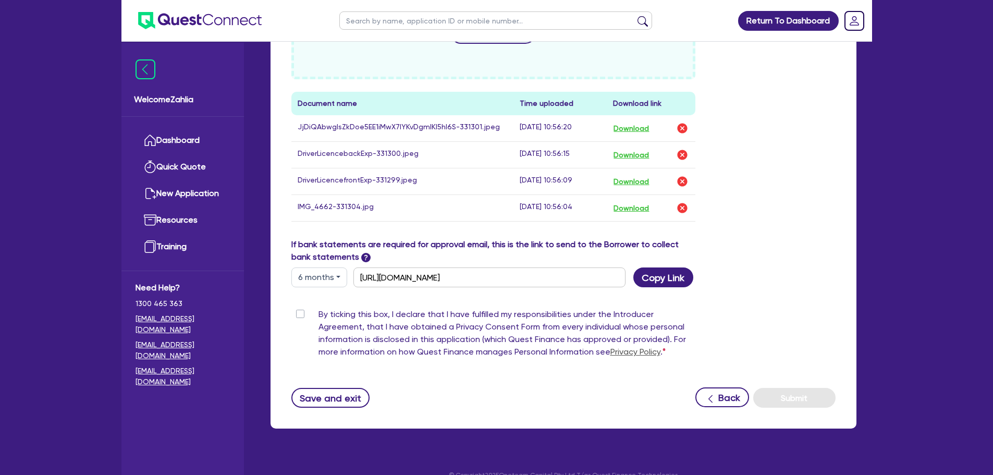
click at [293, 314] on div "By ticking this box, I declare that I have fulfilled my responsibilities under …" at bounding box center [493, 335] width 404 height 54
click at [318, 315] on label "By ticking this box, I declare that I have fulfilled my responsibilities under …" at bounding box center [506, 335] width 377 height 54
click at [298, 315] on input "By ticking this box, I declare that I have fulfilled my responsibilities under …" at bounding box center [295, 313] width 8 height 10
click at [316, 281] on button "6 months" at bounding box center [319, 277] width 56 height 20
click at [329, 243] on label "If bank statements are required for approval email, this is the link to send to…" at bounding box center [493, 250] width 404 height 25
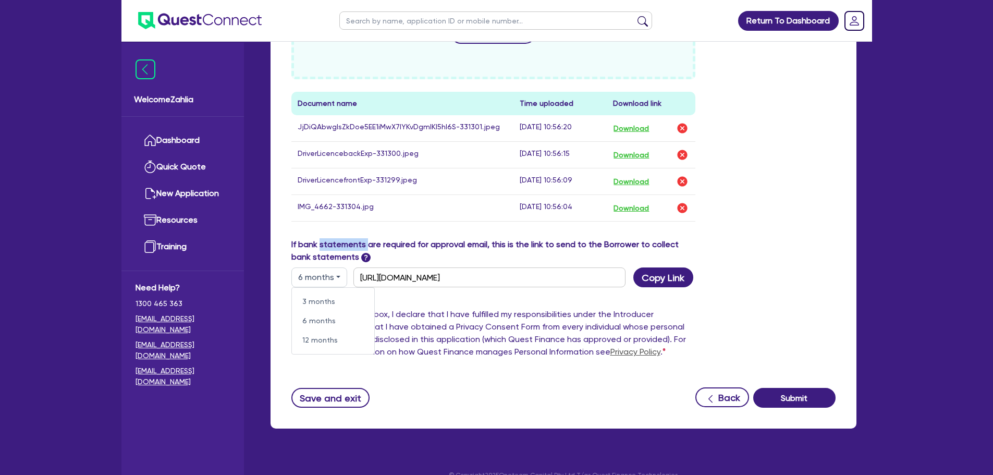
click at [329, 243] on label "If bank statements are required for approval email, this is the link to send to…" at bounding box center [493, 250] width 404 height 25
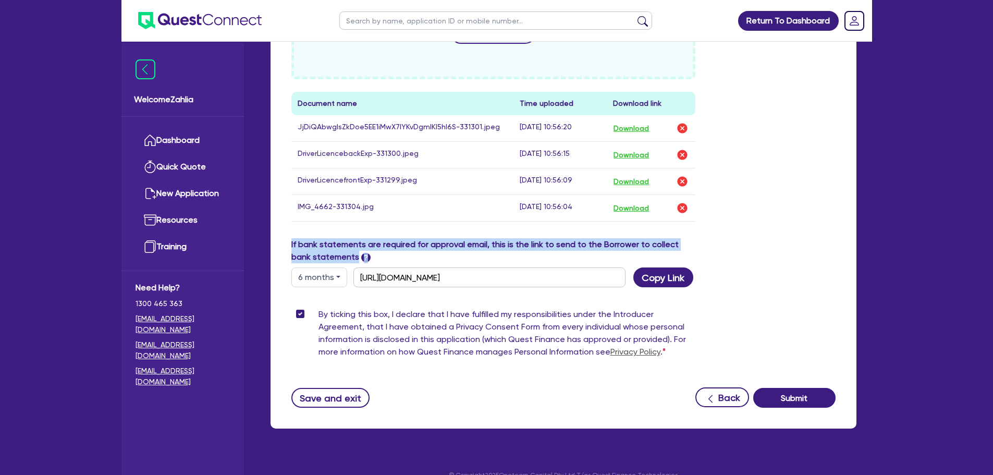
click at [329, 243] on label "If bank statements are required for approval email, this is the link to send to…" at bounding box center [493, 250] width 404 height 25
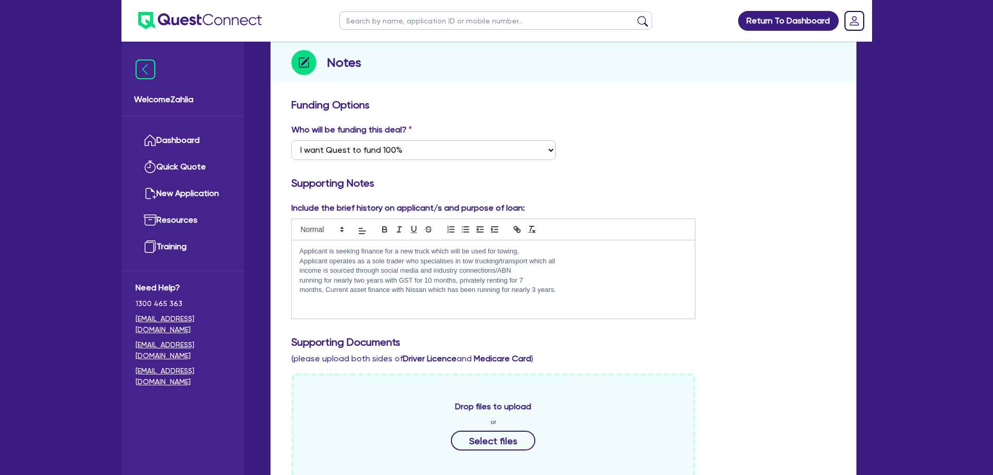
scroll to position [105, 0]
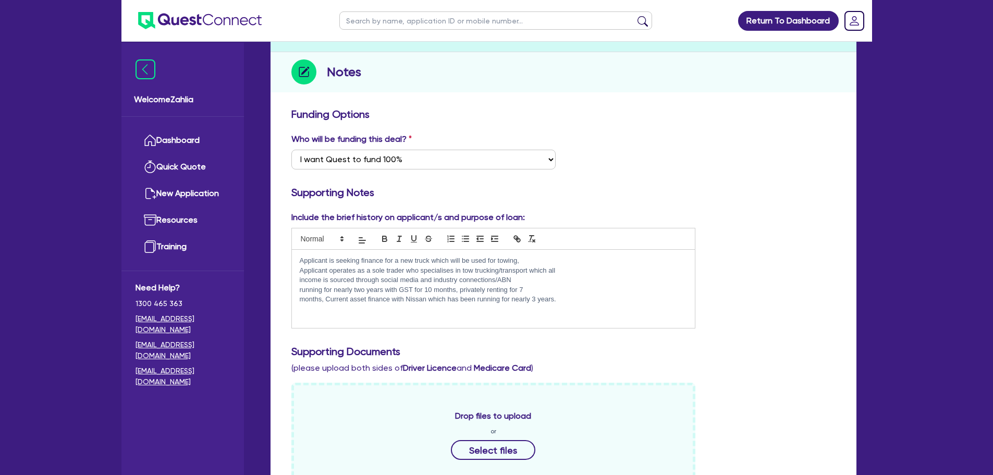
click at [584, 313] on div "Applicant is seeking finance for a new truck which will be used for towing, App…" at bounding box center [493, 289] width 403 height 78
click at [339, 316] on p "I am w" at bounding box center [494, 318] width 388 height 9
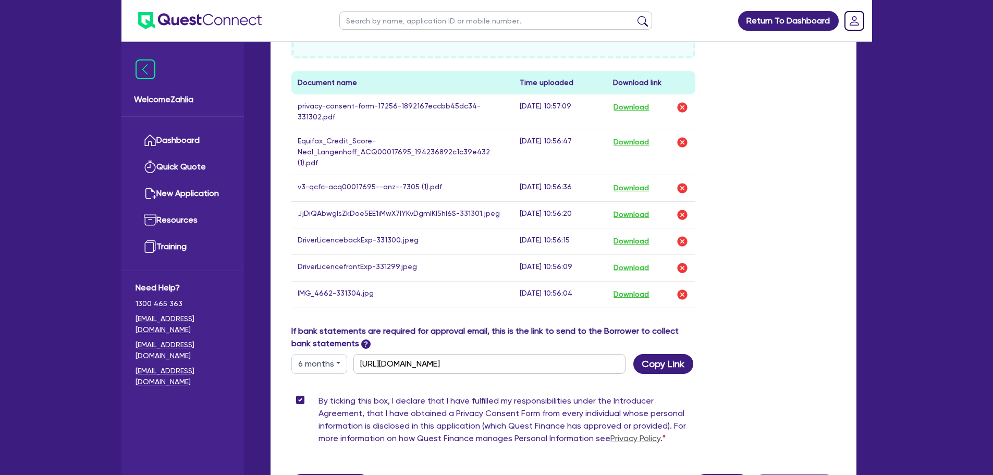
scroll to position [629, 0]
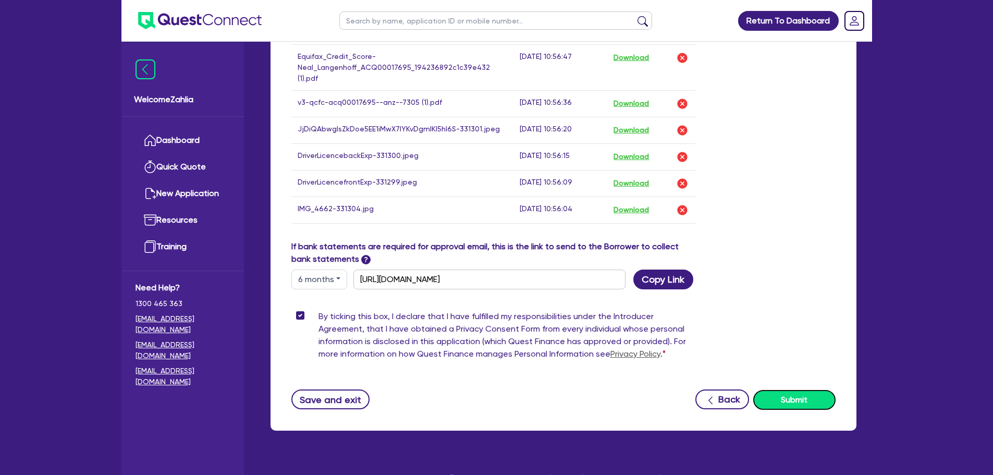
click at [772, 390] on button "Submit" at bounding box center [794, 400] width 82 height 20
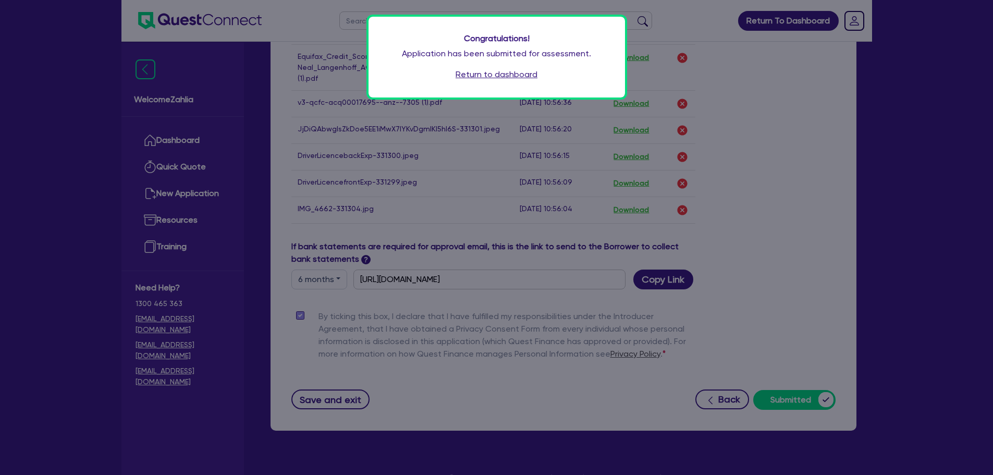
click at [490, 73] on link "Return to dashboard" at bounding box center [497, 74] width 82 height 13
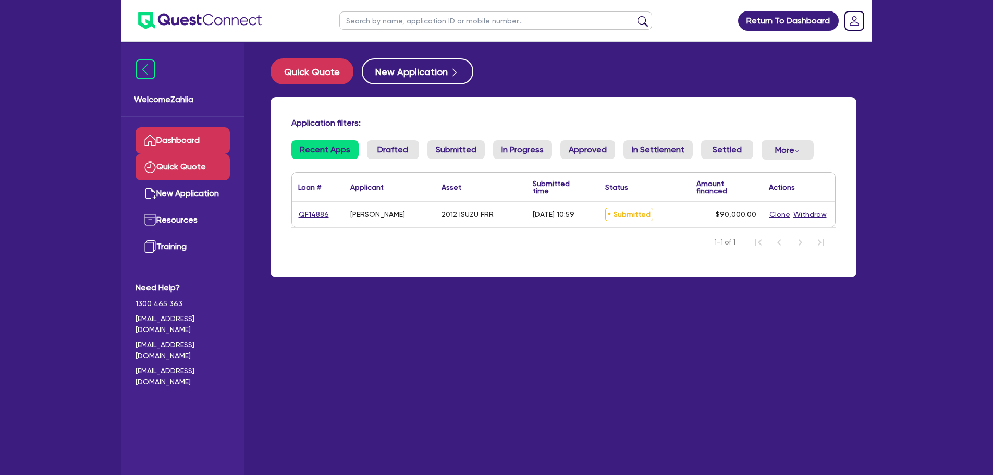
click at [163, 163] on link "Quick Quote" at bounding box center [183, 167] width 94 height 27
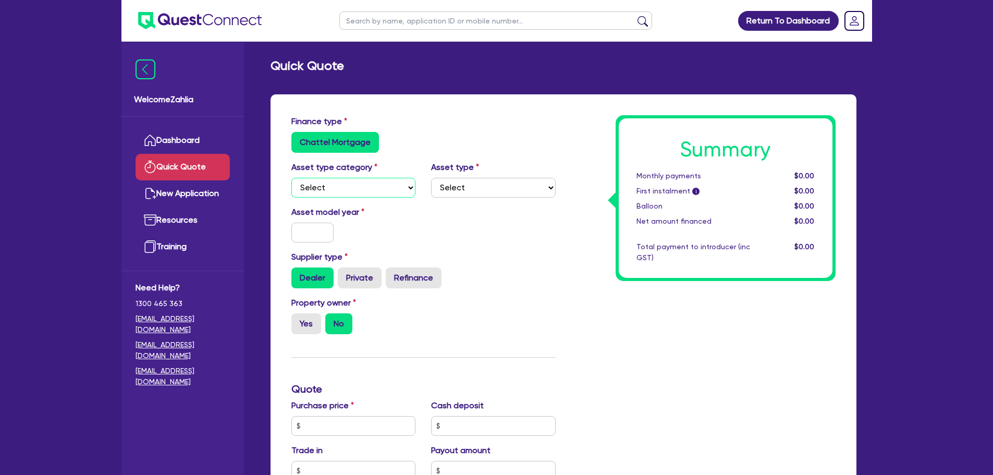
click at [403, 179] on select "Select Cars and light trucks Primary assets Secondary assets Tertiary assets" at bounding box center [353, 188] width 125 height 20
click at [520, 231] on div "Asset model year" at bounding box center [424, 228] width 280 height 45
click at [385, 180] on select "Select Cars and light trucks Primary assets Secondary assets Tertiary assets" at bounding box center [353, 188] width 125 height 20
select select "PRIMARY_ASSETS"
click at [291, 178] on select "Select Cars and light trucks Primary assets Secondary assets Tertiary assets" at bounding box center [353, 188] width 125 height 20
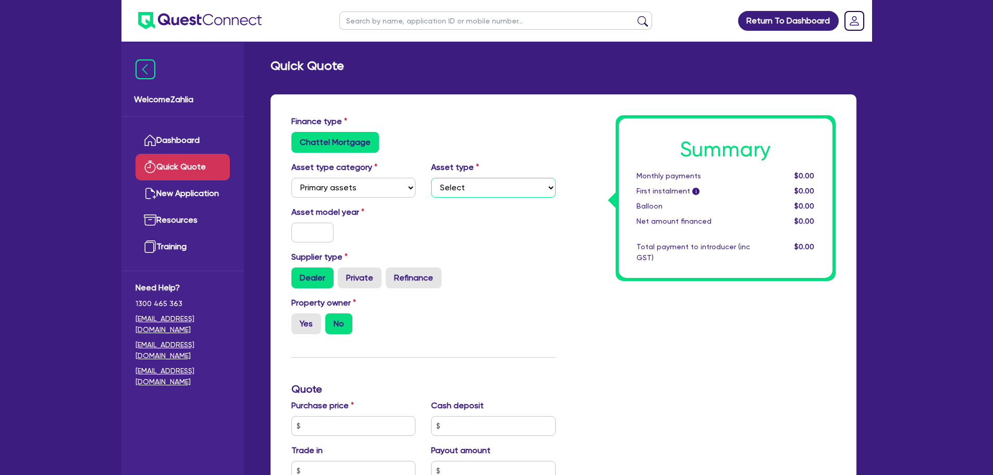
click at [472, 187] on select "Select Heavy trucks over 4.5 tonne Trailers Bus and coaches Yellow goods and ex…" at bounding box center [493, 188] width 125 height 20
select select "HEAVY_TRUCKS"
click at [431, 178] on select "Select Heavy trucks over 4.5 tonne Trailers Bus and coaches Yellow goods and ex…" at bounding box center [493, 188] width 125 height 20
click at [303, 231] on input "text" at bounding box center [312, 233] width 43 height 20
type input "2012"
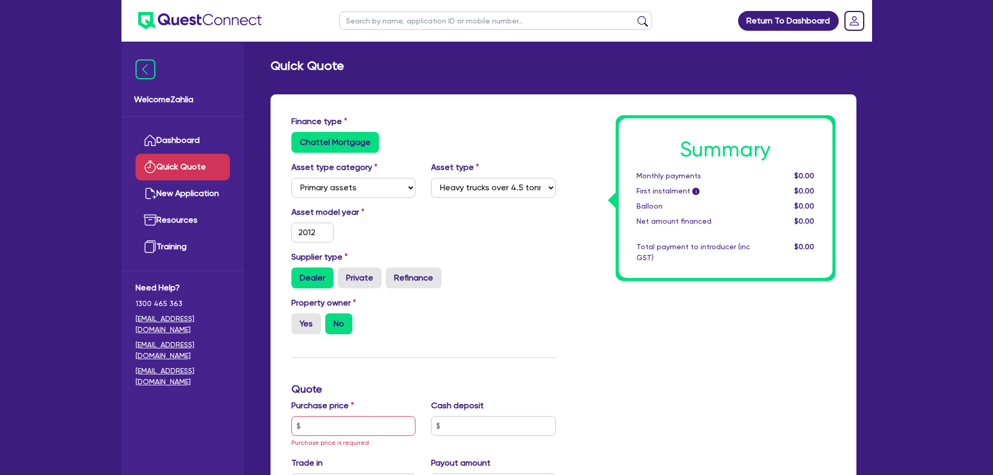
click at [502, 248] on div "Asset model year 2012" at bounding box center [424, 228] width 280 height 45
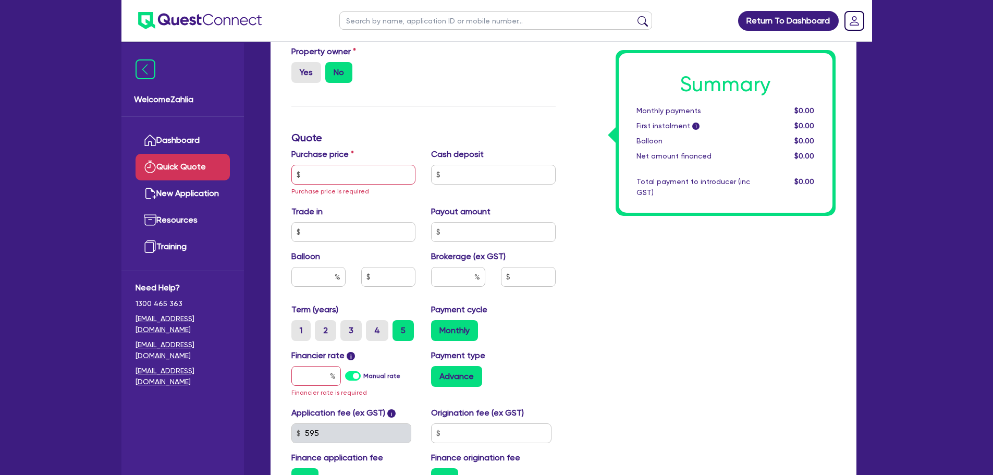
scroll to position [313, 0]
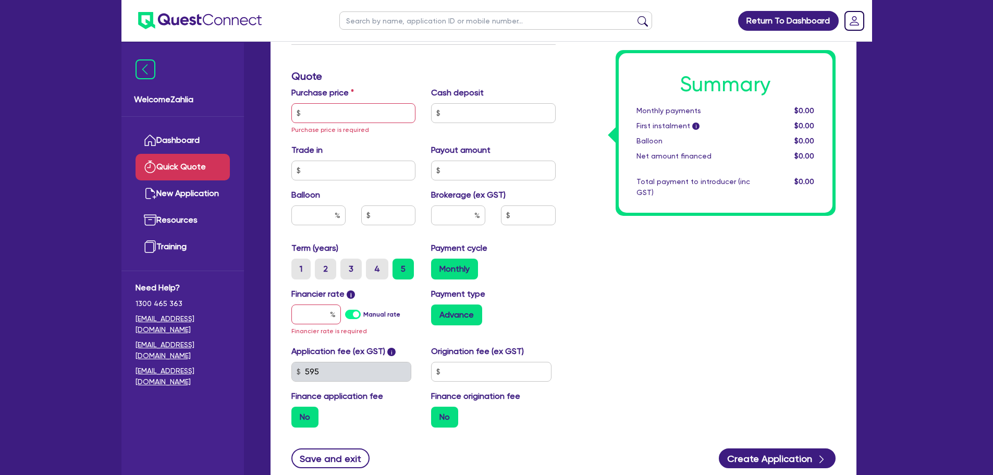
click at [363, 314] on label "Manual rate" at bounding box center [381, 314] width 37 height 9
click at [0, 0] on input "Manual rate" at bounding box center [0, 0] width 0 height 0
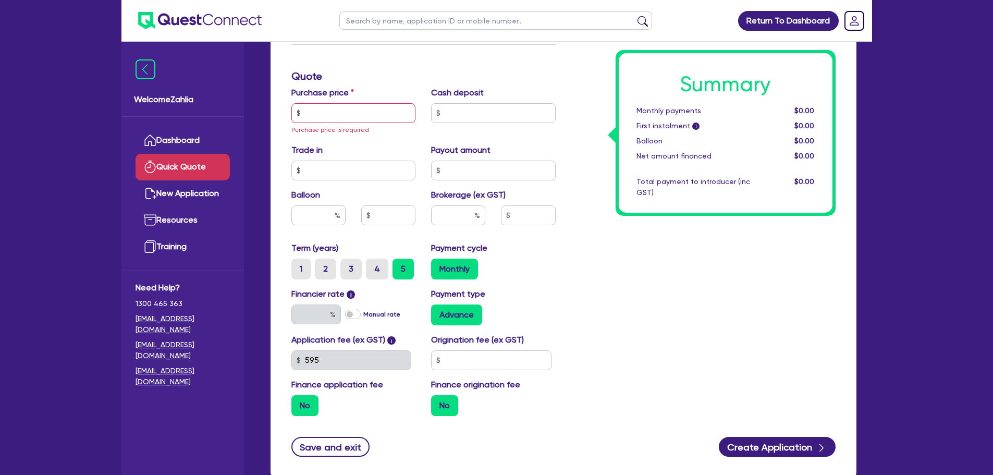
click at [367, 329] on div "Financier rate i Manual rate Payment type Advance" at bounding box center [424, 311] width 280 height 46
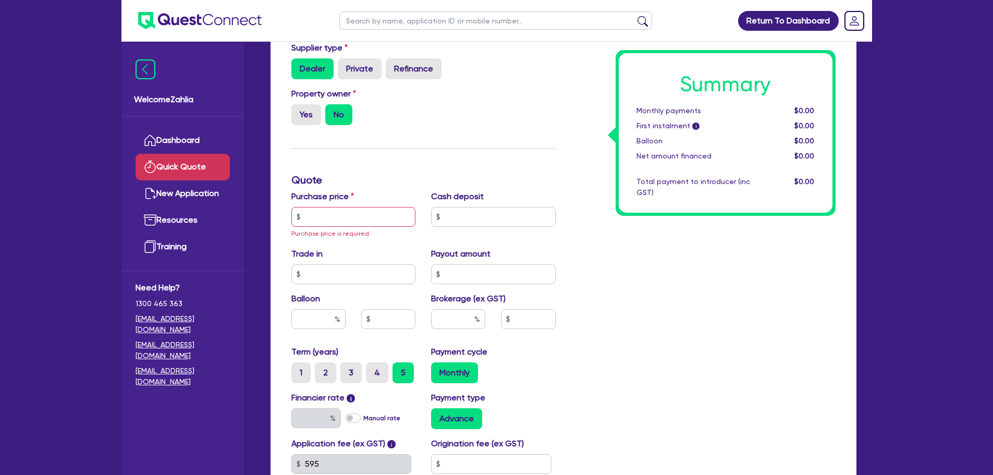
scroll to position [209, 0]
click at [338, 211] on input "text" at bounding box center [353, 217] width 125 height 20
type input "9,000"
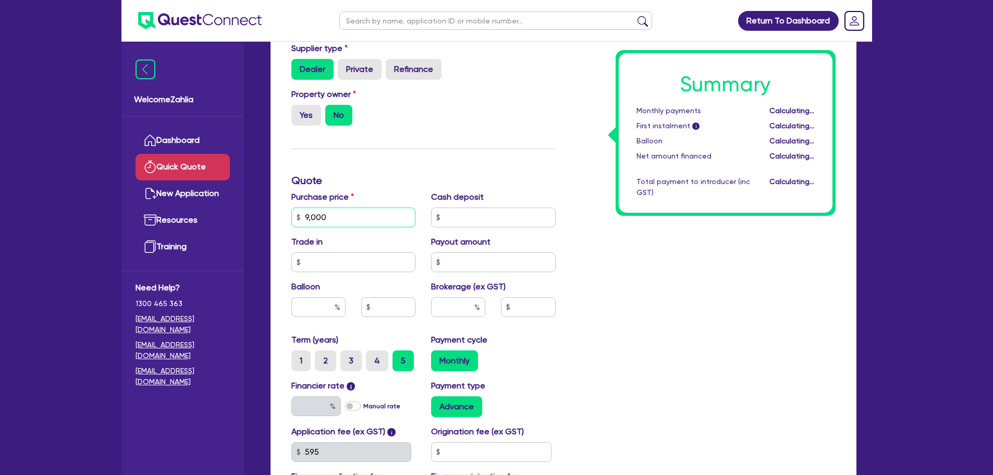
type input "17"
type input "90,000"
click at [407, 162] on div "Finance type Chattel Mortgage Asset type category Select Cars and light trucks …" at bounding box center [424, 211] width 280 height 609
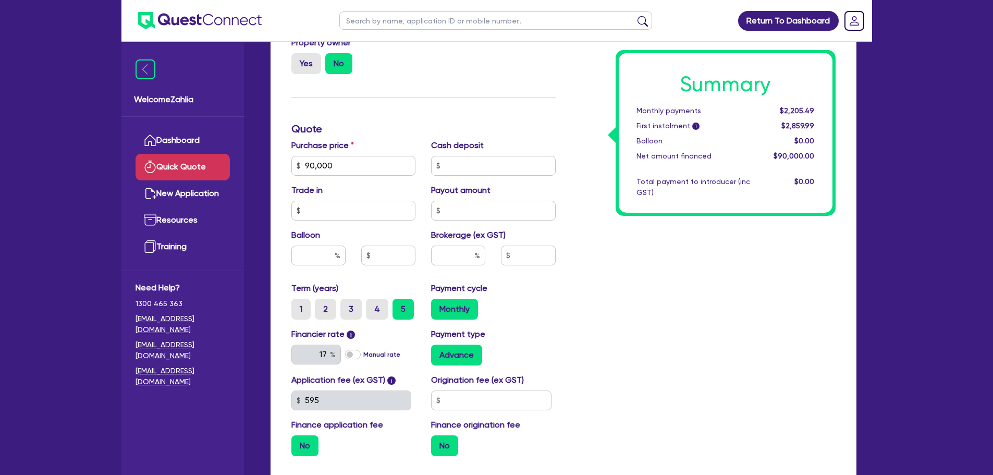
scroll to position [261, 0]
